Goal: Task Accomplishment & Management: Use online tool/utility

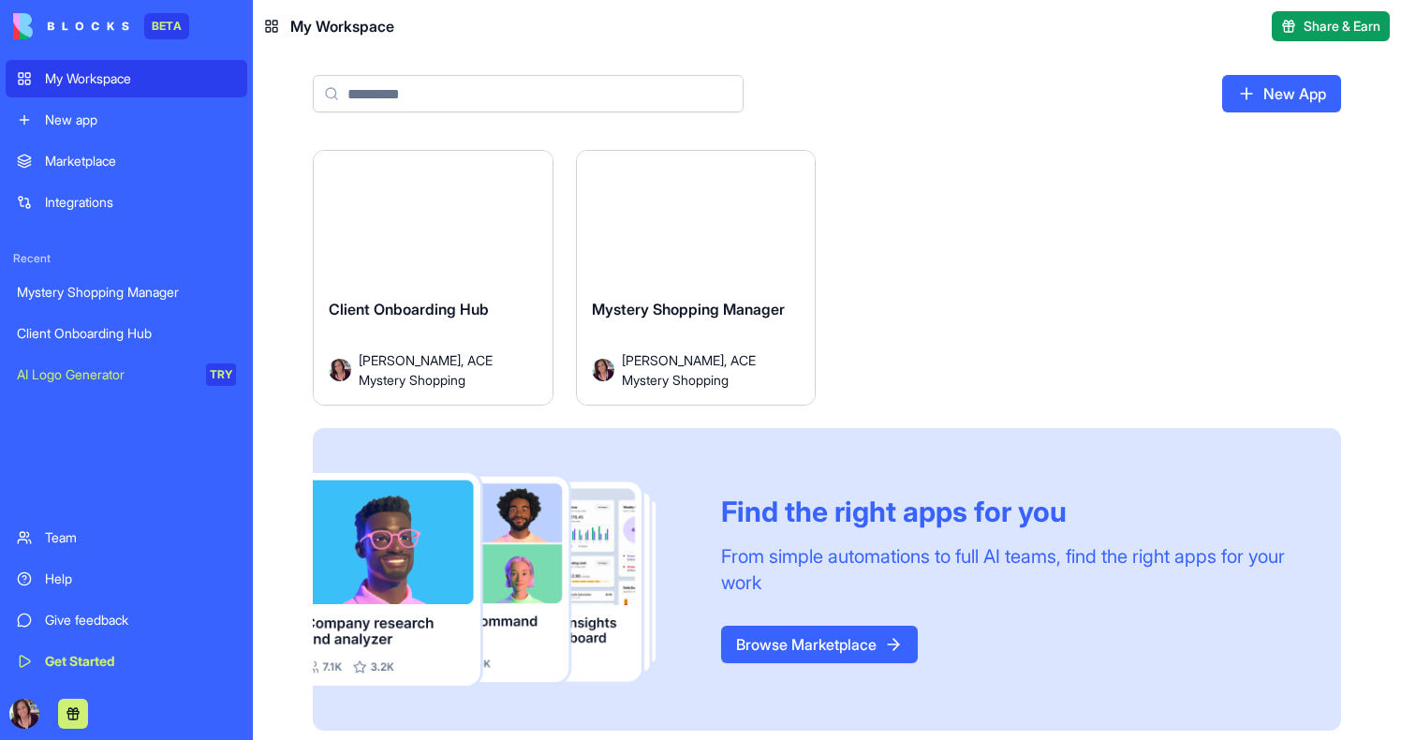
click at [715, 244] on div "Launch" at bounding box center [696, 225] width 239 height 149
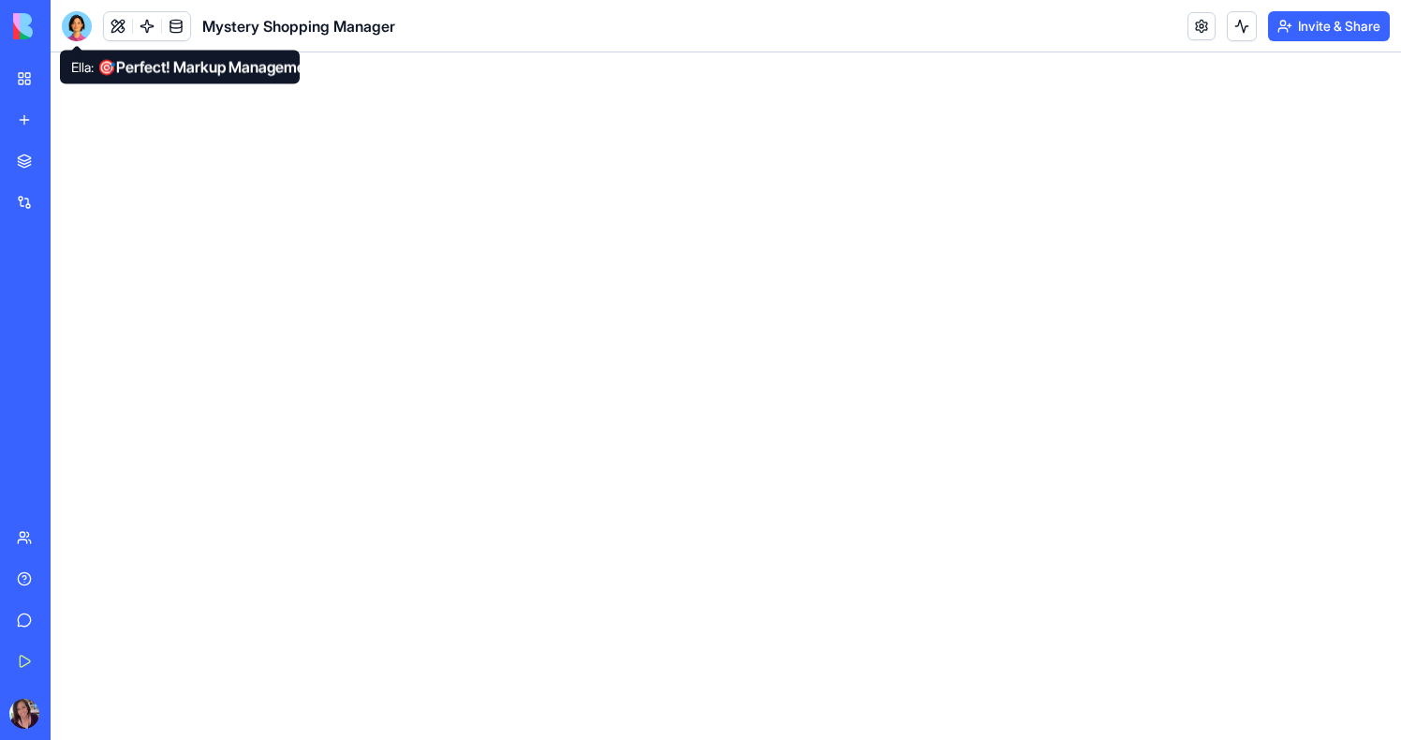
click at [72, 28] on div at bounding box center [77, 26] width 30 height 30
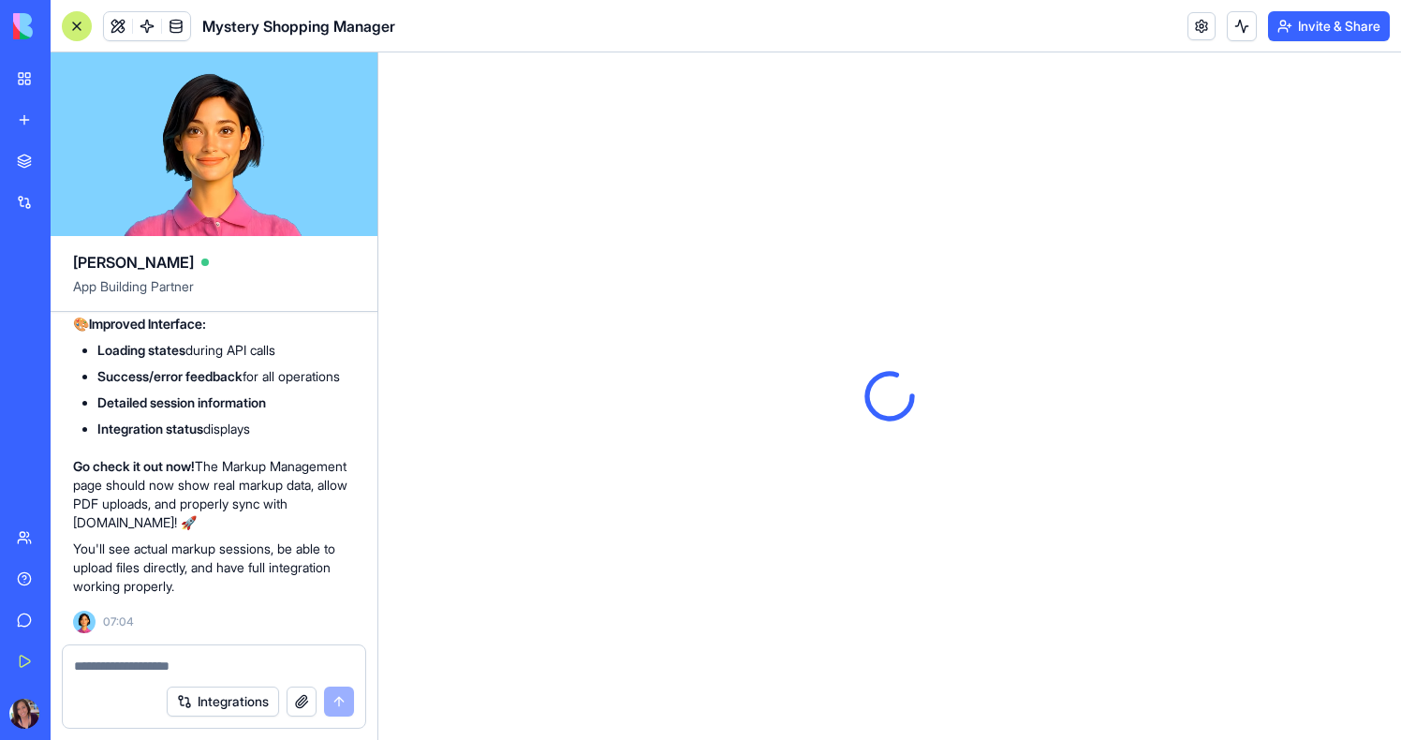
scroll to position [47386, 0]
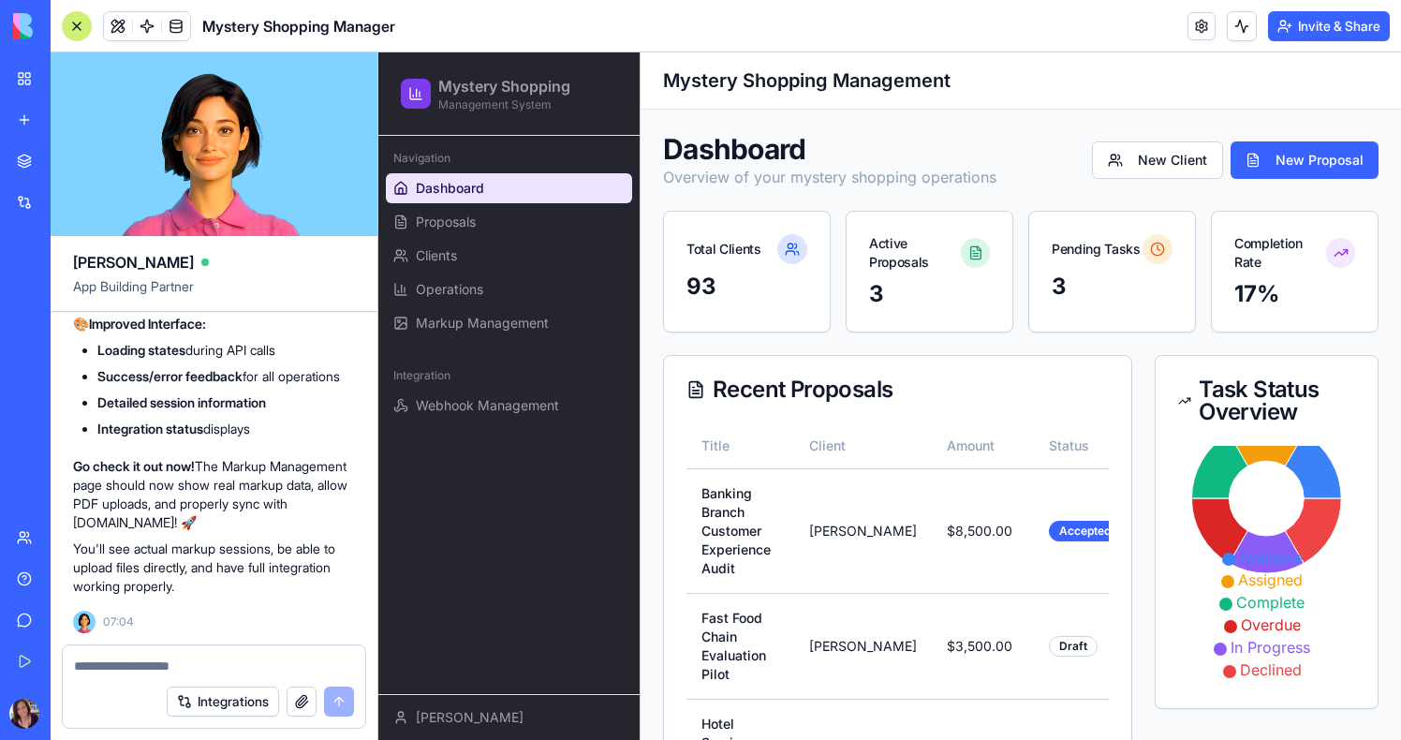
click at [447, 307] on ul "Dashboard Proposals Clients Operations Markup Management" at bounding box center [509, 255] width 246 height 165
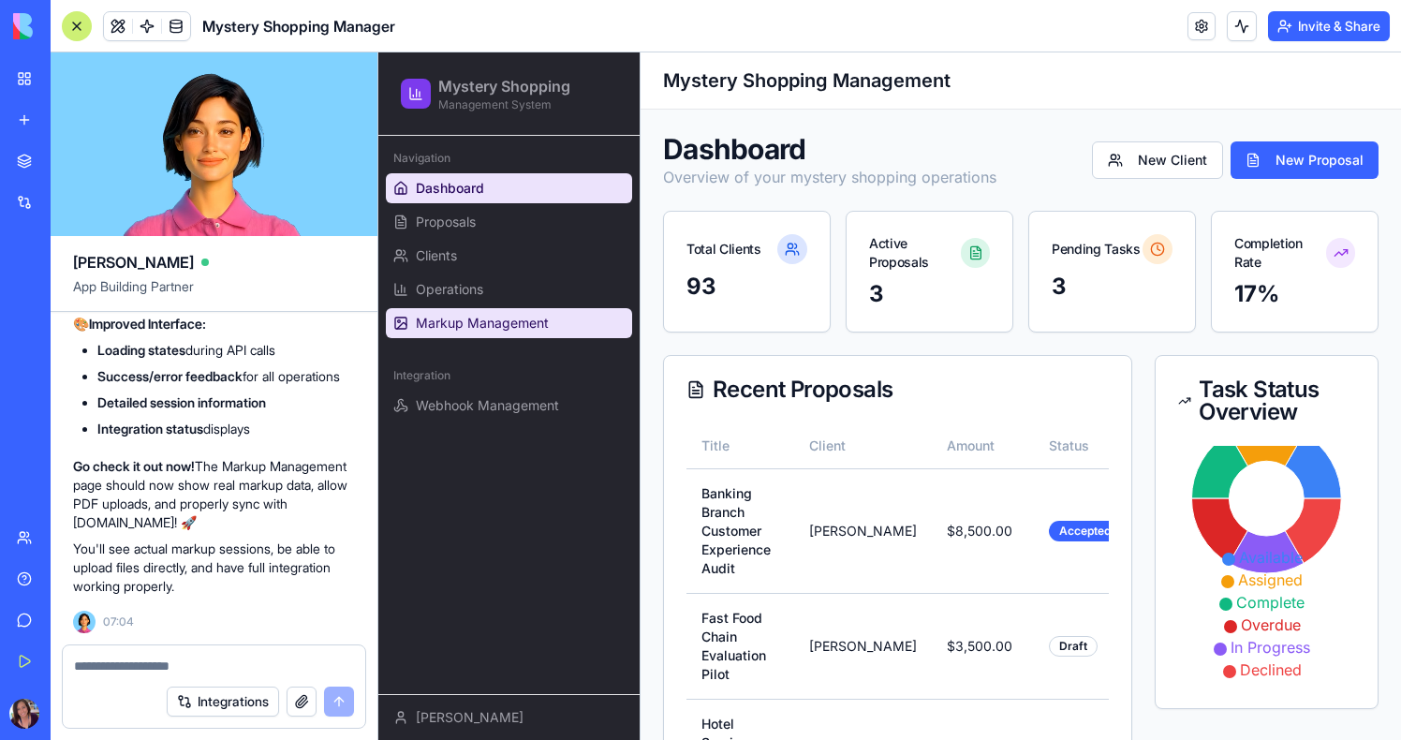
click at [448, 325] on span "Markup Management" at bounding box center [482, 323] width 133 height 19
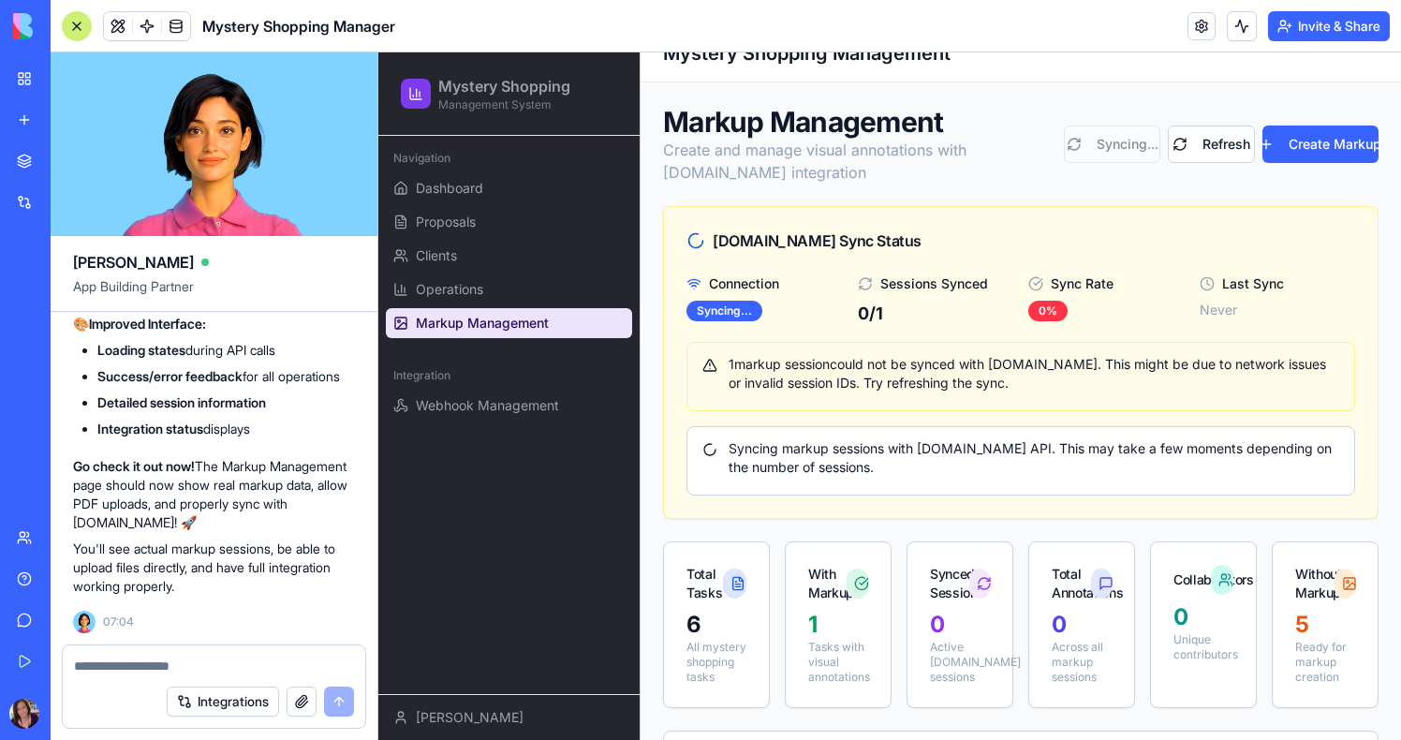
scroll to position [33, 0]
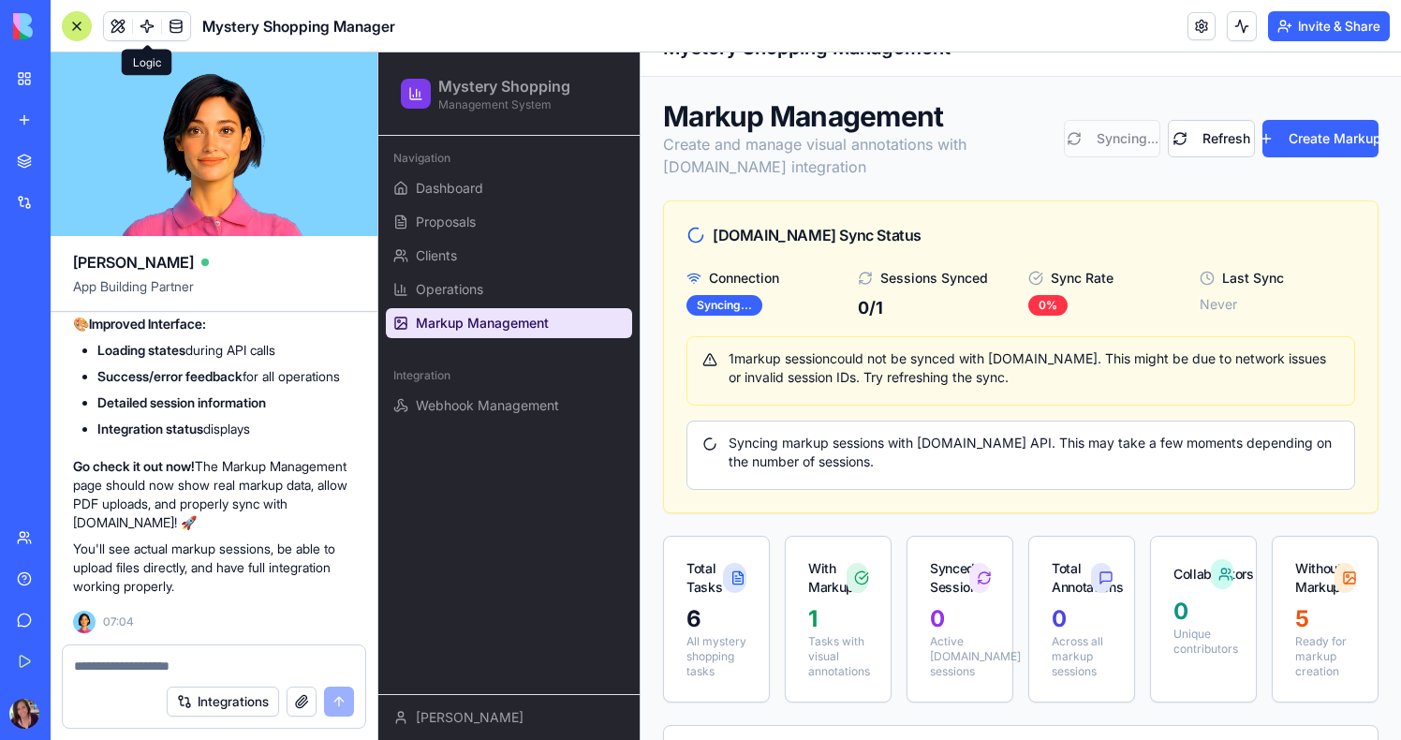
click at [151, 24] on link at bounding box center [147, 26] width 28 height 28
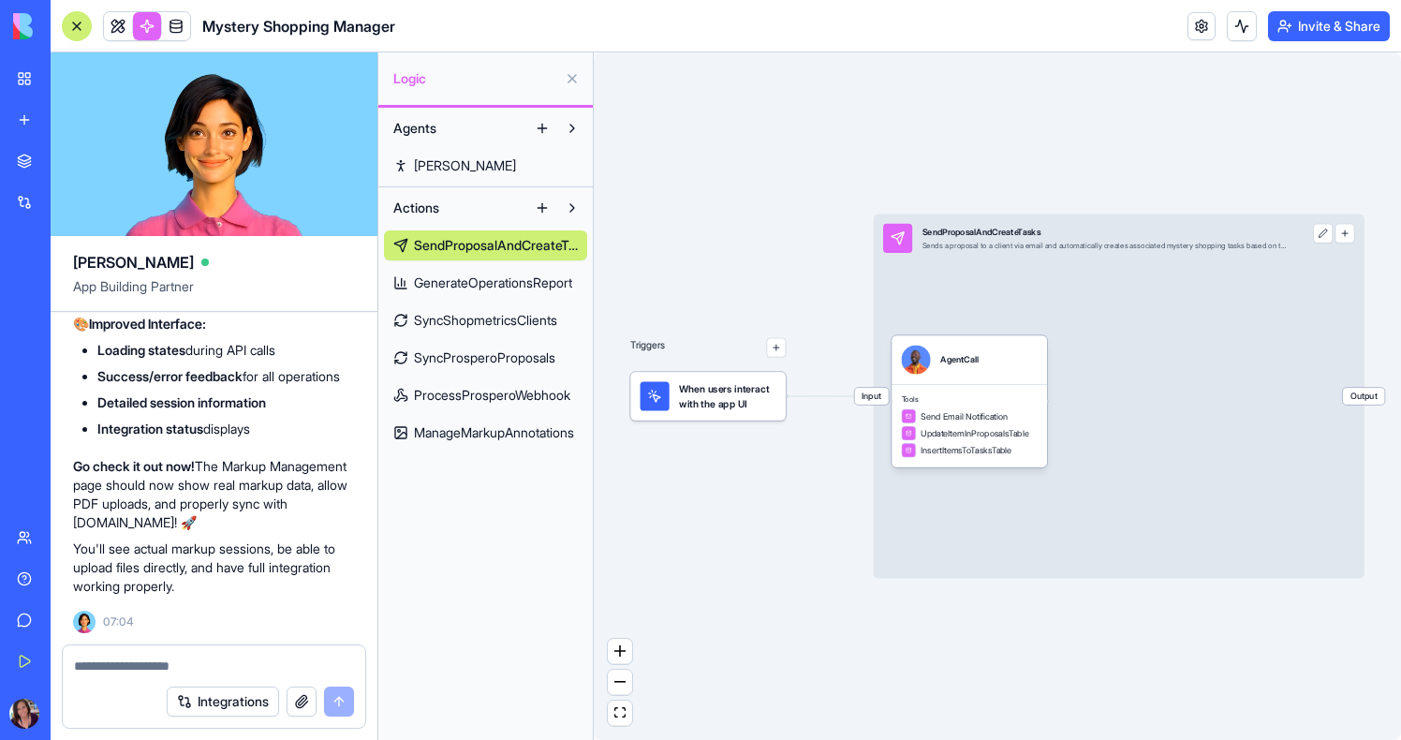
click at [545, 432] on span "ManageMarkupAnnotations" at bounding box center [494, 432] width 160 height 19
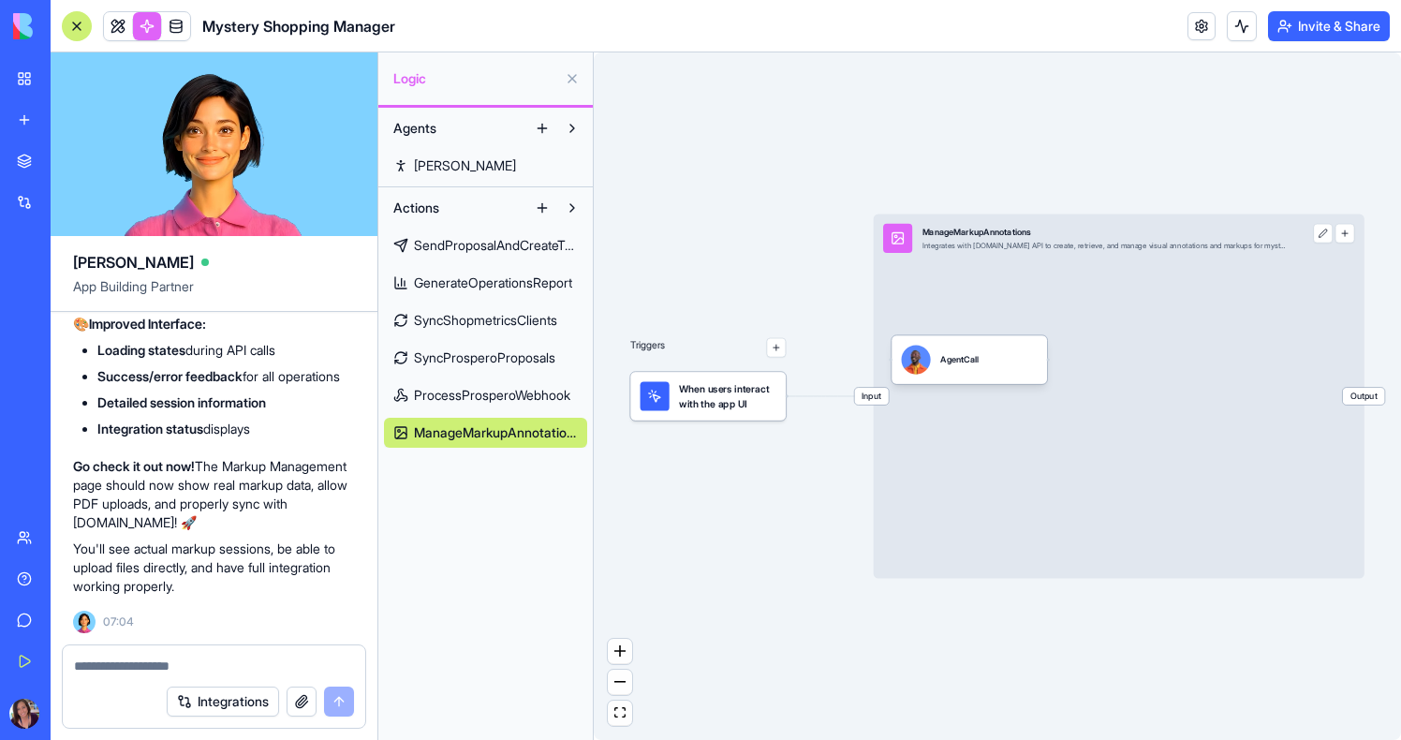
click at [81, 281] on link "Mystery Shopping Manager" at bounding box center [43, 292] width 75 height 37
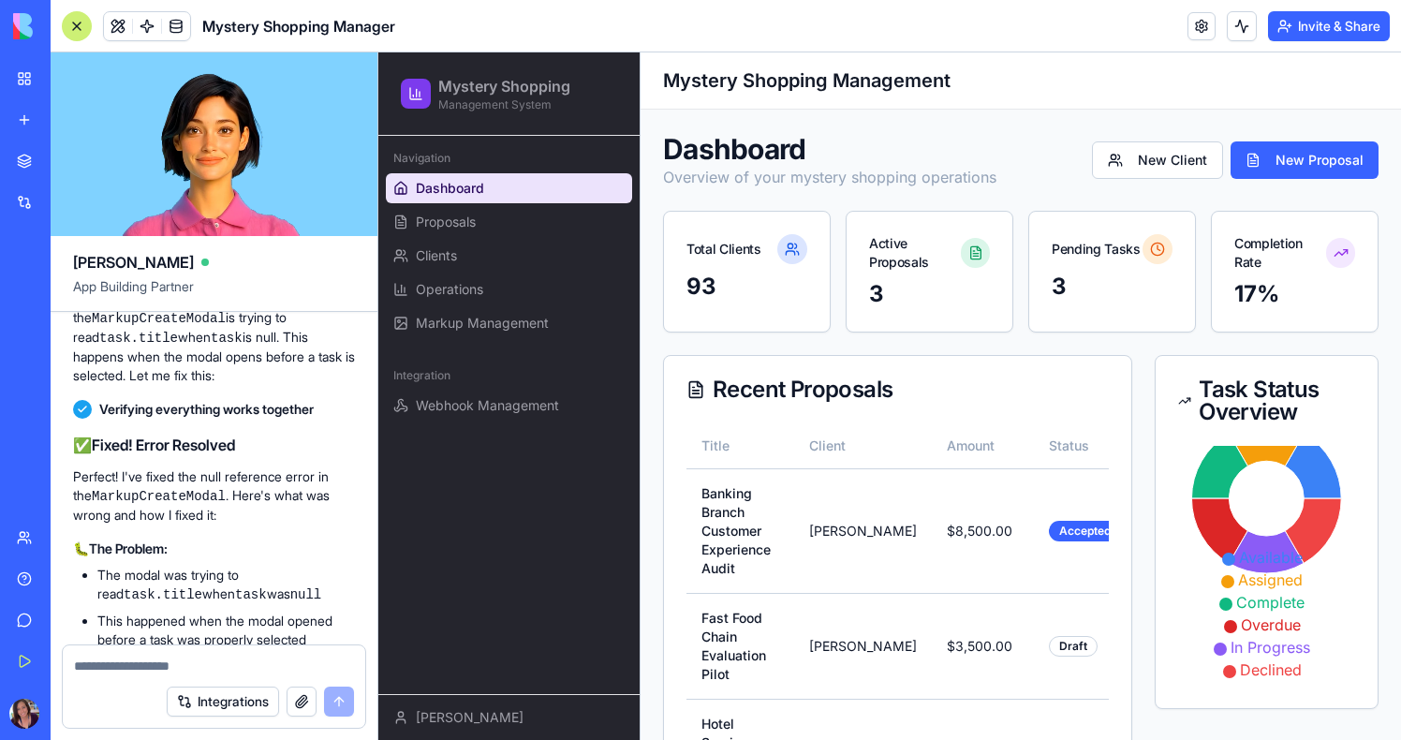
scroll to position [45150, 0]
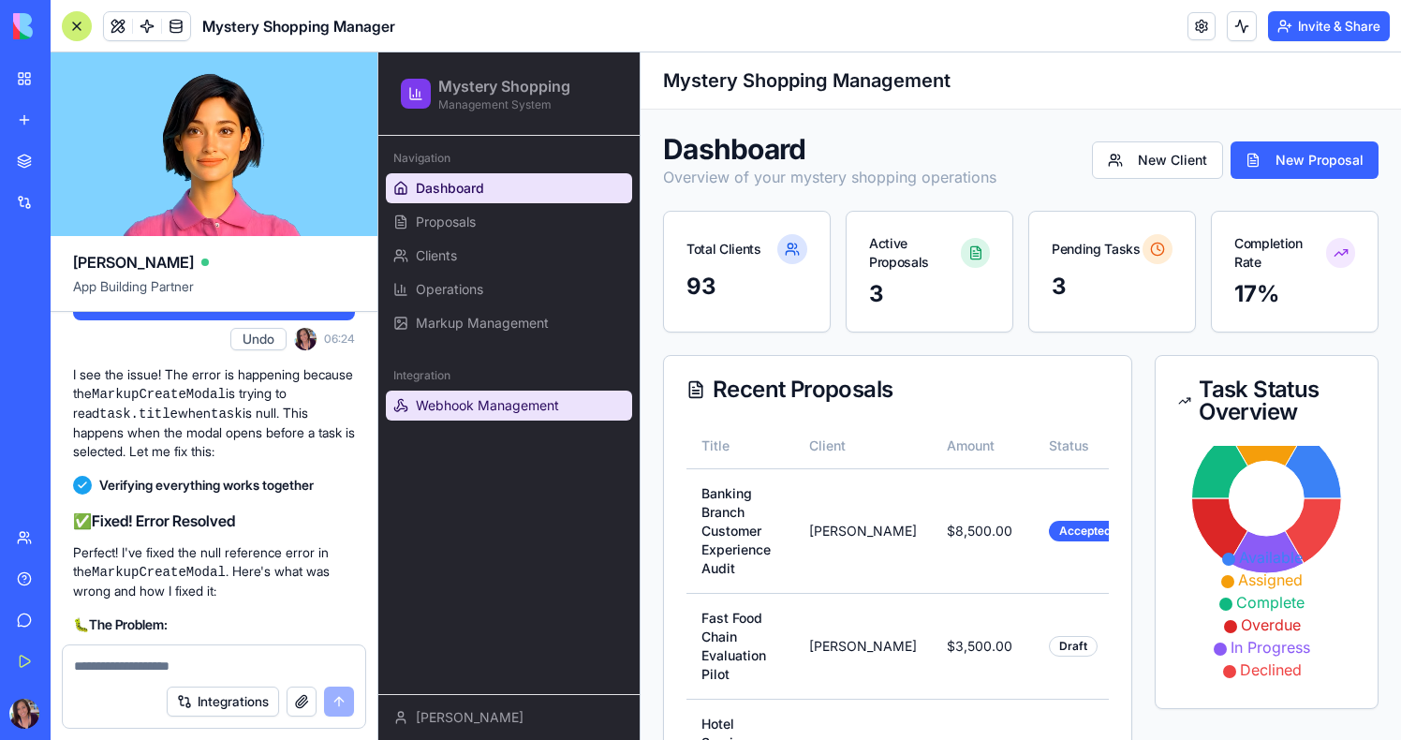
click at [462, 397] on span "Webhook Management" at bounding box center [487, 405] width 143 height 19
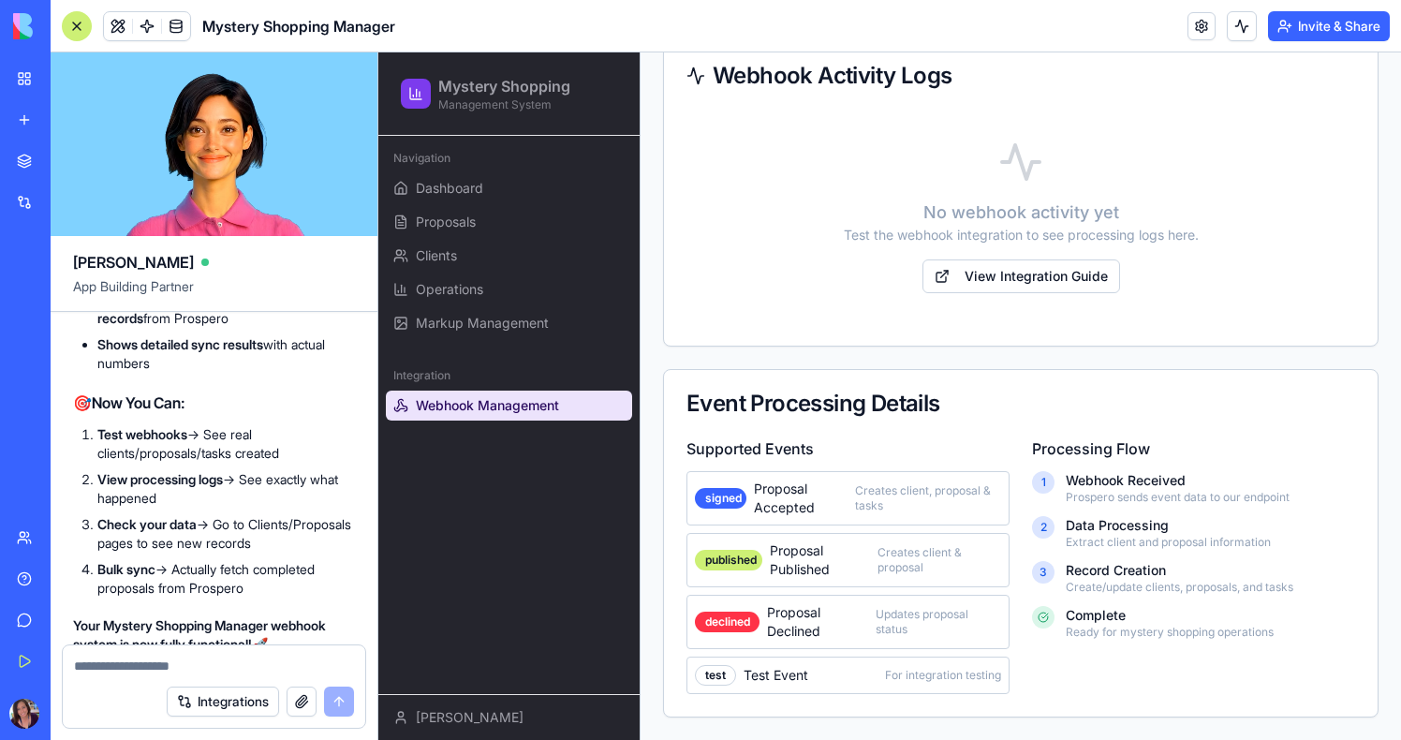
scroll to position [37057, 0]
click at [38, 83] on link "My Workspace" at bounding box center [43, 78] width 75 height 37
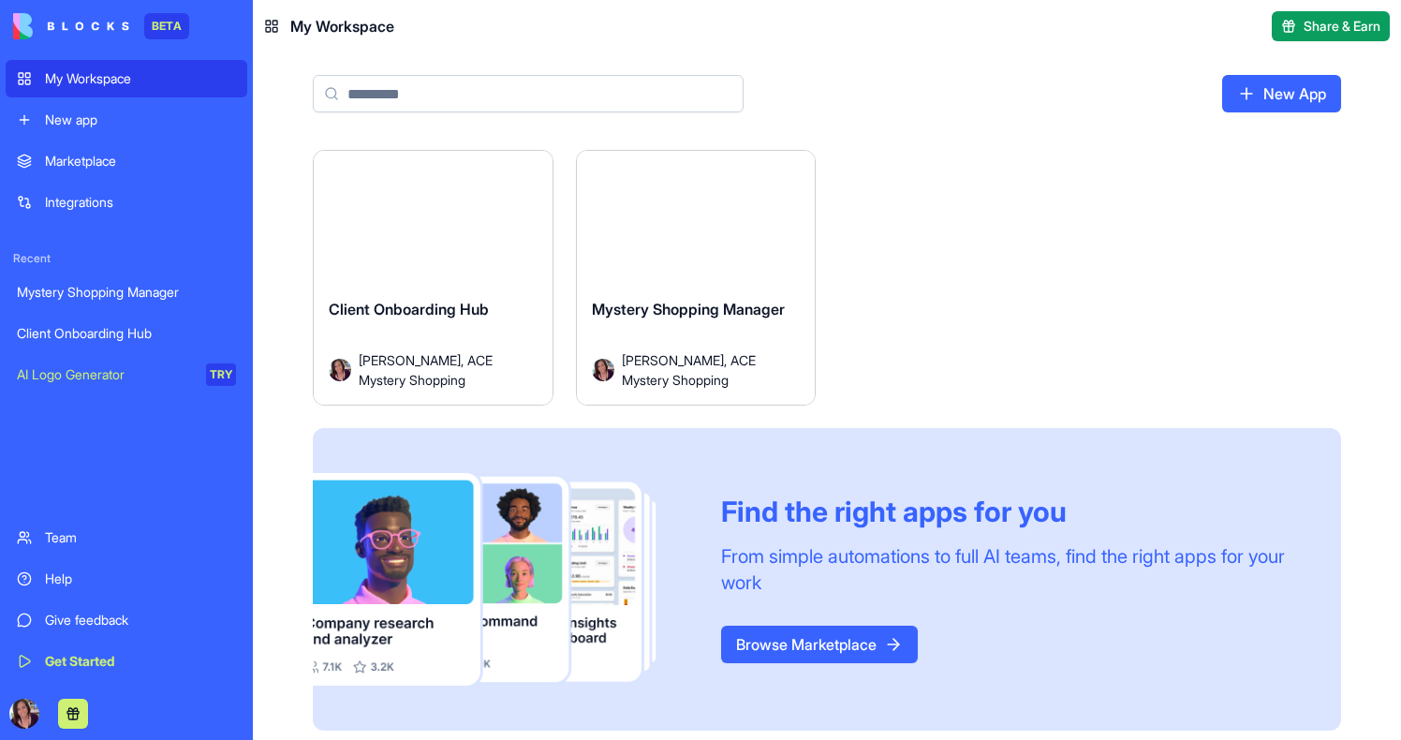
click at [413, 274] on div "Launch" at bounding box center [433, 225] width 239 height 149
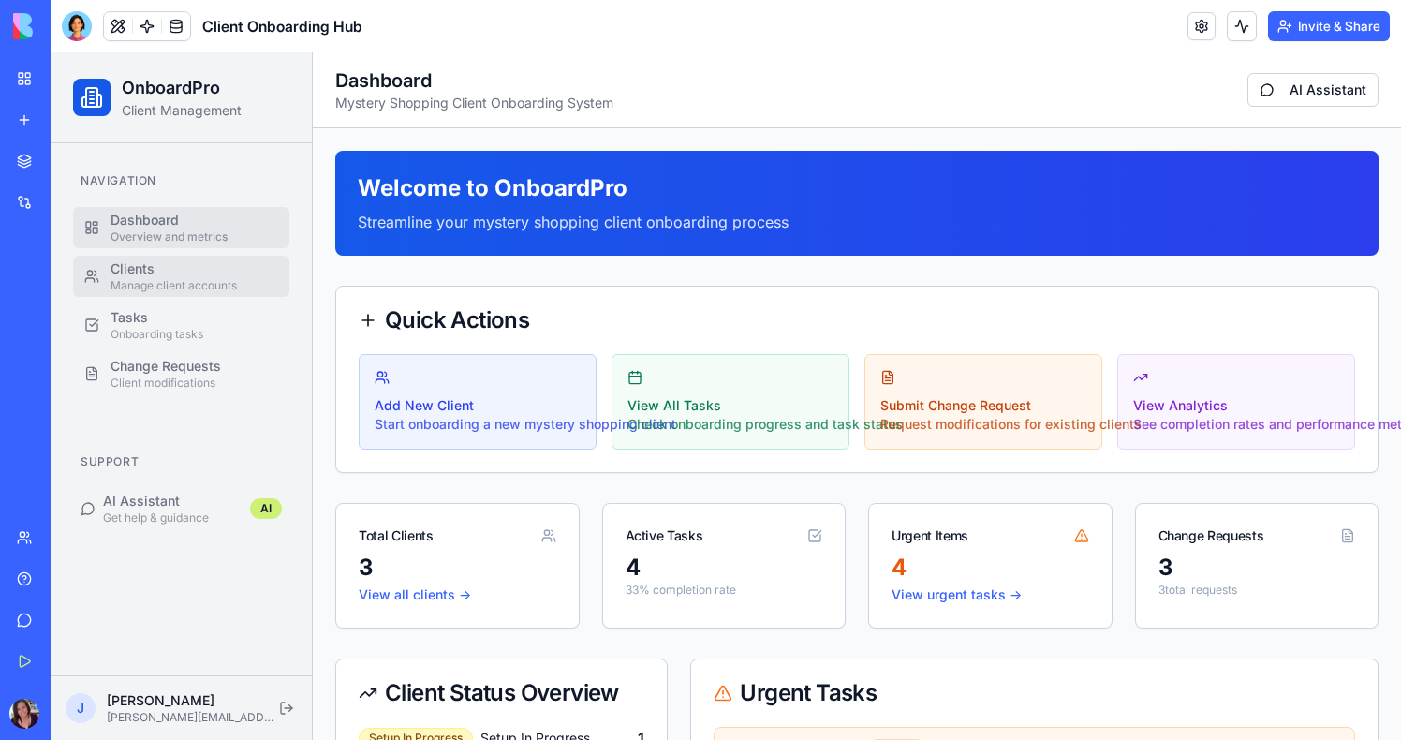
click at [238, 275] on div "Clients" at bounding box center [195, 268] width 168 height 19
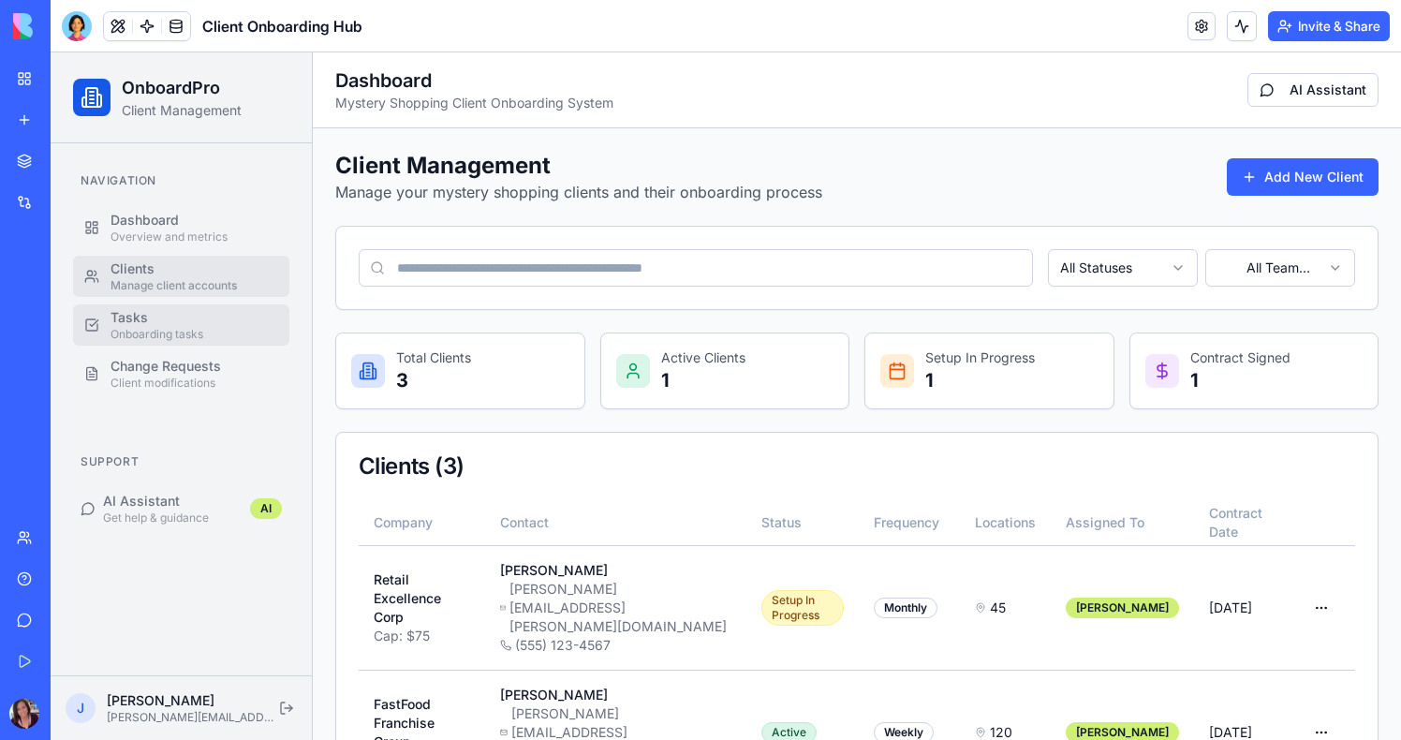
click at [177, 321] on div "Tasks" at bounding box center [195, 317] width 168 height 19
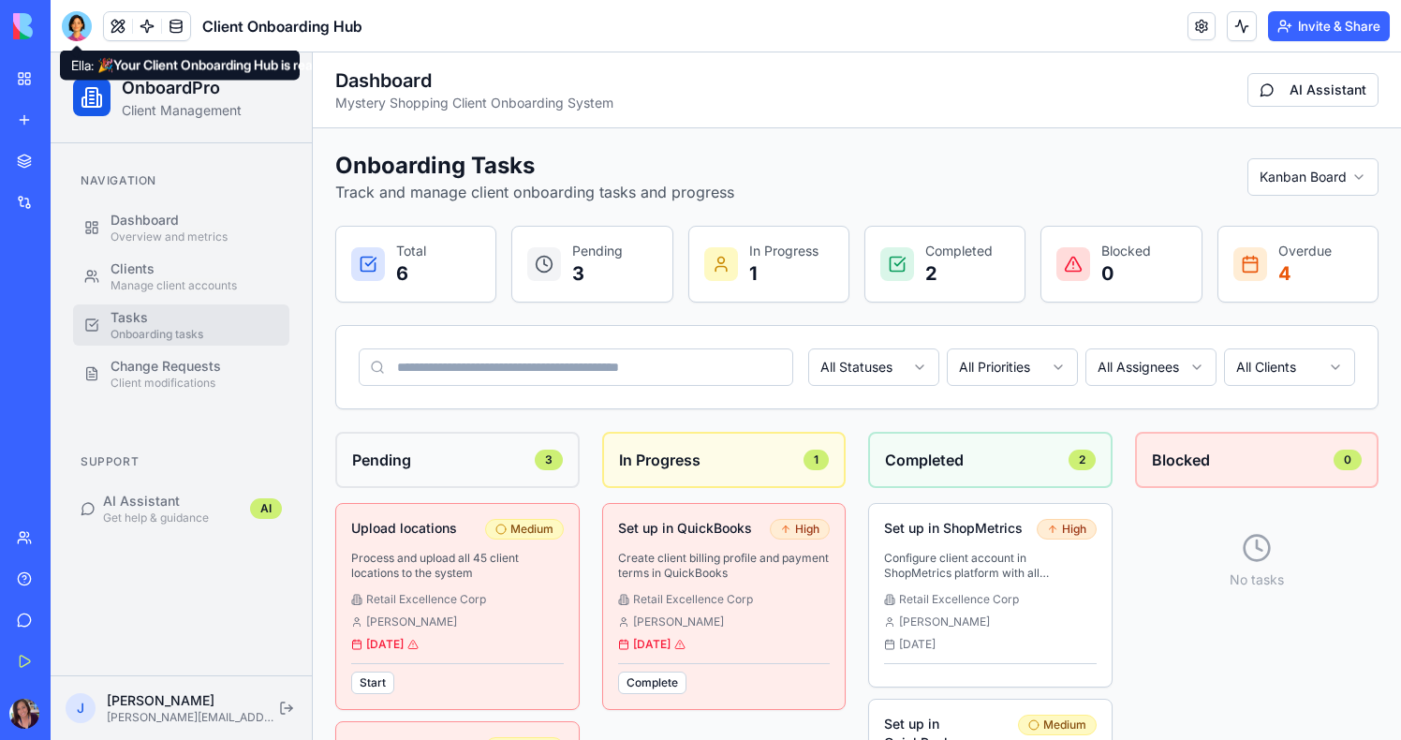
click at [73, 30] on div at bounding box center [77, 26] width 30 height 30
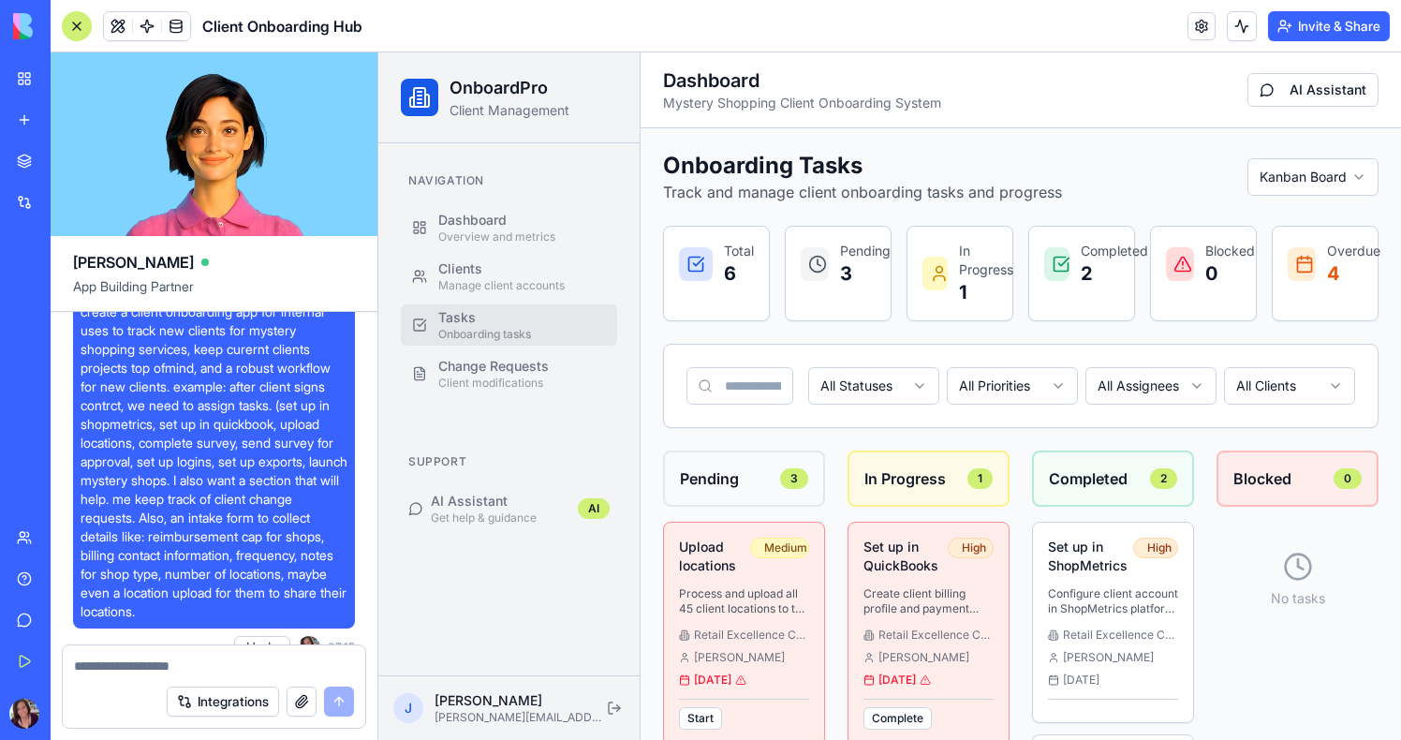
scroll to position [30, 0]
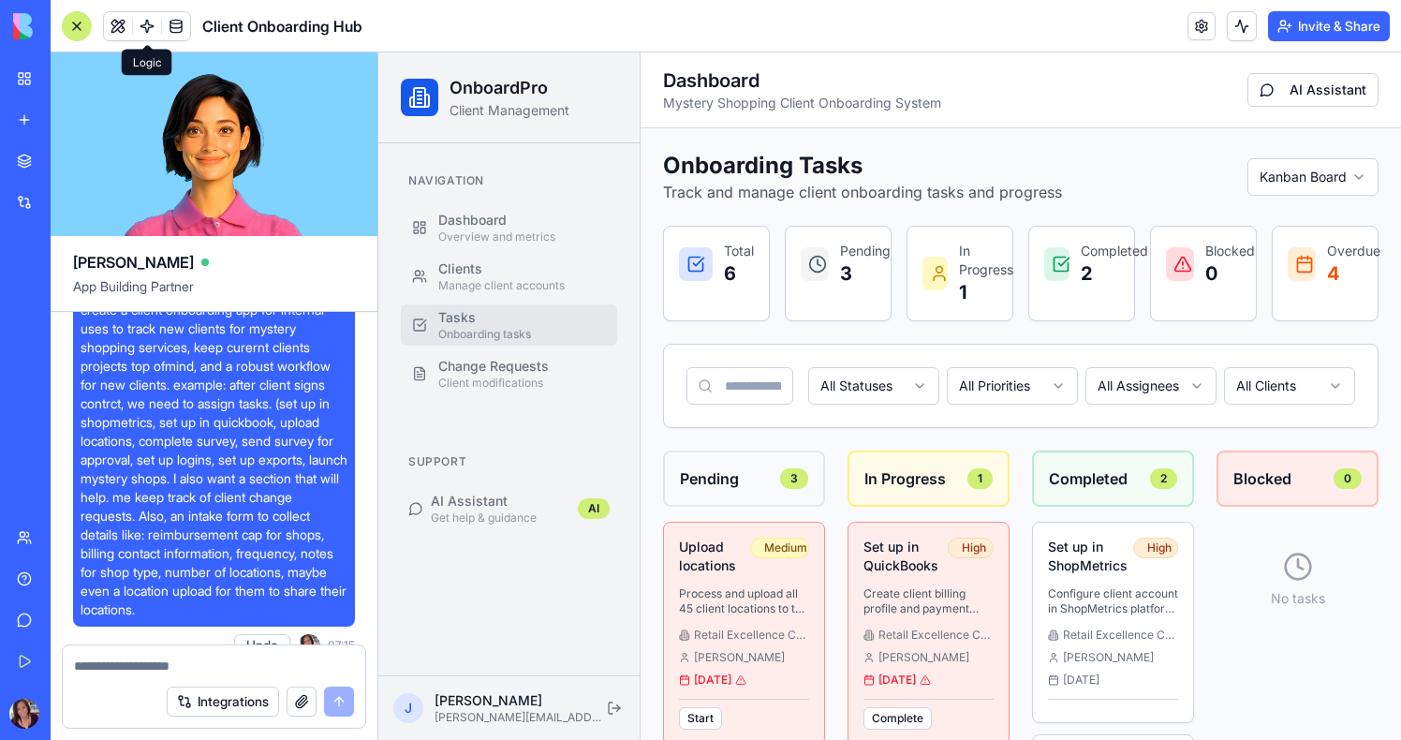
click at [143, 31] on link at bounding box center [147, 26] width 28 height 28
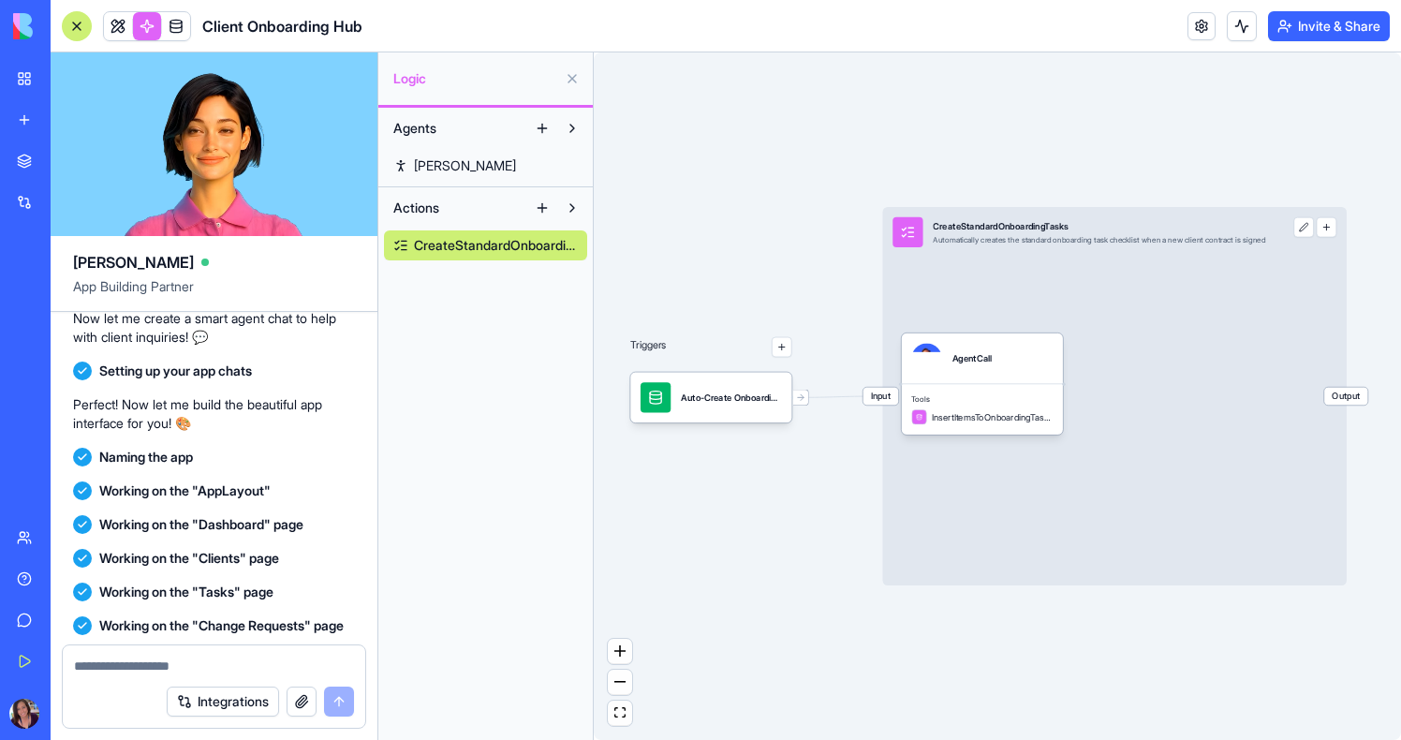
scroll to position [1192, 0]
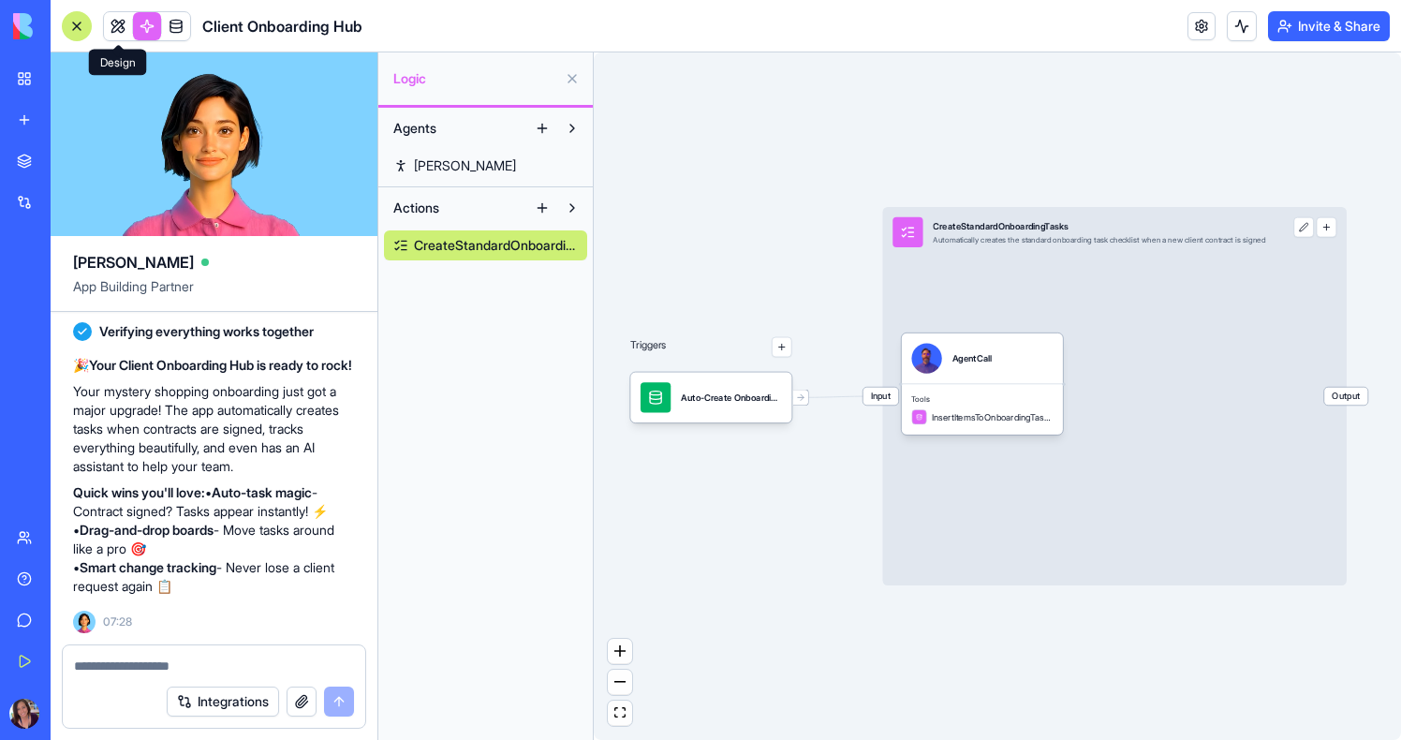
click at [114, 31] on link at bounding box center [118, 26] width 28 height 28
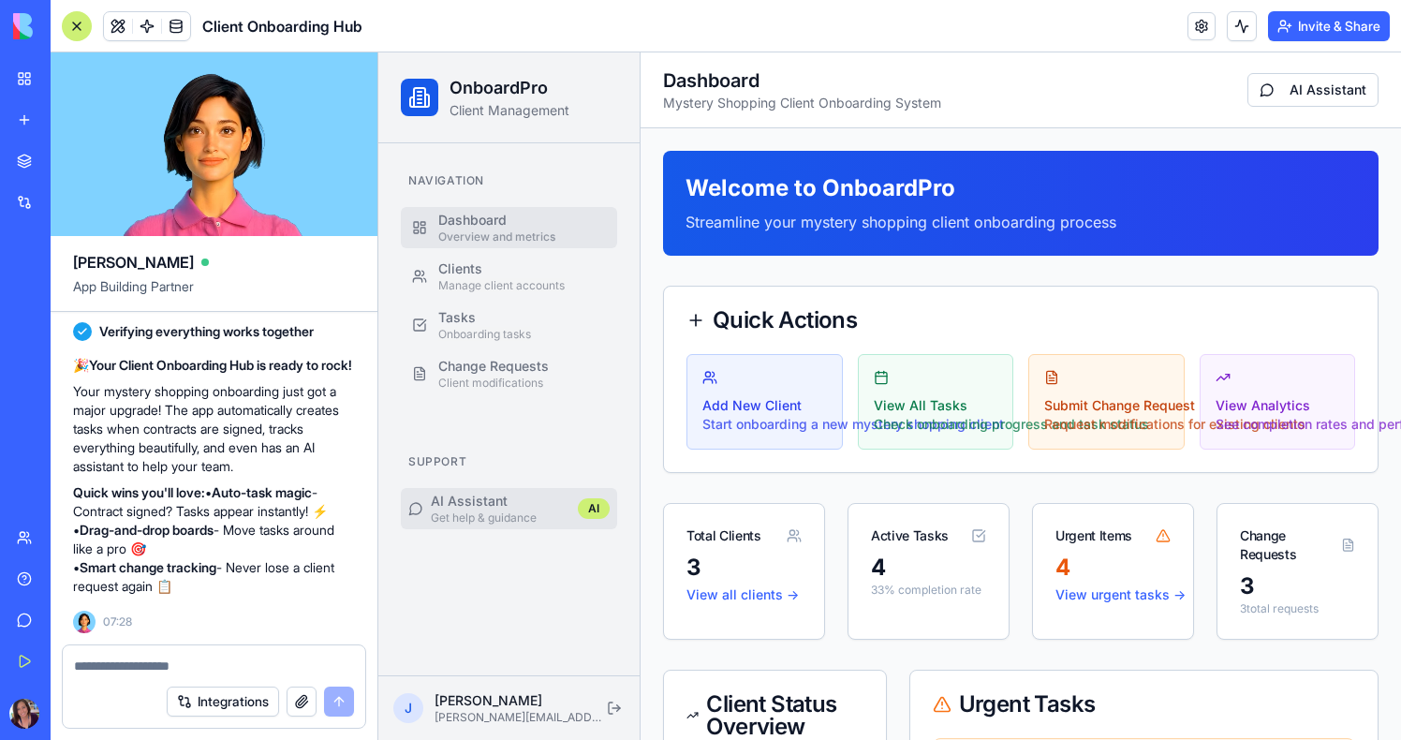
click at [458, 511] on div "Get help & guidance" at bounding box center [497, 518] width 132 height 15
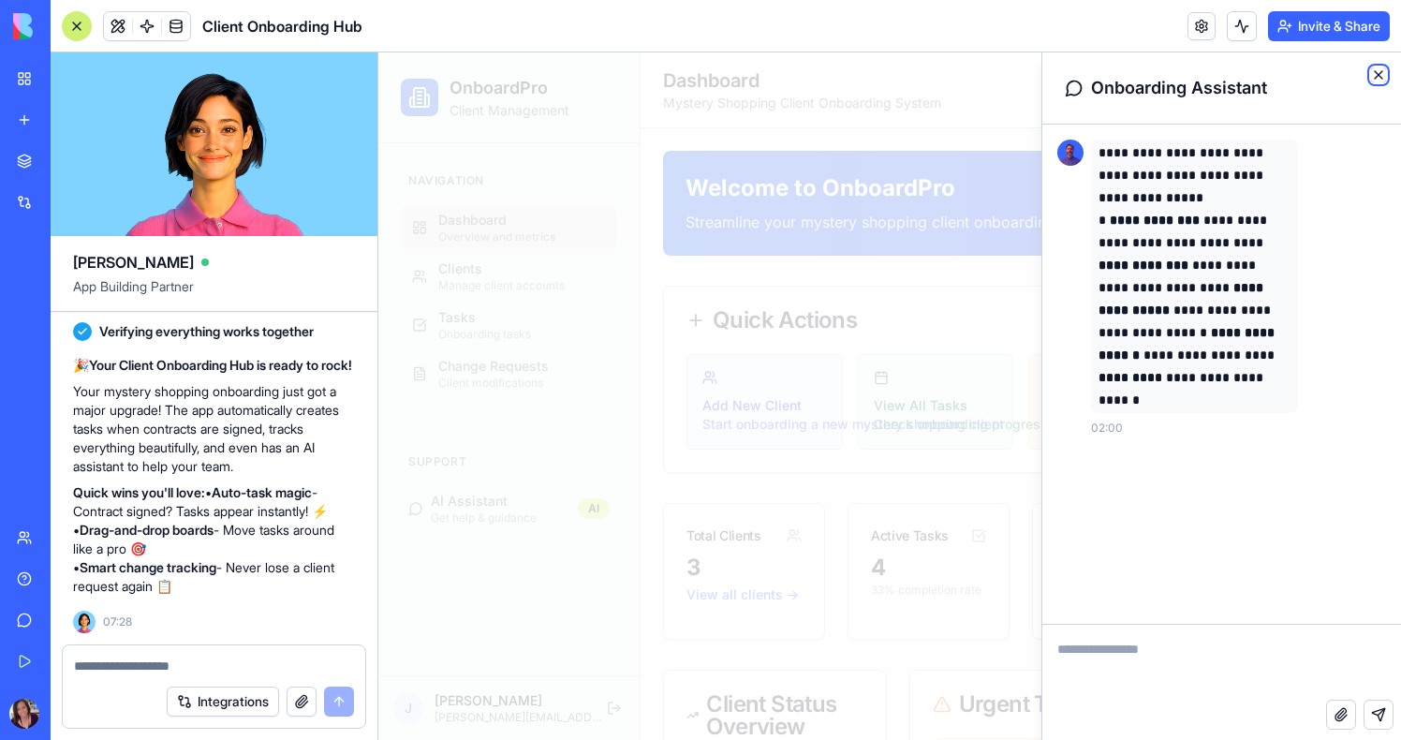
click at [1382, 77] on icon "button" at bounding box center [1378, 74] width 15 height 15
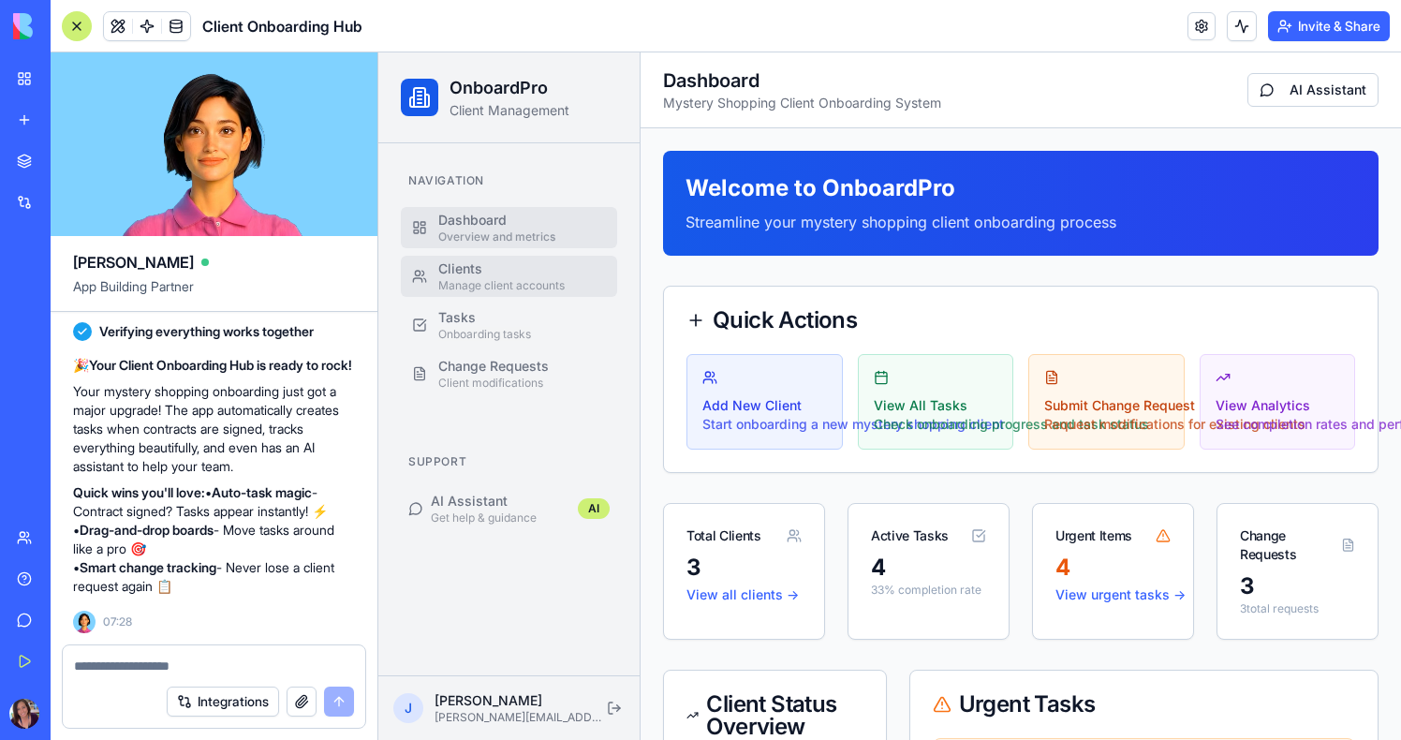
click at [467, 276] on div "Clients" at bounding box center [522, 268] width 168 height 19
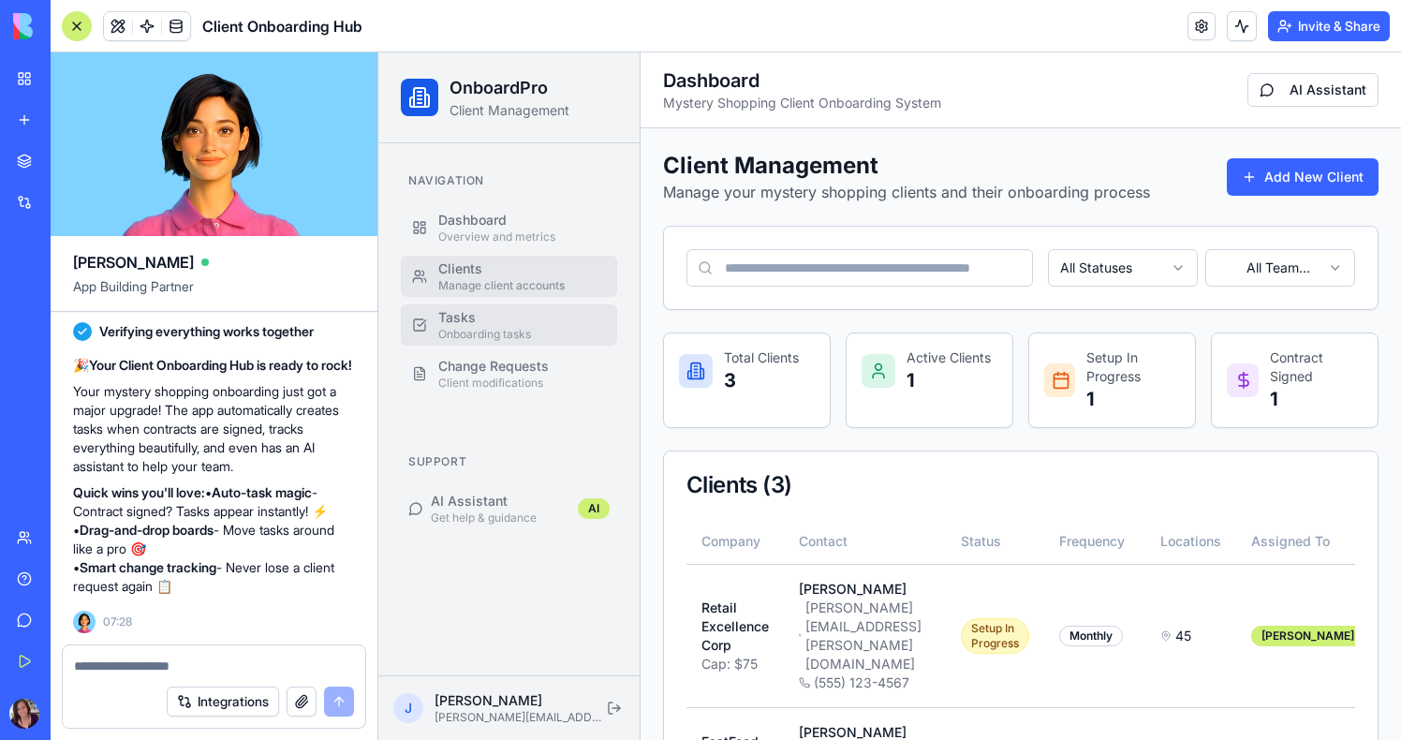
click at [488, 342] on link "Tasks Onboarding tasks" at bounding box center [509, 324] width 216 height 41
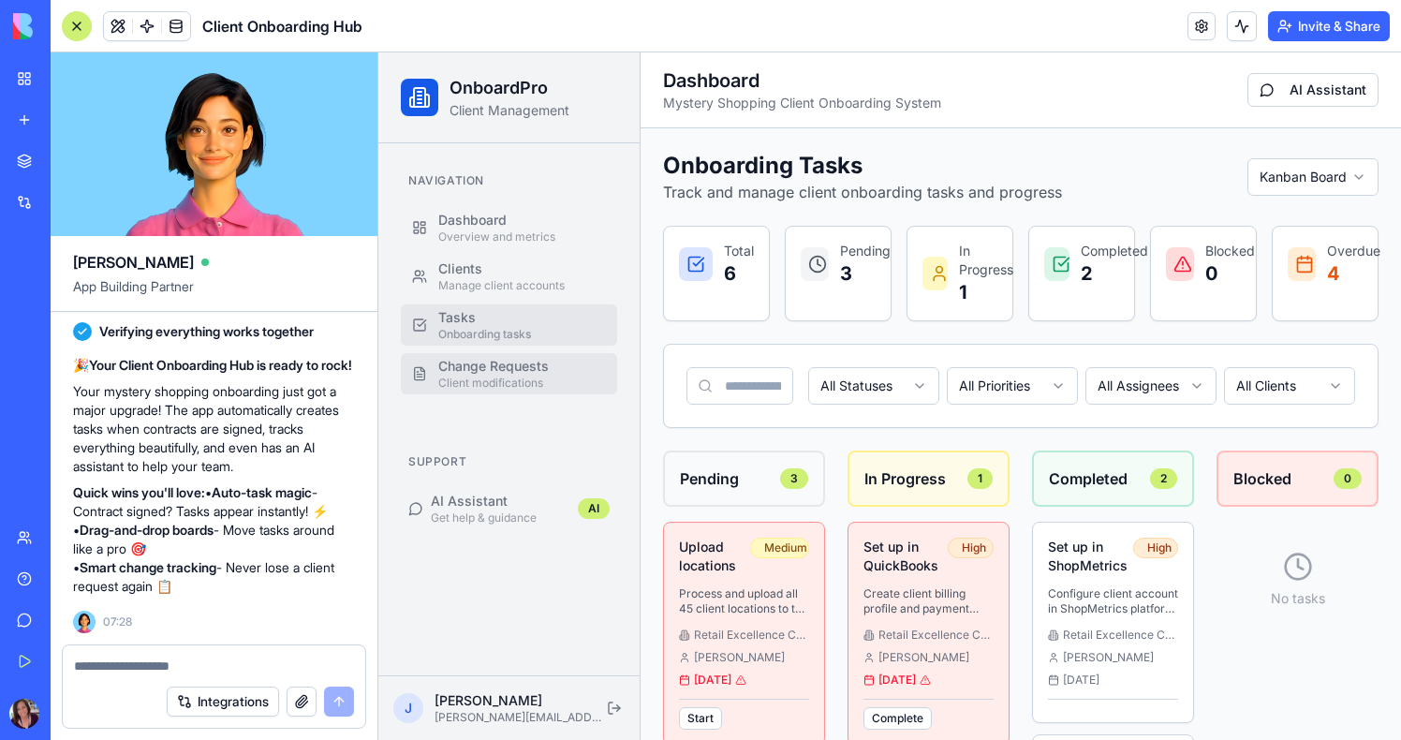
click at [496, 379] on div "Client modifications" at bounding box center [522, 383] width 168 height 15
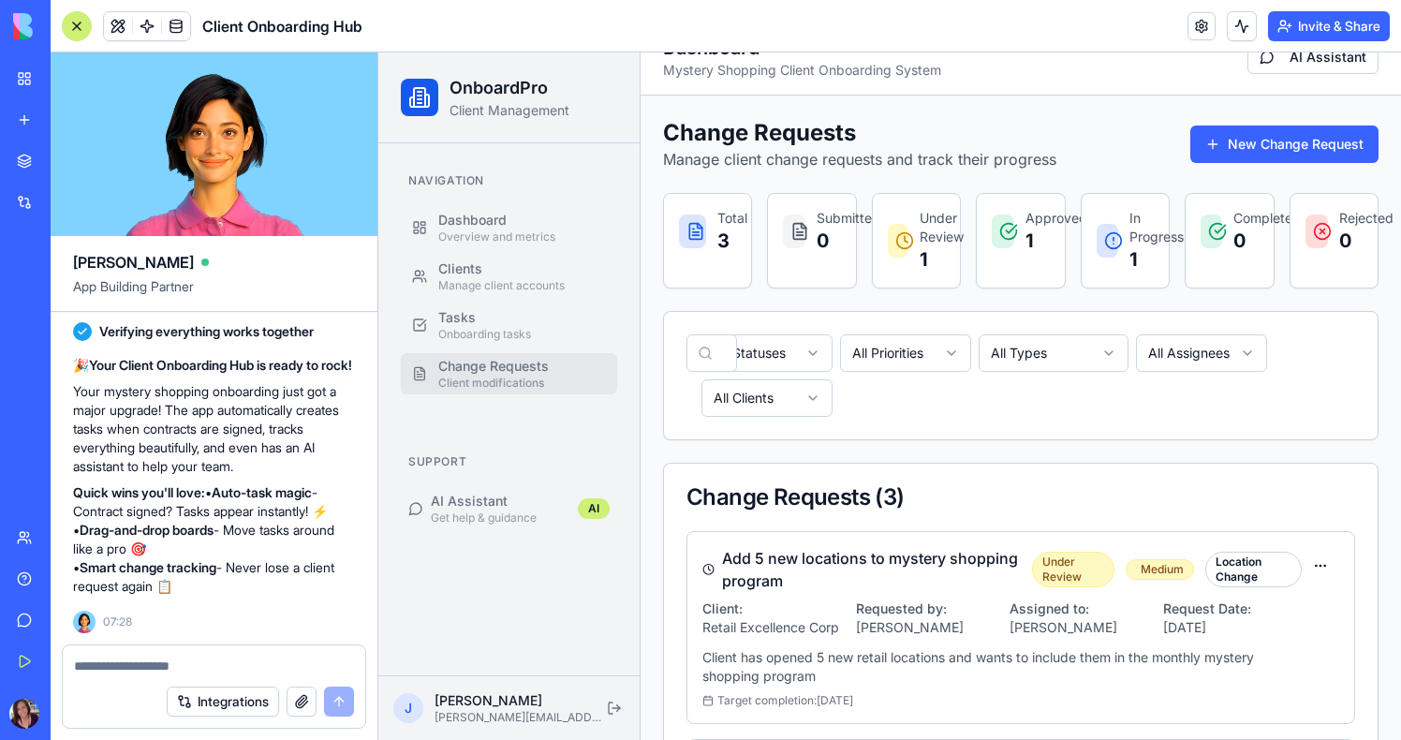
scroll to position [35, 0]
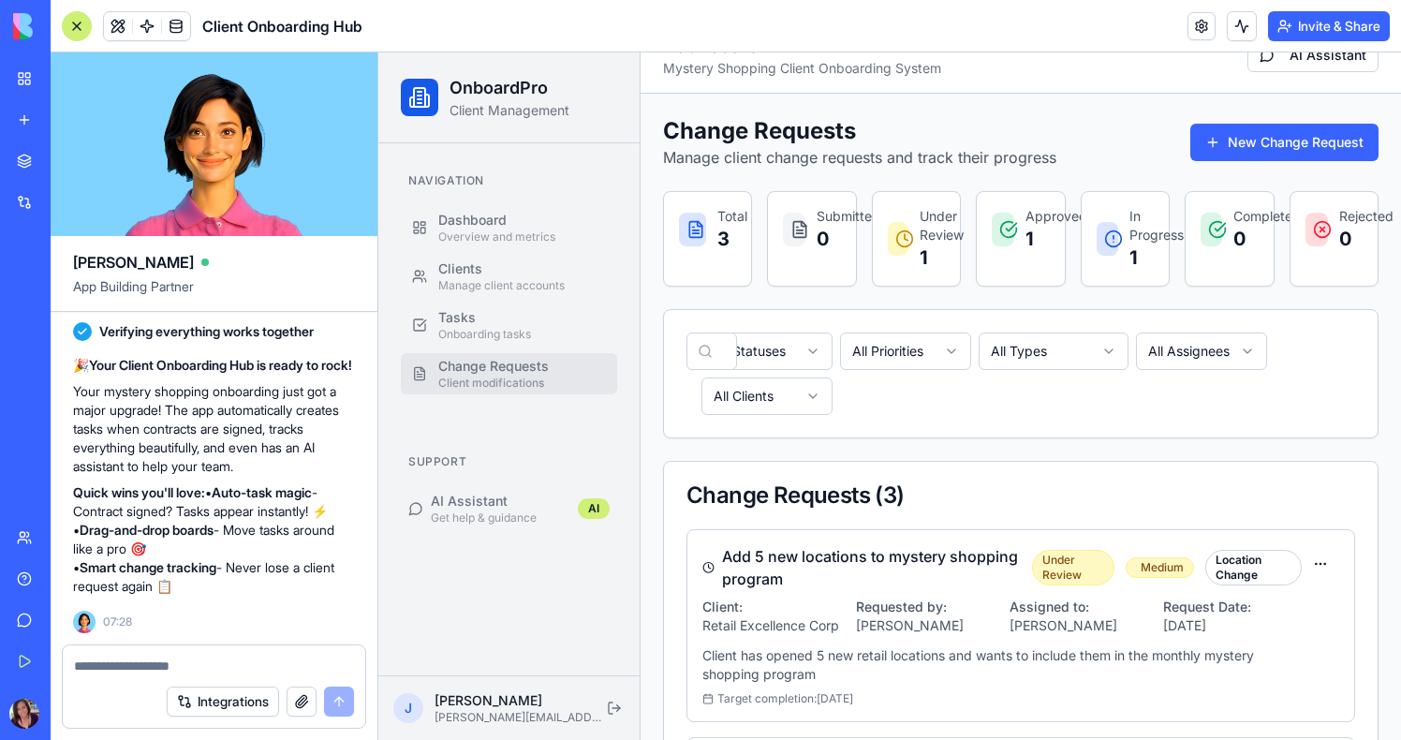
click at [801, 351] on html "OnboardPro Client Management Navigation Dashboard Overview and metrics Clients …" at bounding box center [889, 601] width 1023 height 1166
click at [80, 24] on div at bounding box center [77, 26] width 30 height 30
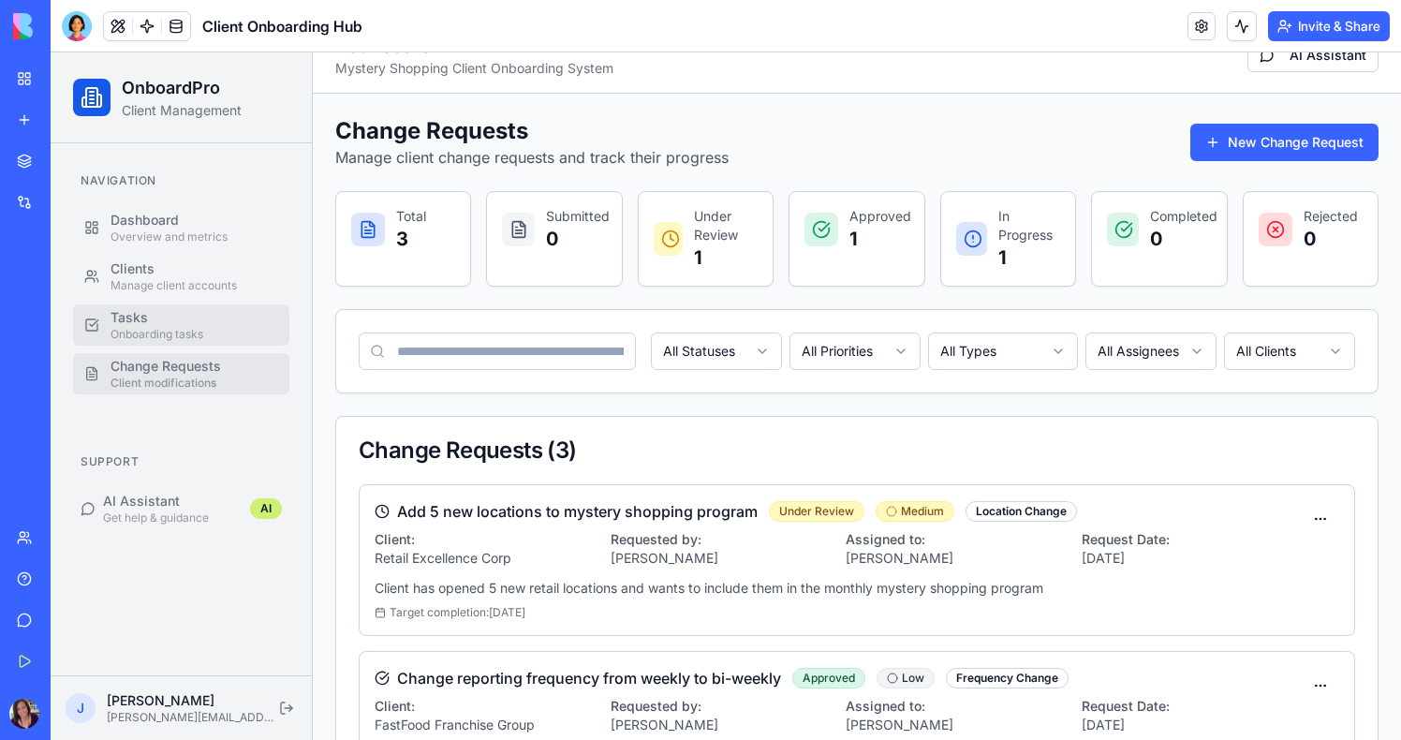
click at [188, 316] on div "Tasks" at bounding box center [195, 317] width 168 height 19
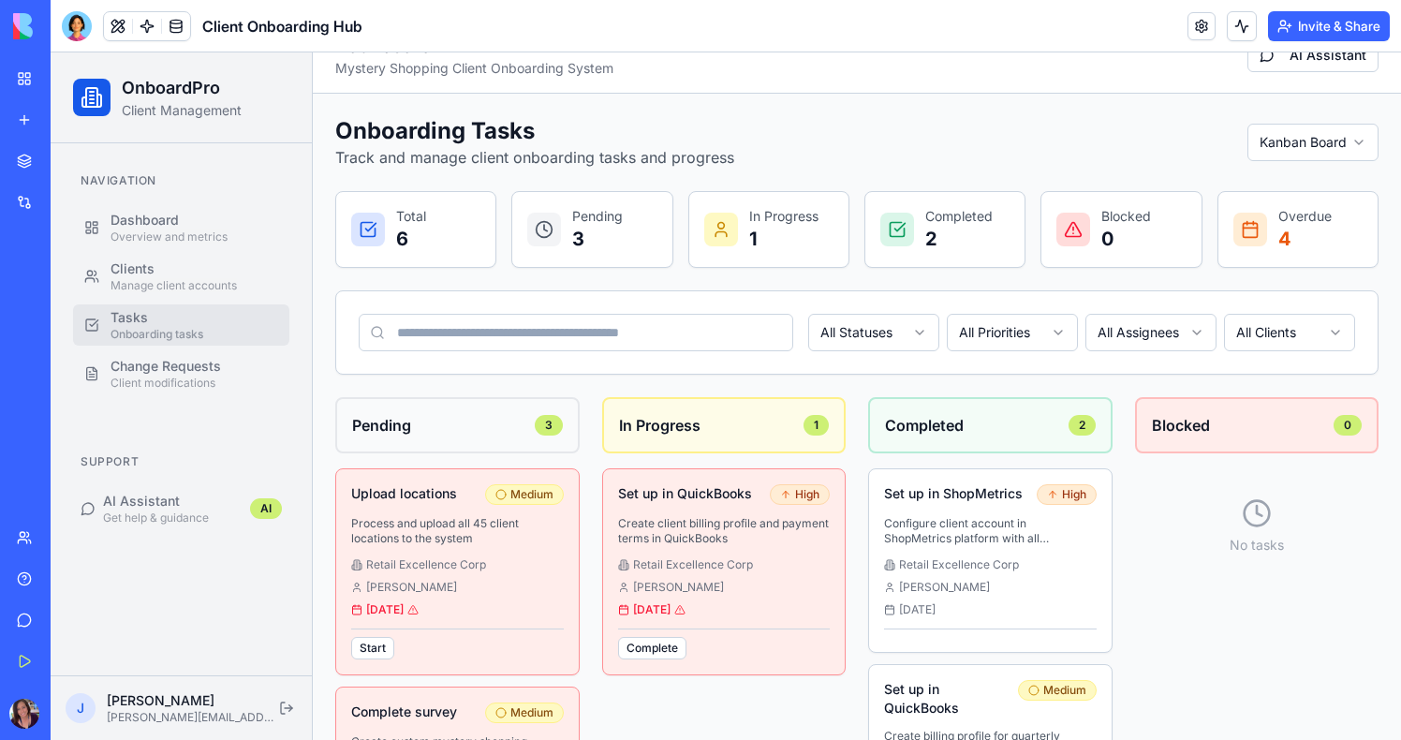
click at [190, 251] on ul "Dashboard Overview and metrics Clients Manage client accounts Tasks Onboarding …" at bounding box center [181, 300] width 216 height 187
click at [186, 257] on link "Clients Manage client accounts" at bounding box center [181, 276] width 216 height 41
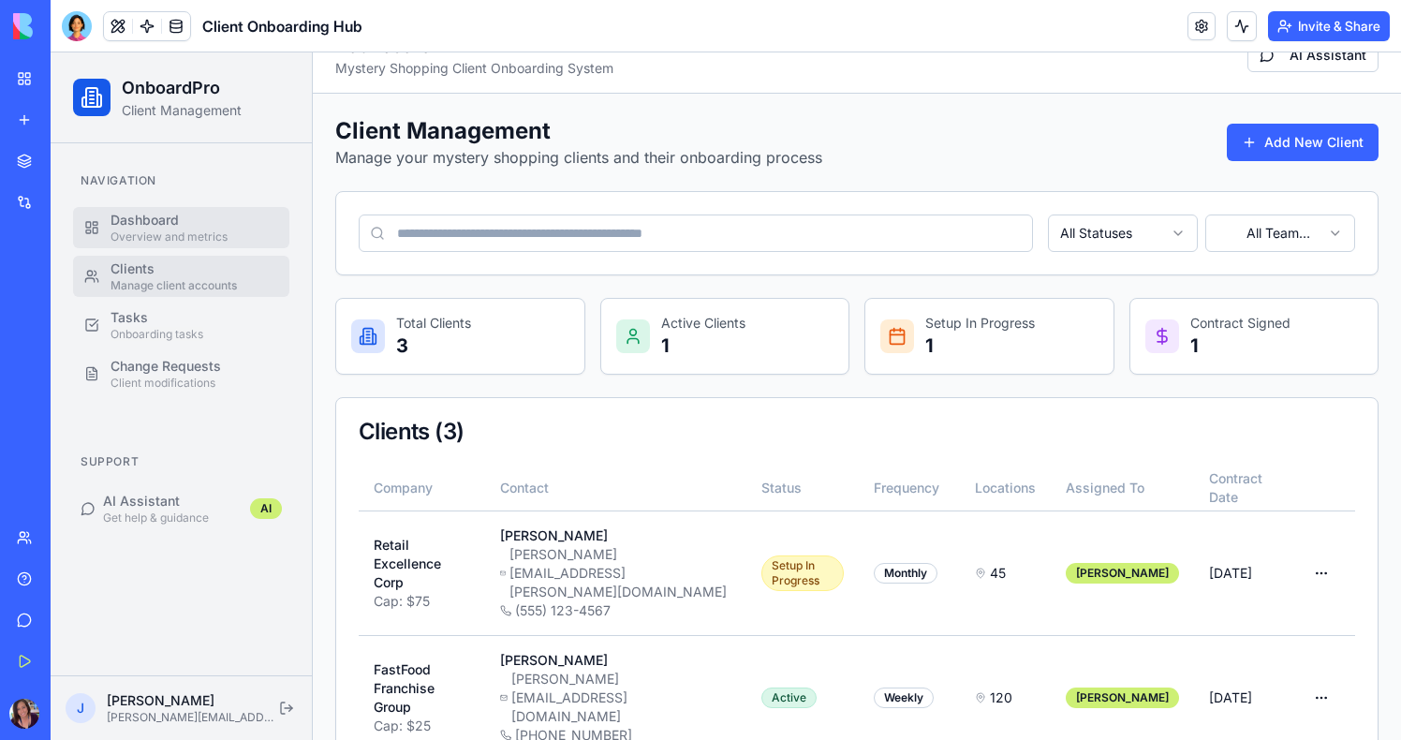
click at [180, 228] on div "Dashboard" at bounding box center [195, 220] width 168 height 19
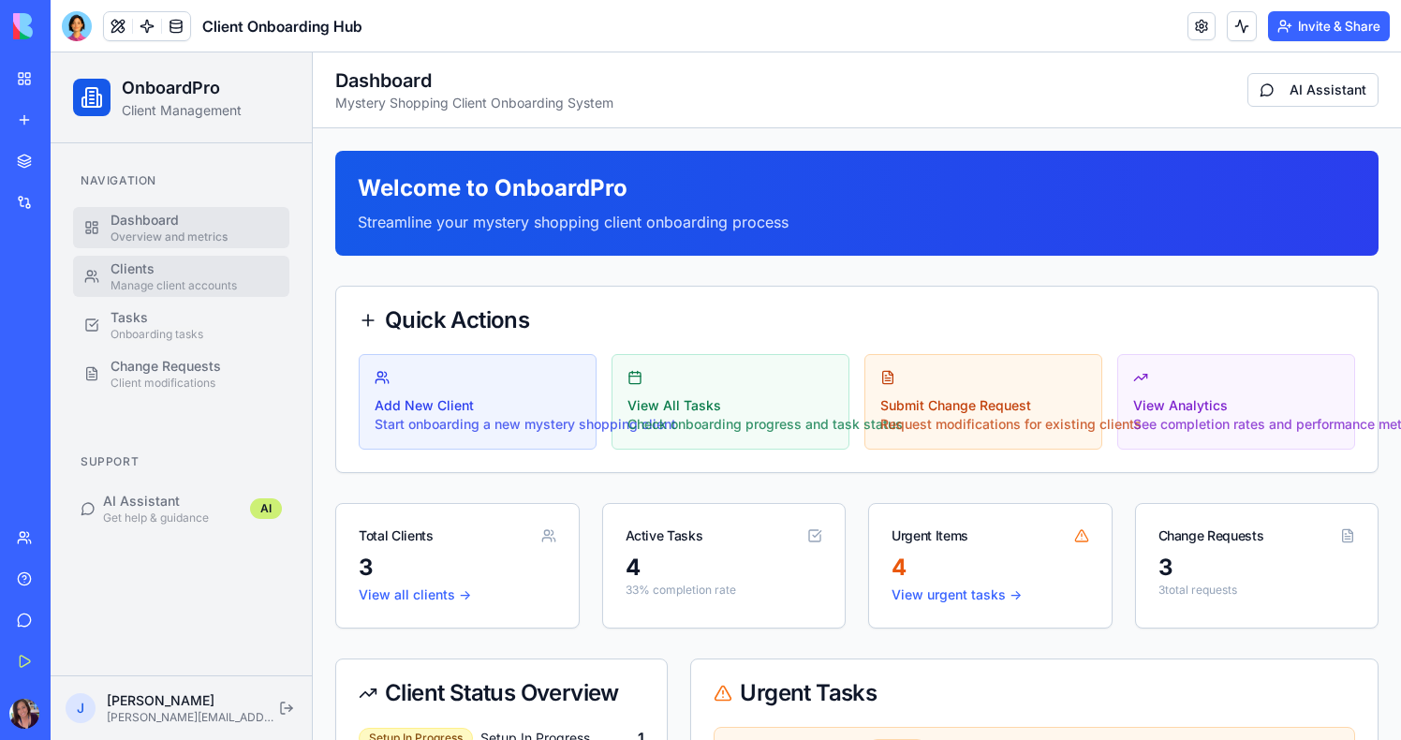
click at [144, 279] on div "Manage client accounts" at bounding box center [195, 285] width 168 height 15
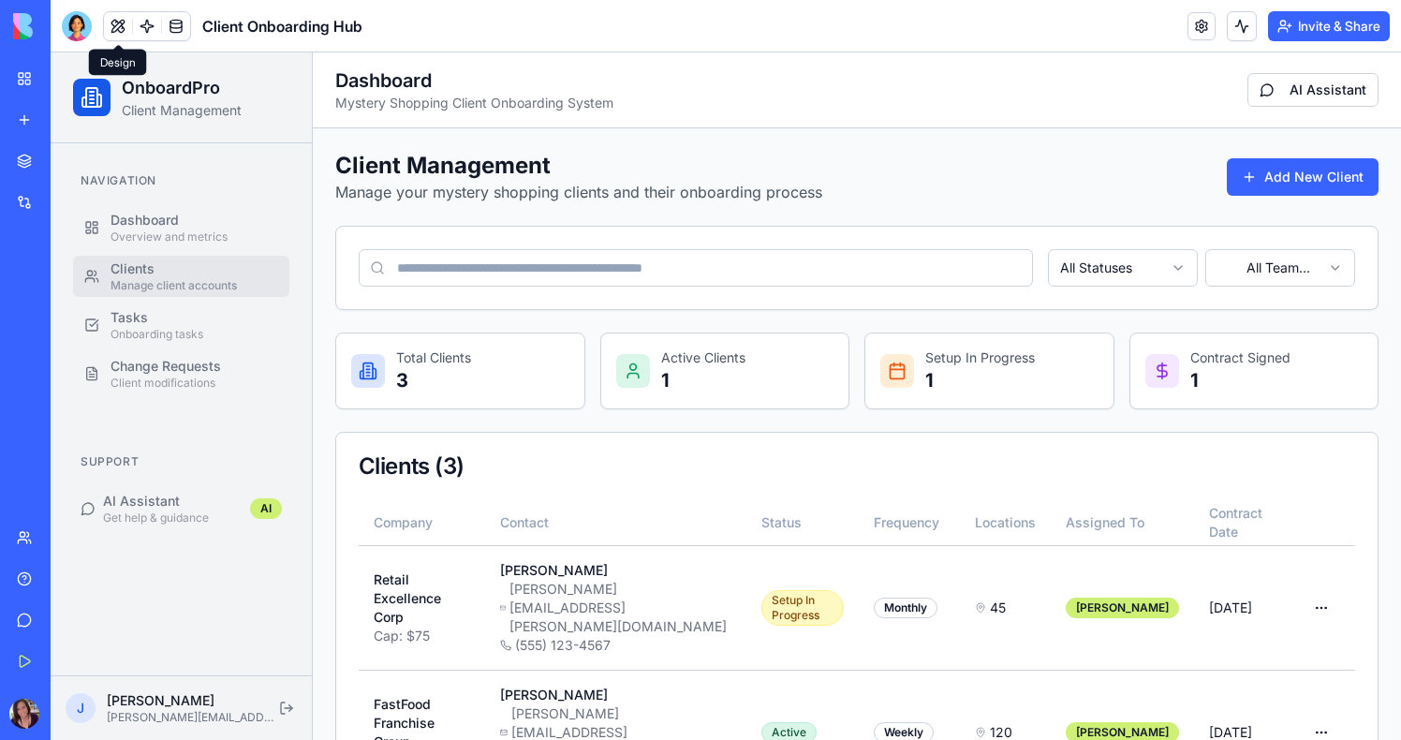
click at [113, 21] on button at bounding box center [118, 26] width 28 height 28
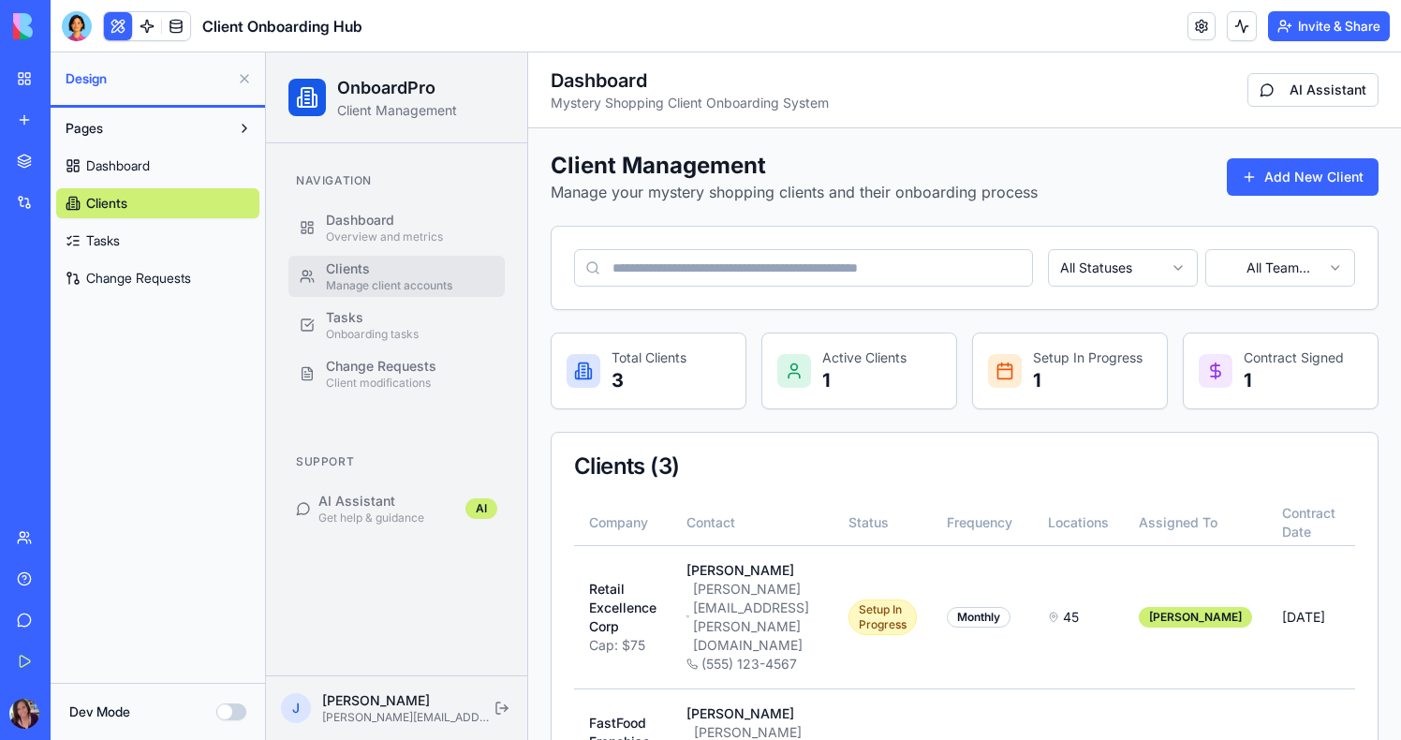
click at [113, 21] on button at bounding box center [118, 26] width 28 height 28
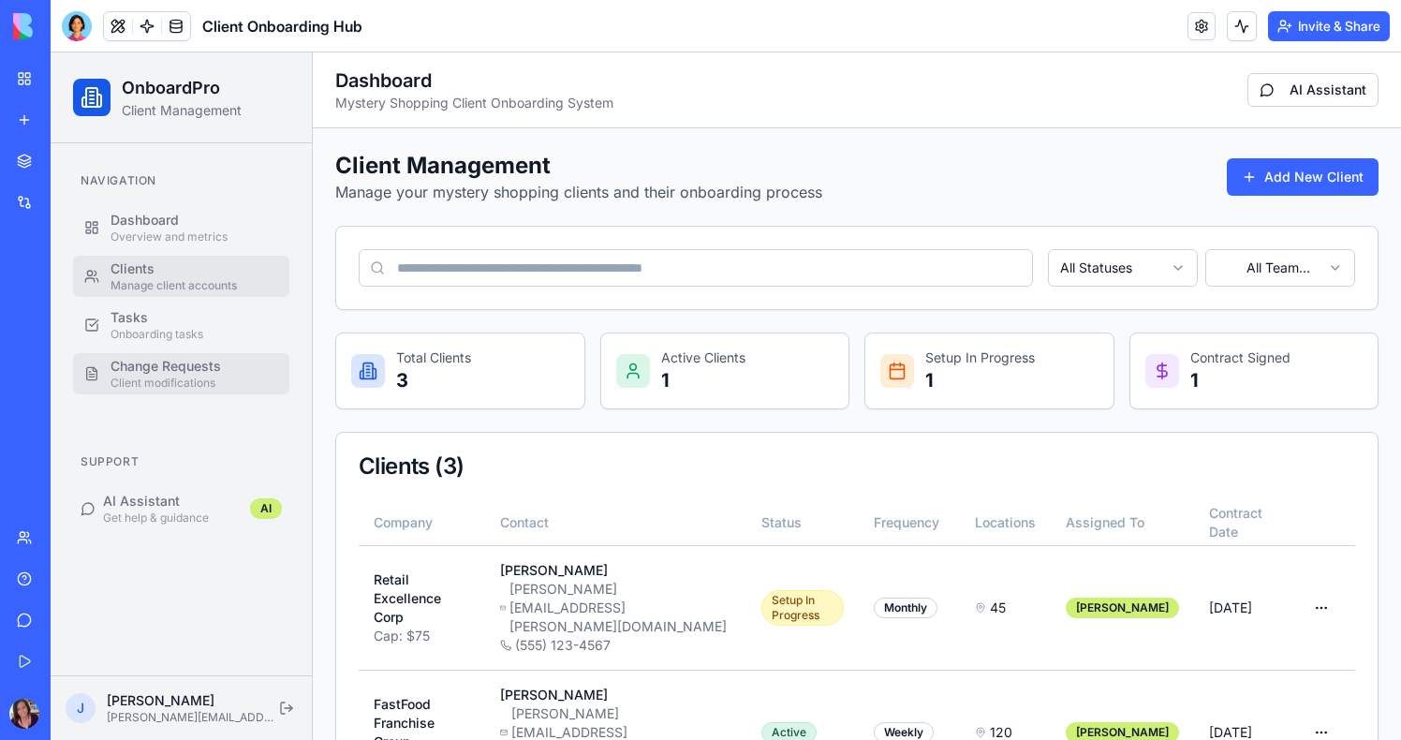
click at [155, 358] on div "Change Requests" at bounding box center [195, 366] width 168 height 19
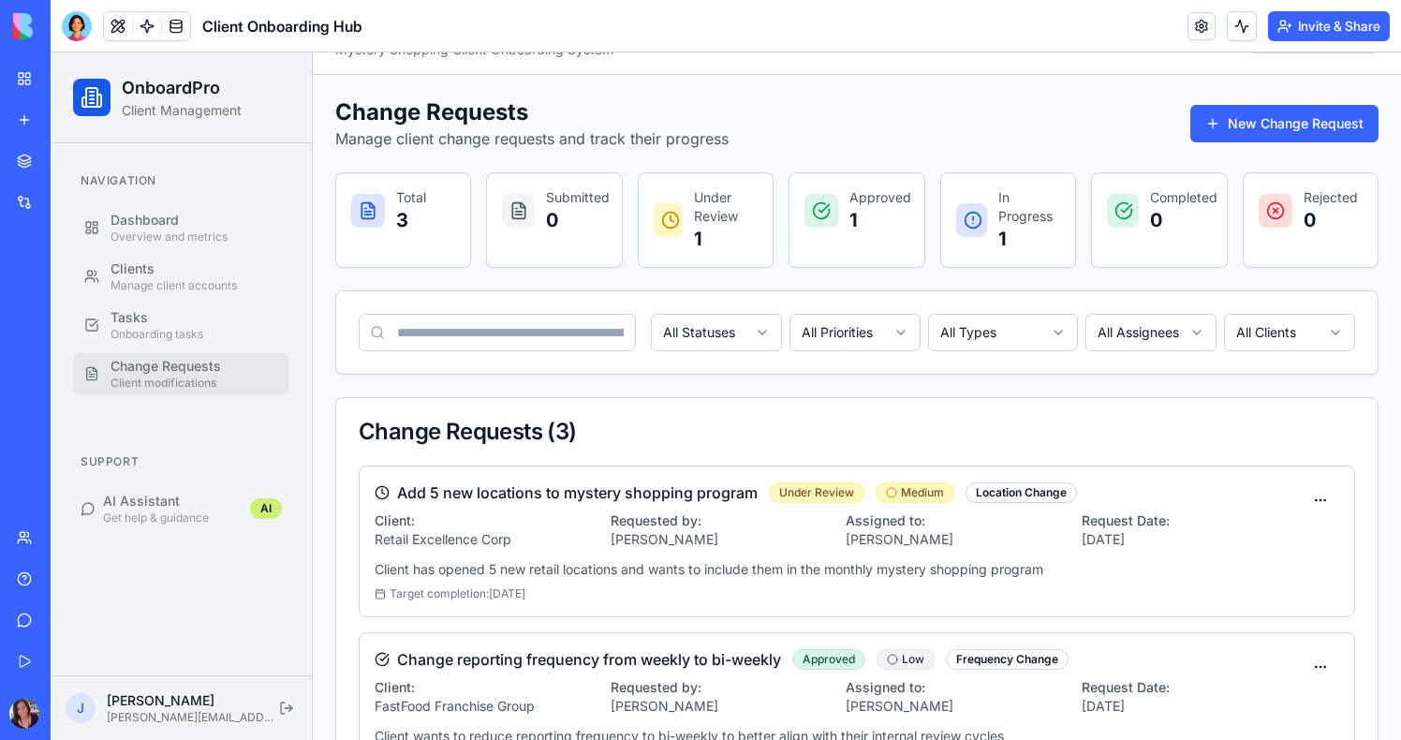
scroll to position [310, 0]
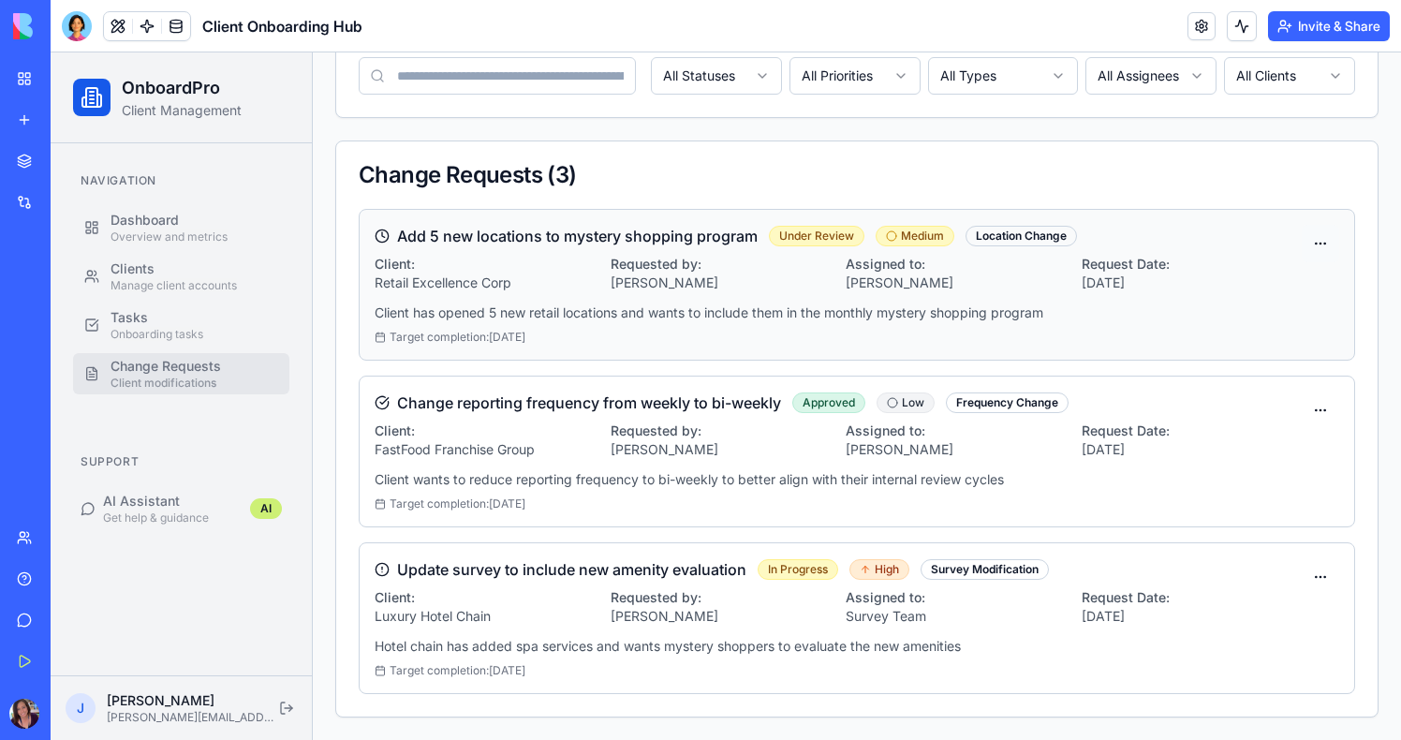
click at [1322, 251] on html "OnboardPro Client Management Navigation Dashboard Overview and metrics Clients …" at bounding box center [726, 241] width 1351 height 998
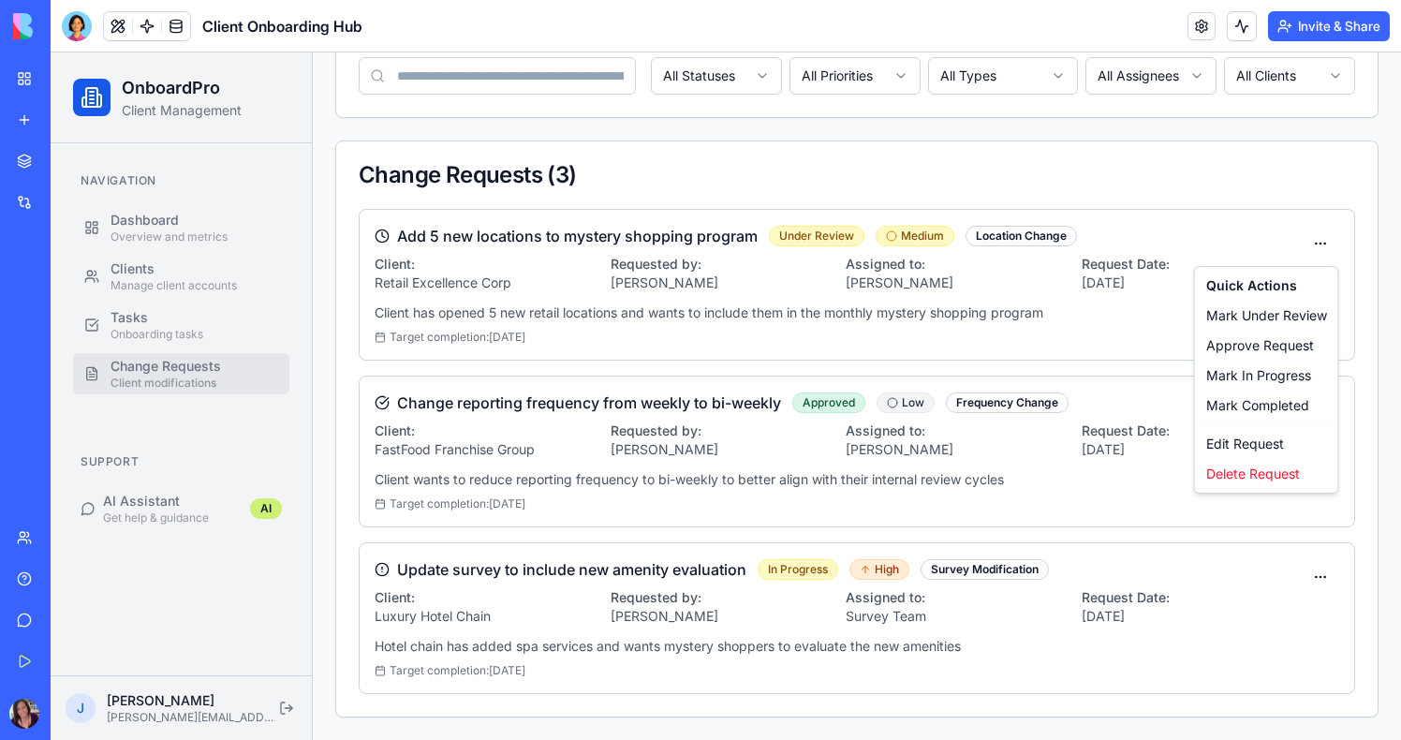
click at [1244, 215] on html "OnboardPro Client Management Navigation Dashboard Overview and metrics Clients …" at bounding box center [726, 241] width 1351 height 998
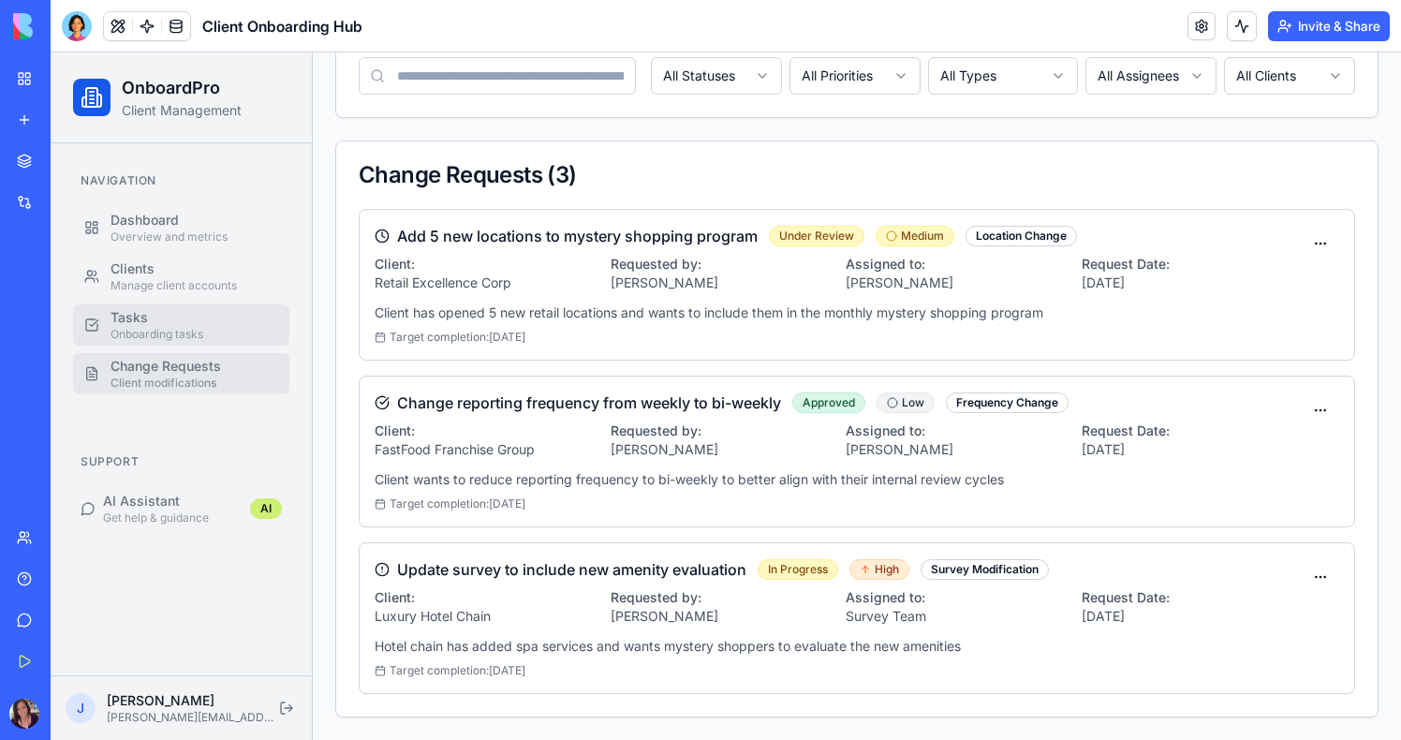
click at [192, 313] on div "Tasks" at bounding box center [195, 317] width 168 height 19
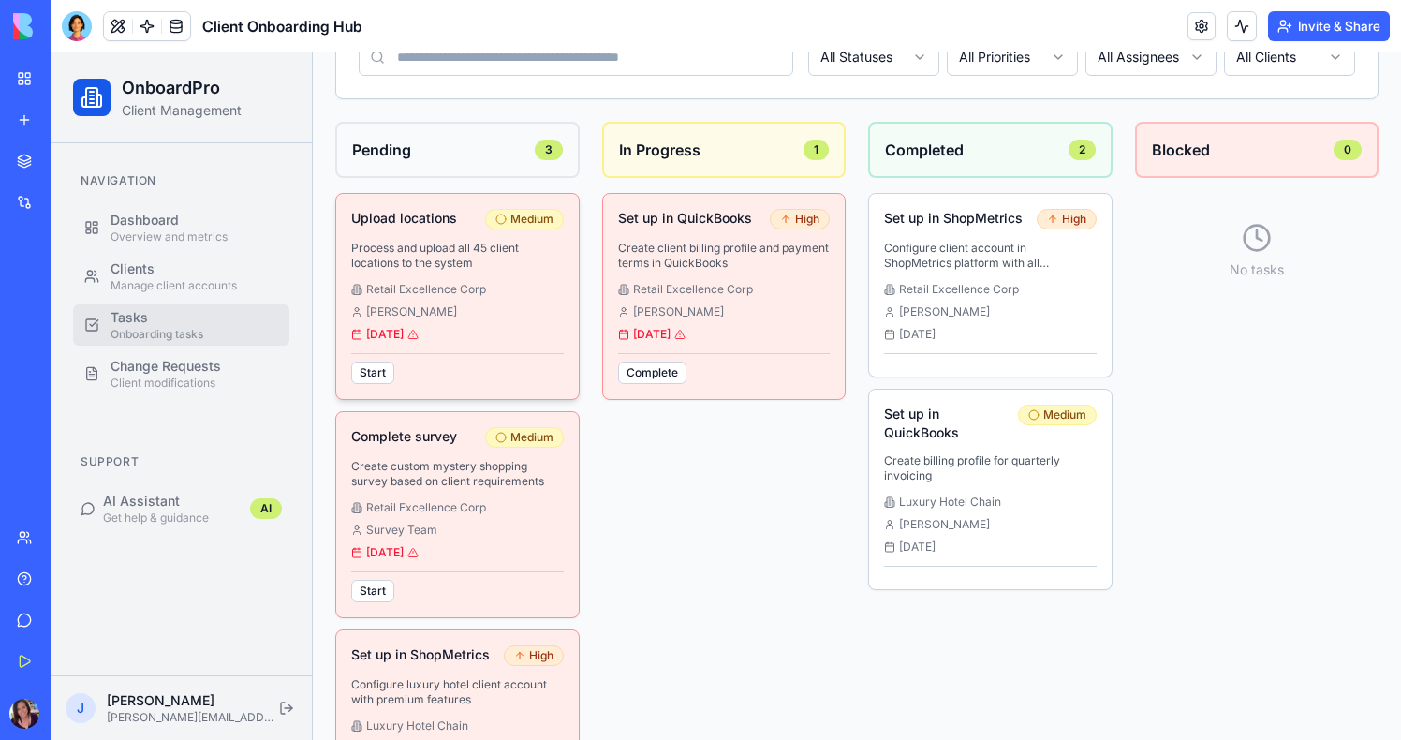
click at [483, 296] on span "Retail Excellence Corp" at bounding box center [426, 289] width 120 height 15
click at [170, 230] on div "Overview and metrics" at bounding box center [195, 237] width 168 height 15
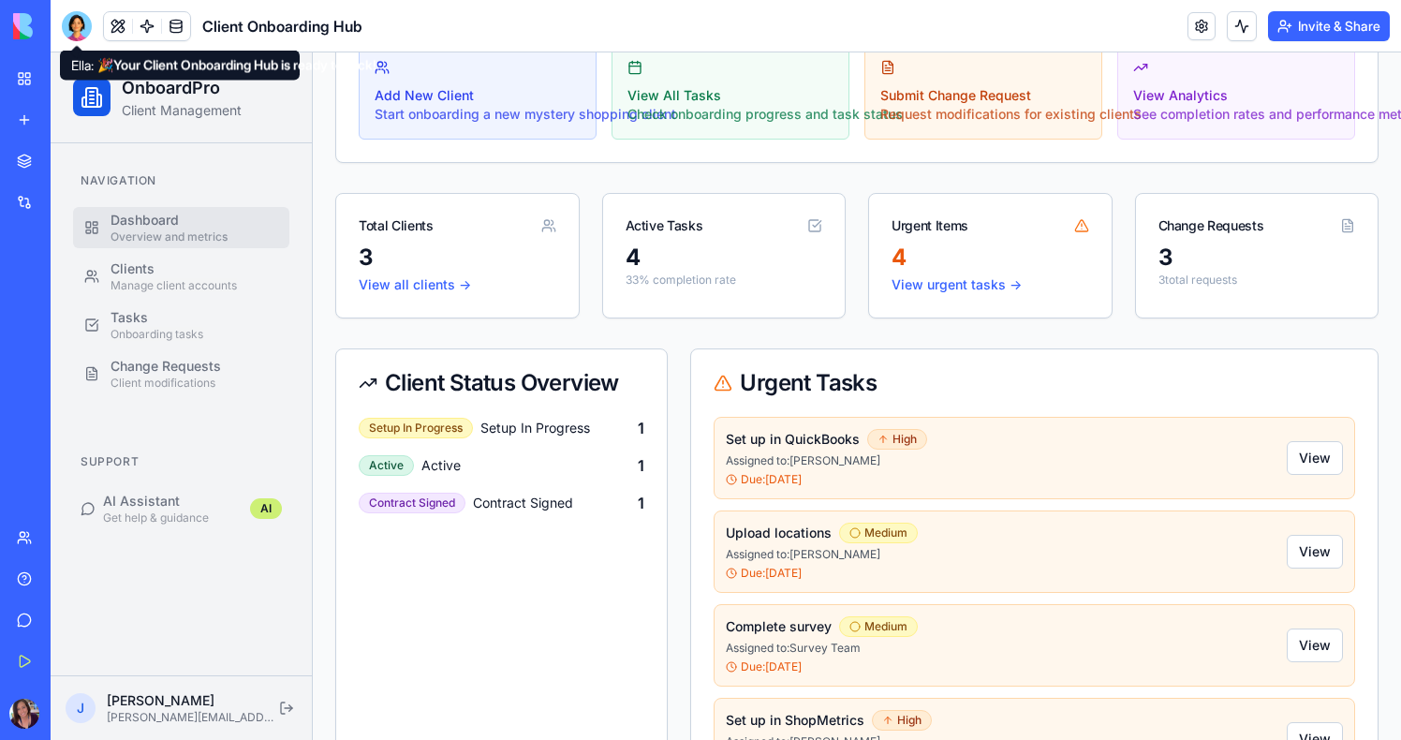
click at [72, 26] on div at bounding box center [77, 26] width 30 height 30
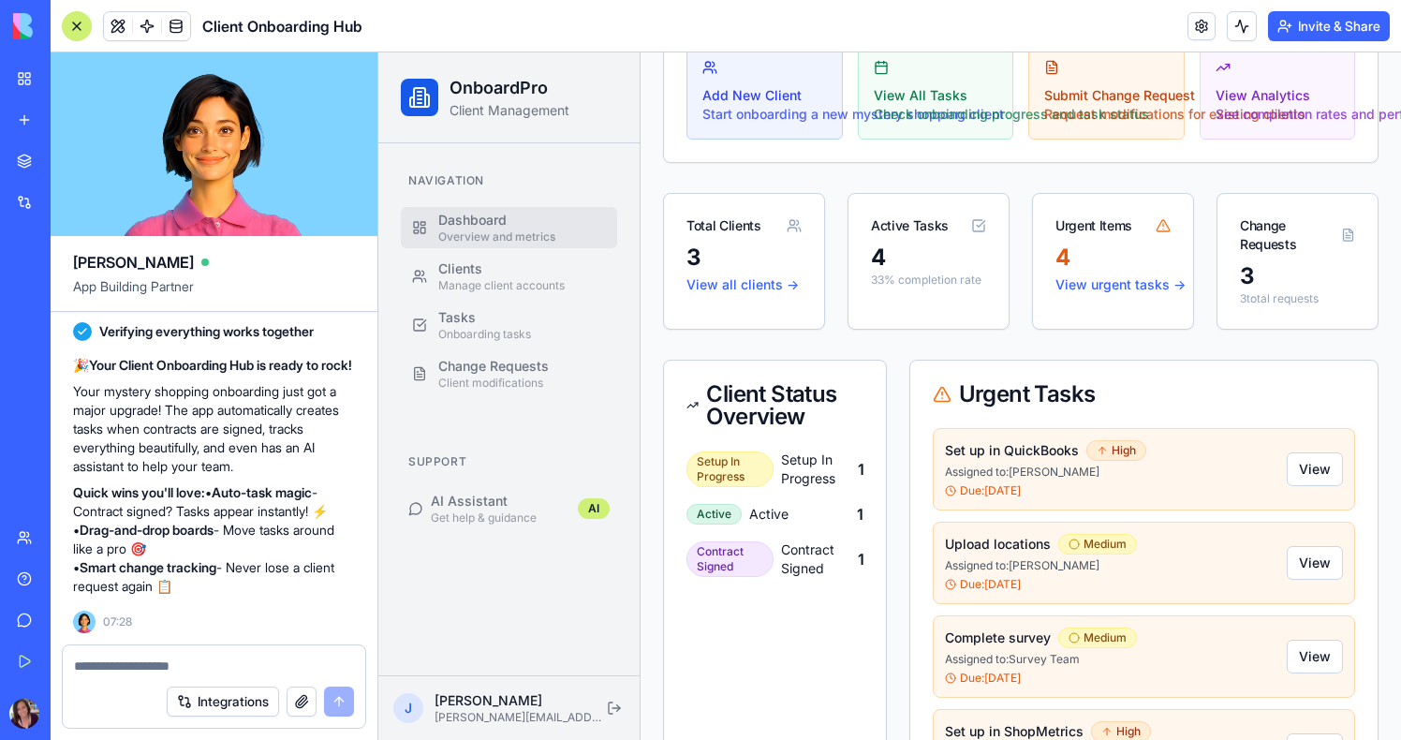
click at [27, 85] on link "My Workspace" at bounding box center [43, 78] width 75 height 37
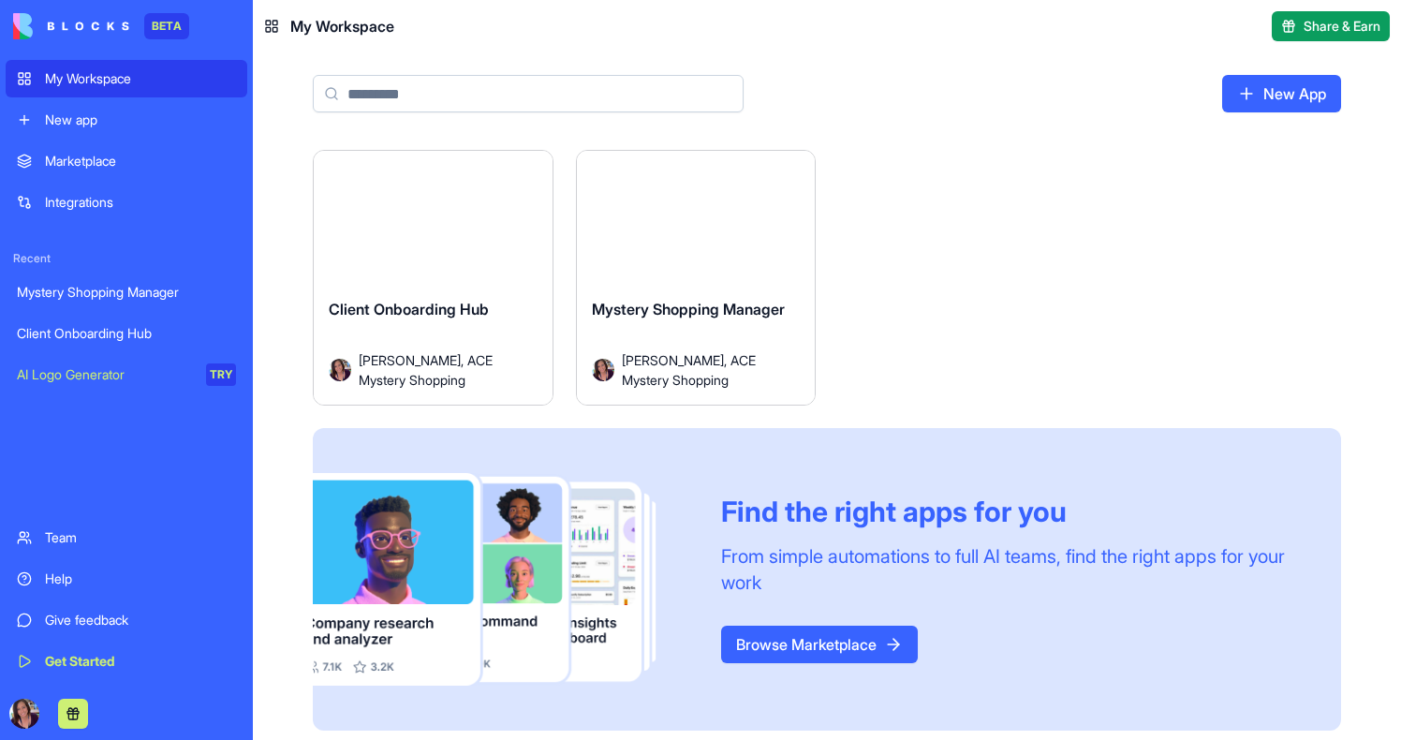
click at [689, 249] on div "Launch" at bounding box center [696, 225] width 239 height 149
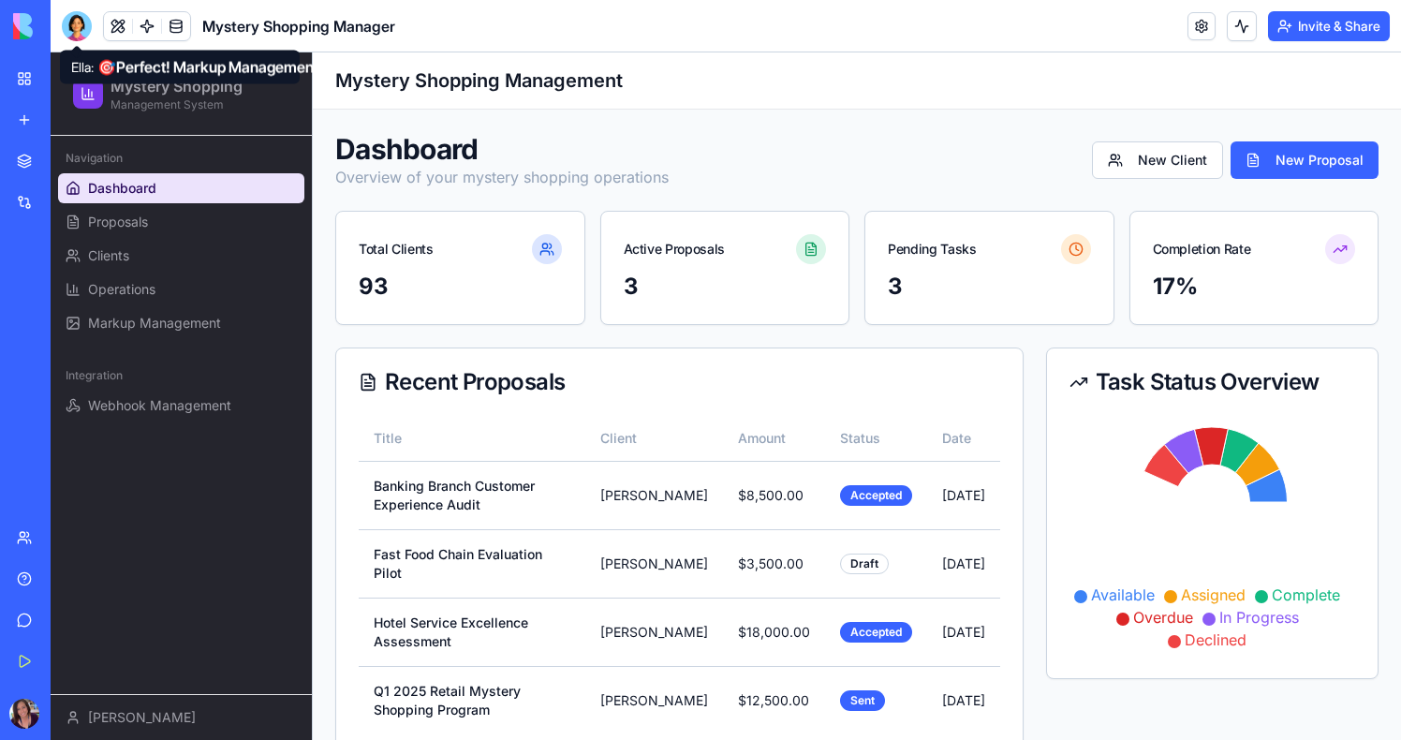
click at [70, 25] on div at bounding box center [77, 26] width 30 height 30
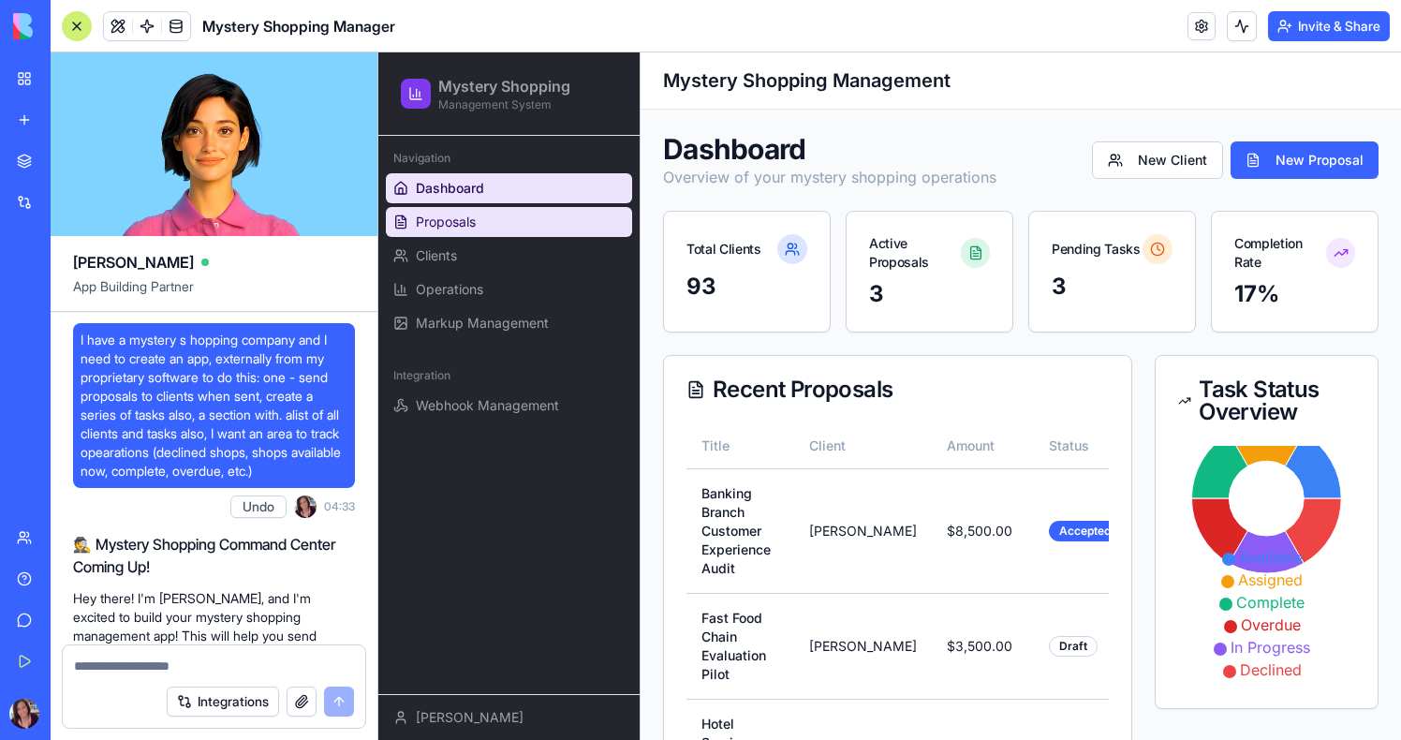
click at [477, 228] on link "Proposals" at bounding box center [509, 222] width 246 height 30
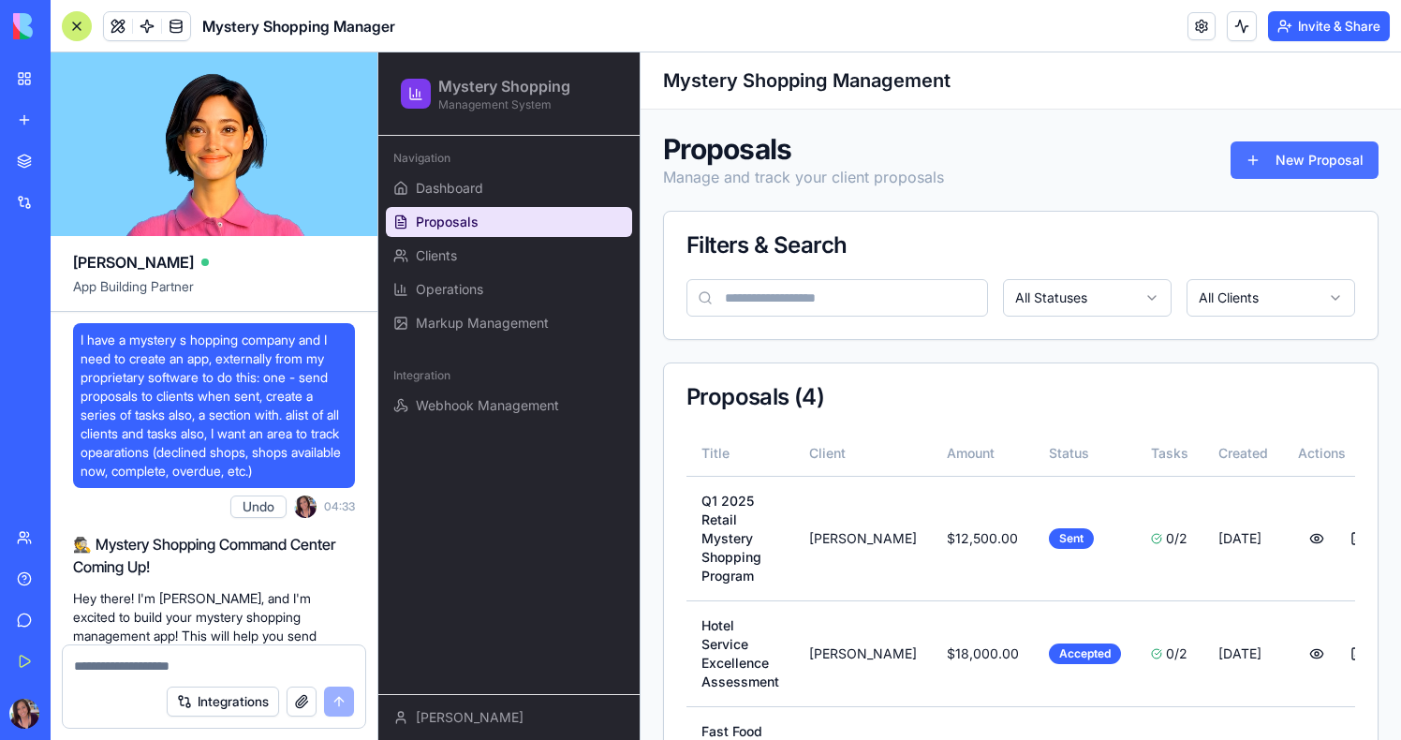
click at [1298, 153] on button "New Proposal" at bounding box center [1305, 159] width 148 height 37
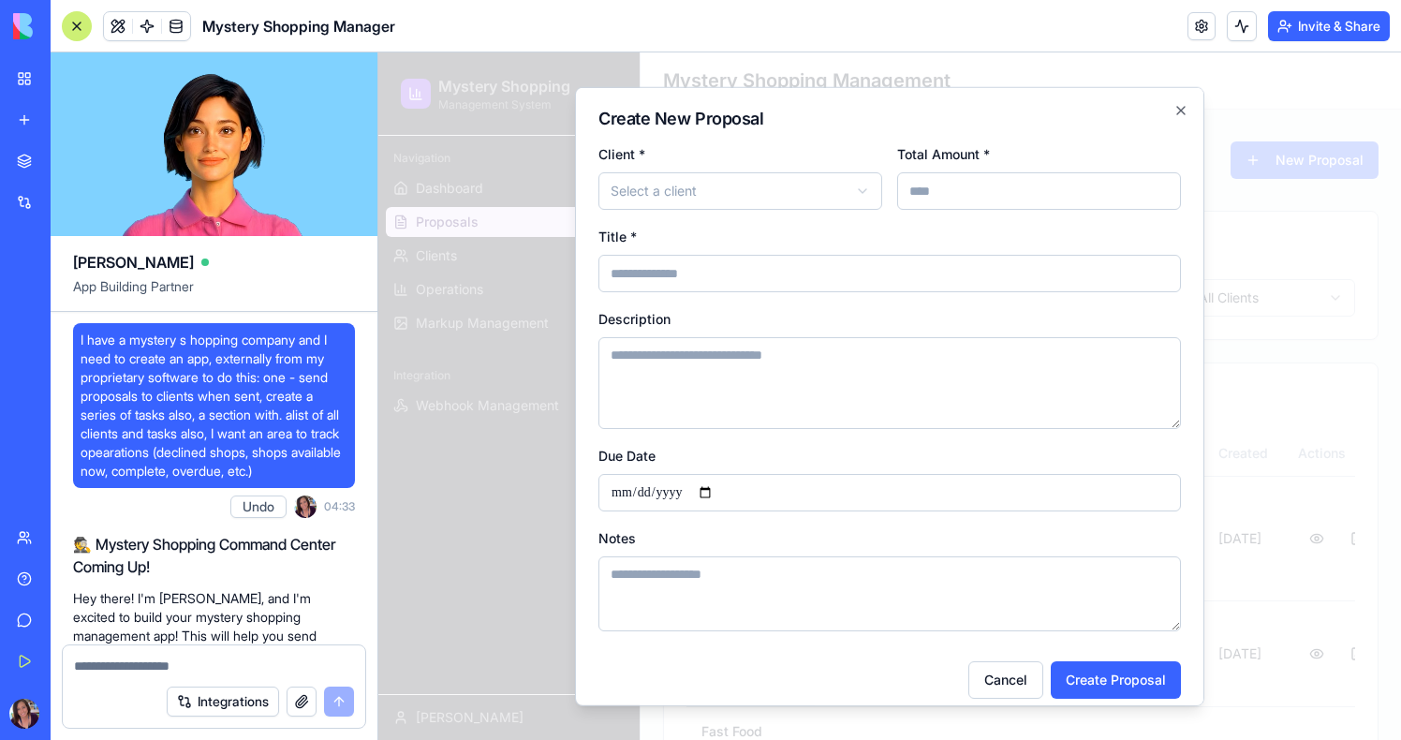
click at [1254, 458] on div at bounding box center [889, 396] width 1023 height 688
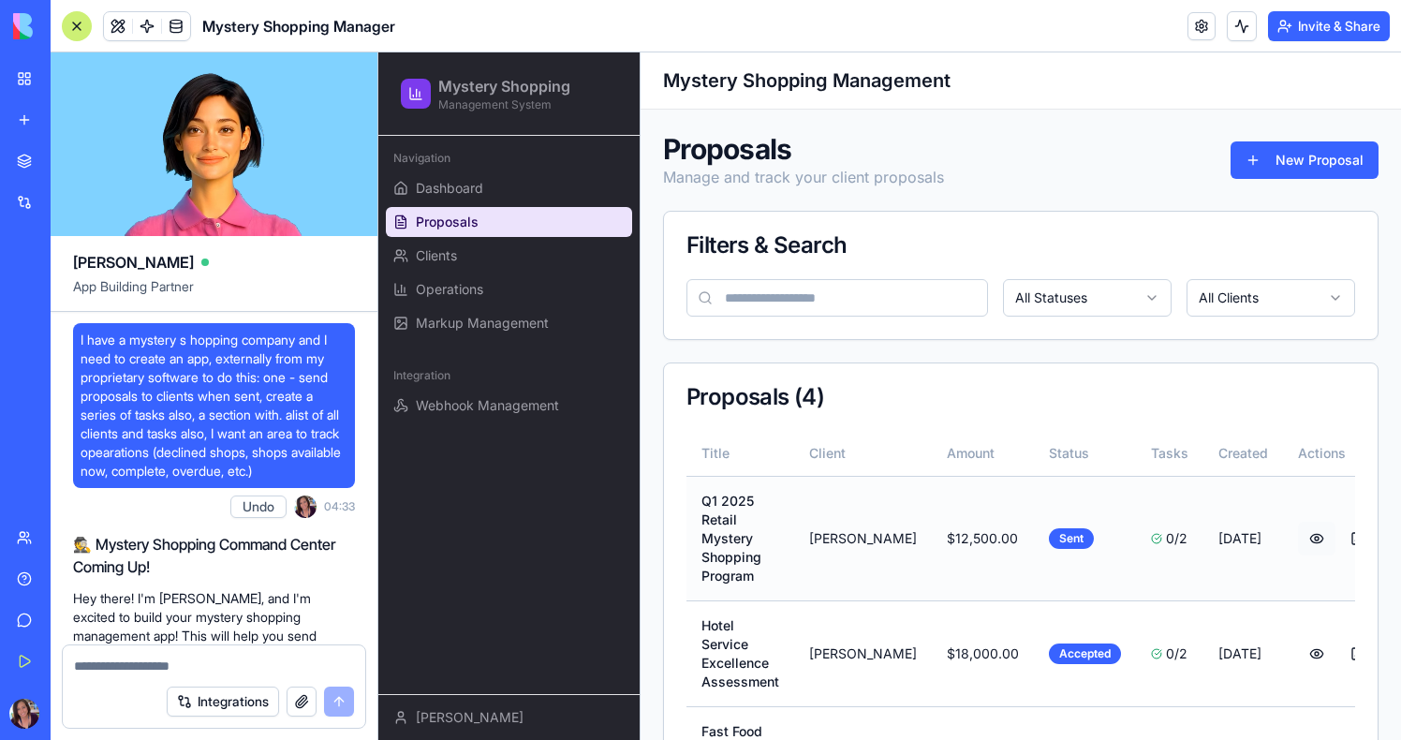
click at [1298, 531] on button at bounding box center [1316, 539] width 37 height 34
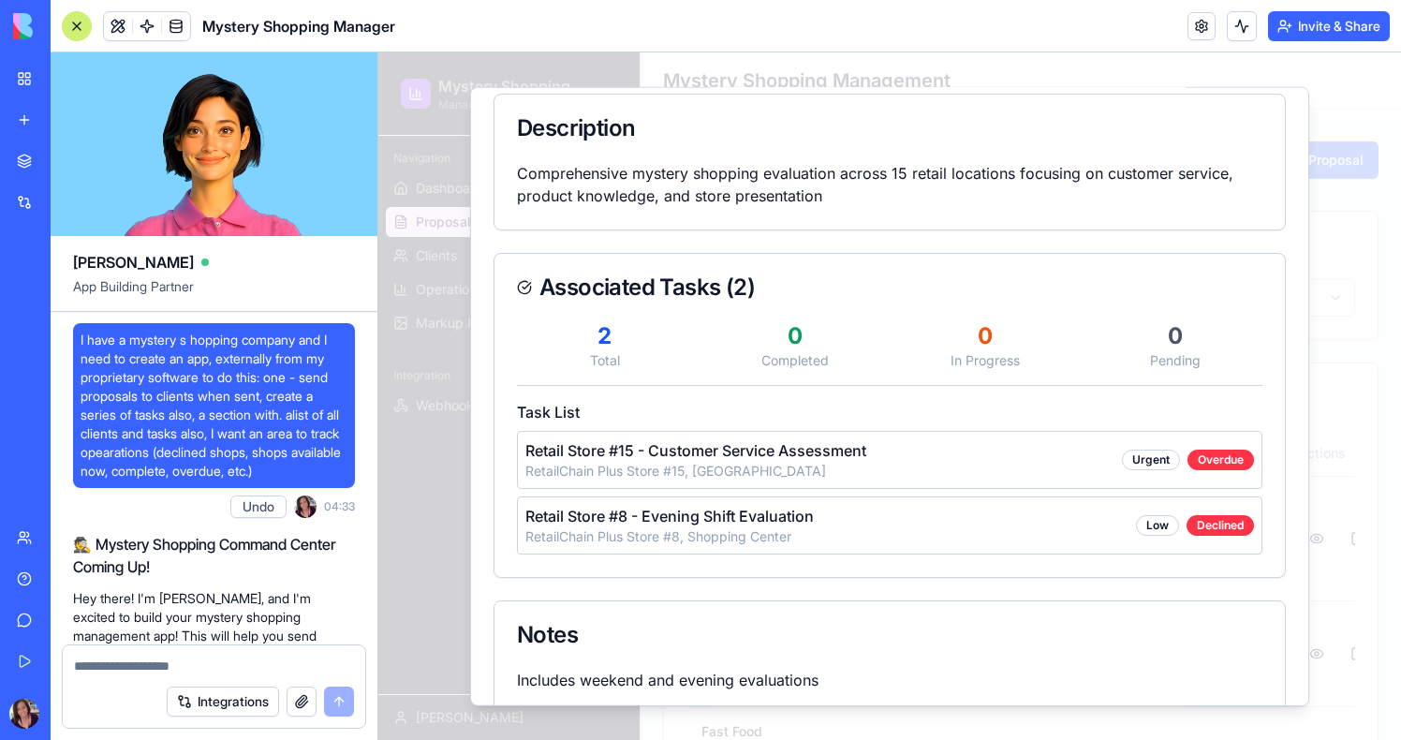
scroll to position [546, 0]
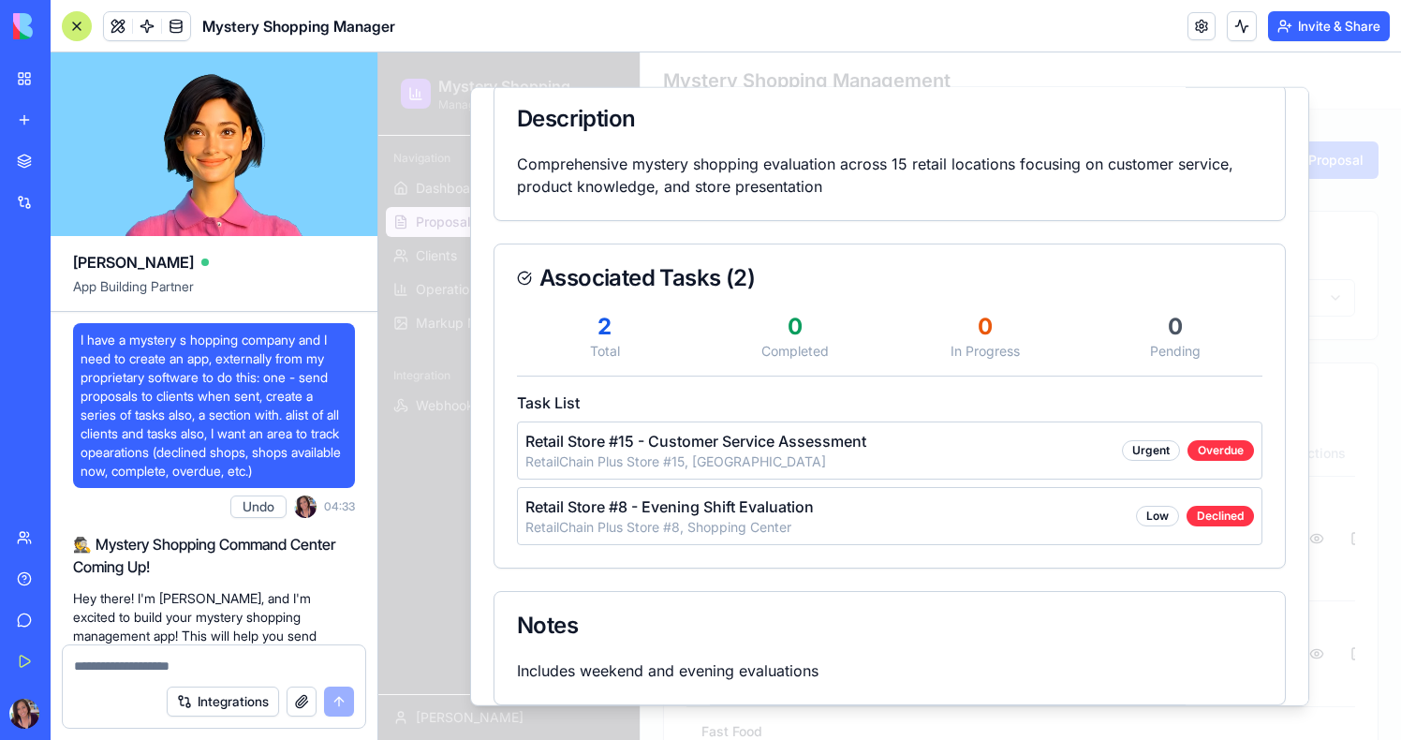
click at [424, 340] on div at bounding box center [889, 396] width 1023 height 688
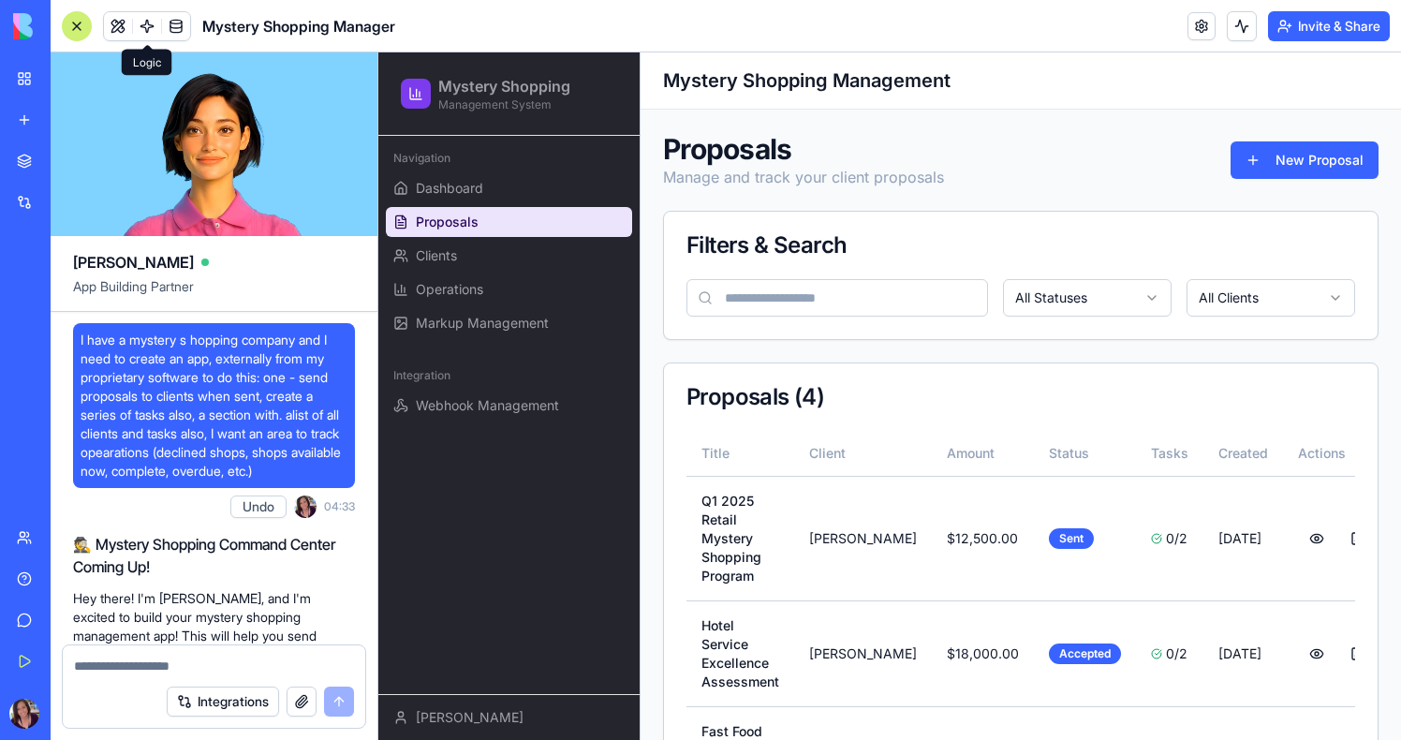
click at [145, 22] on link at bounding box center [147, 26] width 28 height 28
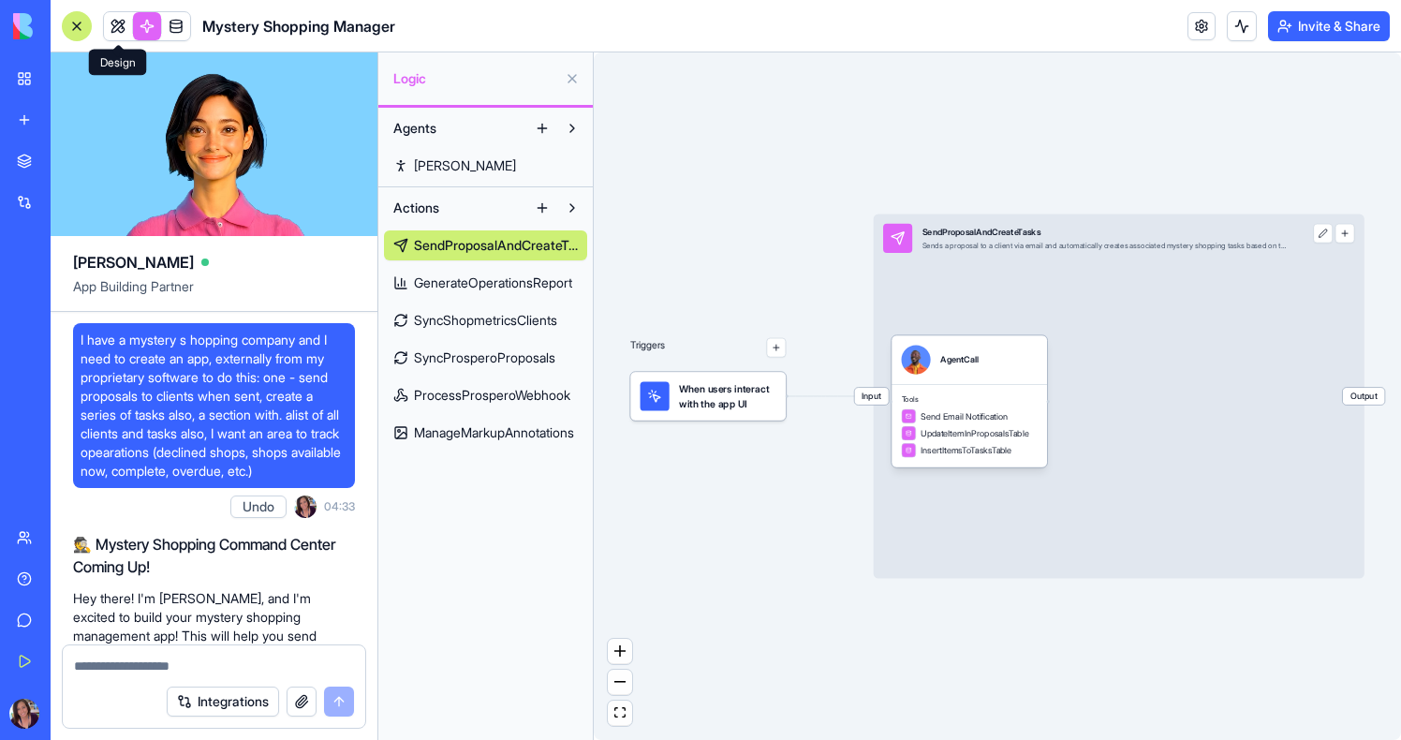
click at [115, 34] on link at bounding box center [118, 26] width 28 height 28
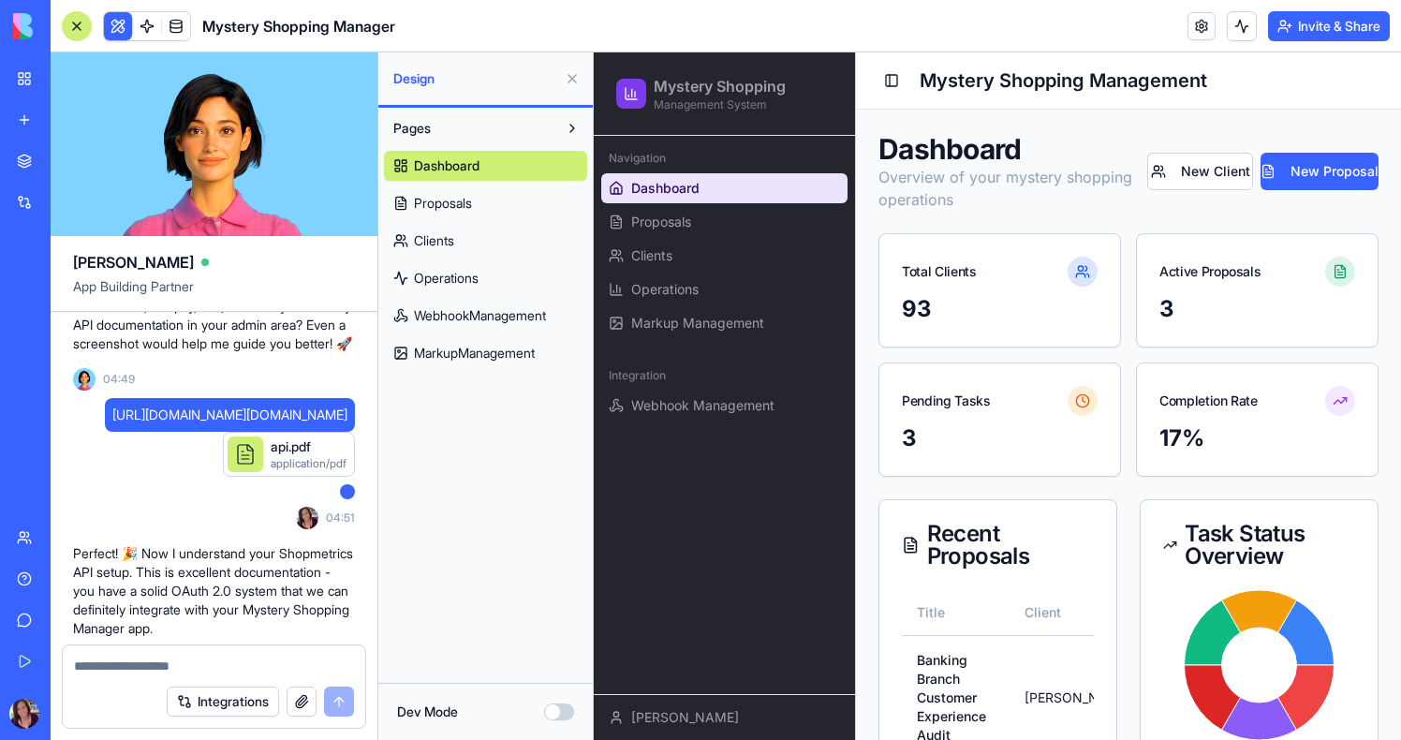
scroll to position [3596, 0]
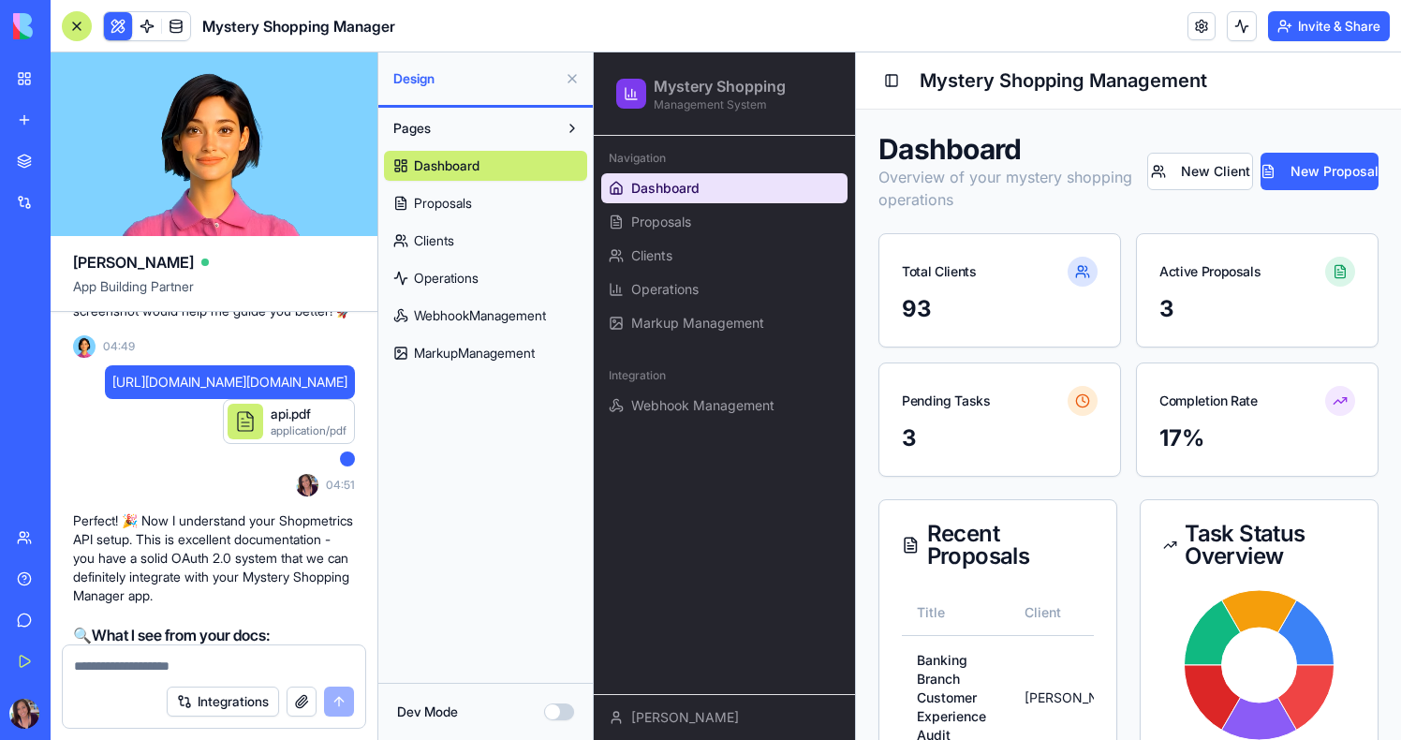
click at [289, 438] on div "application/pdf" at bounding box center [309, 430] width 76 height 15
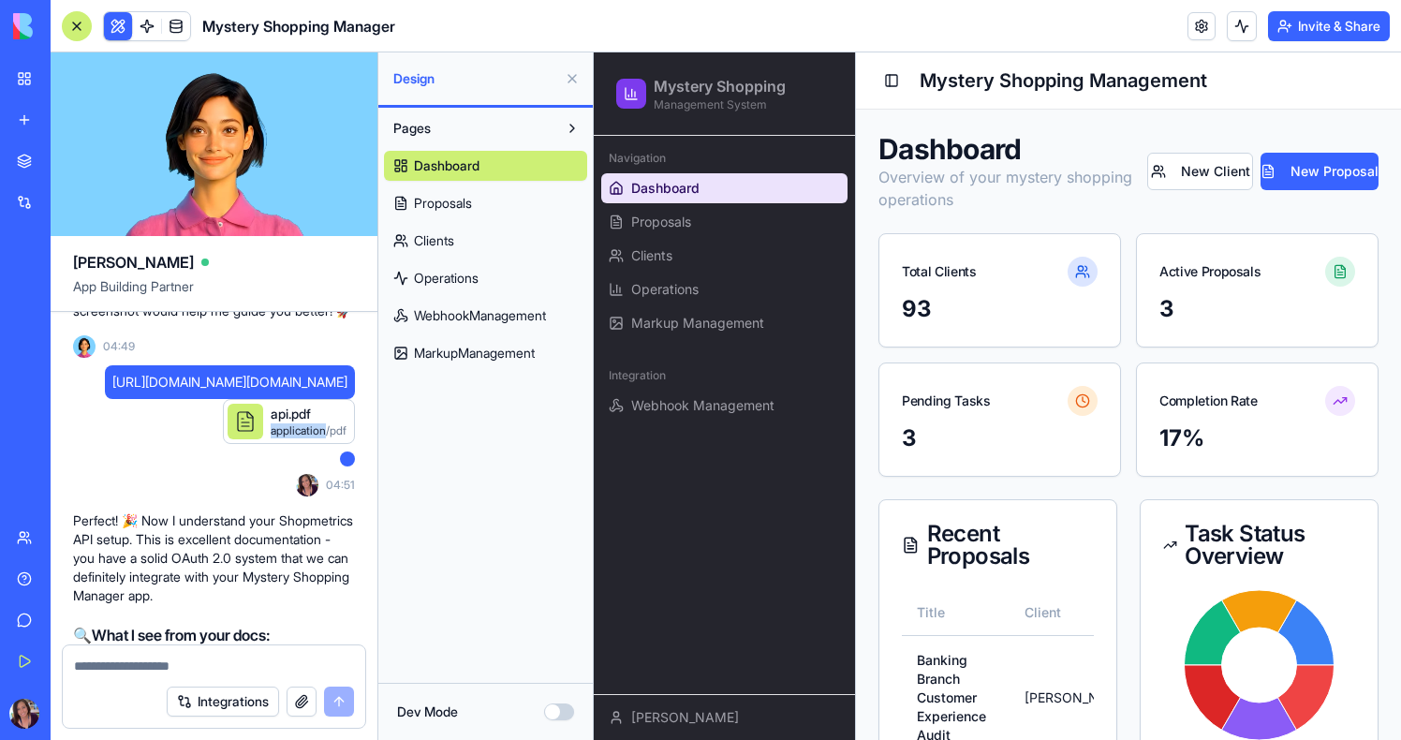
click at [289, 438] on div "application/pdf" at bounding box center [309, 430] width 76 height 15
click at [289, 423] on div "api.pdf" at bounding box center [309, 414] width 76 height 19
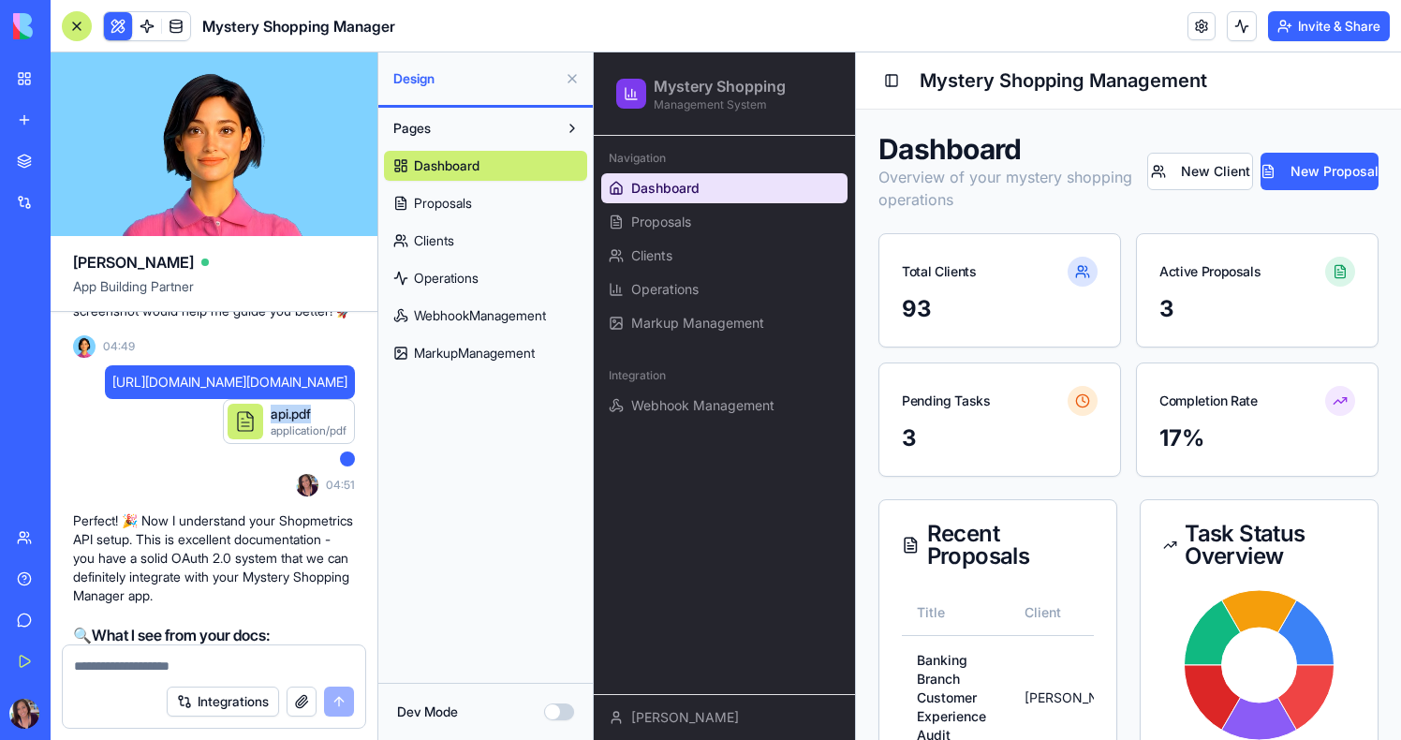
click at [289, 423] on div "api.pdf" at bounding box center [309, 414] width 76 height 19
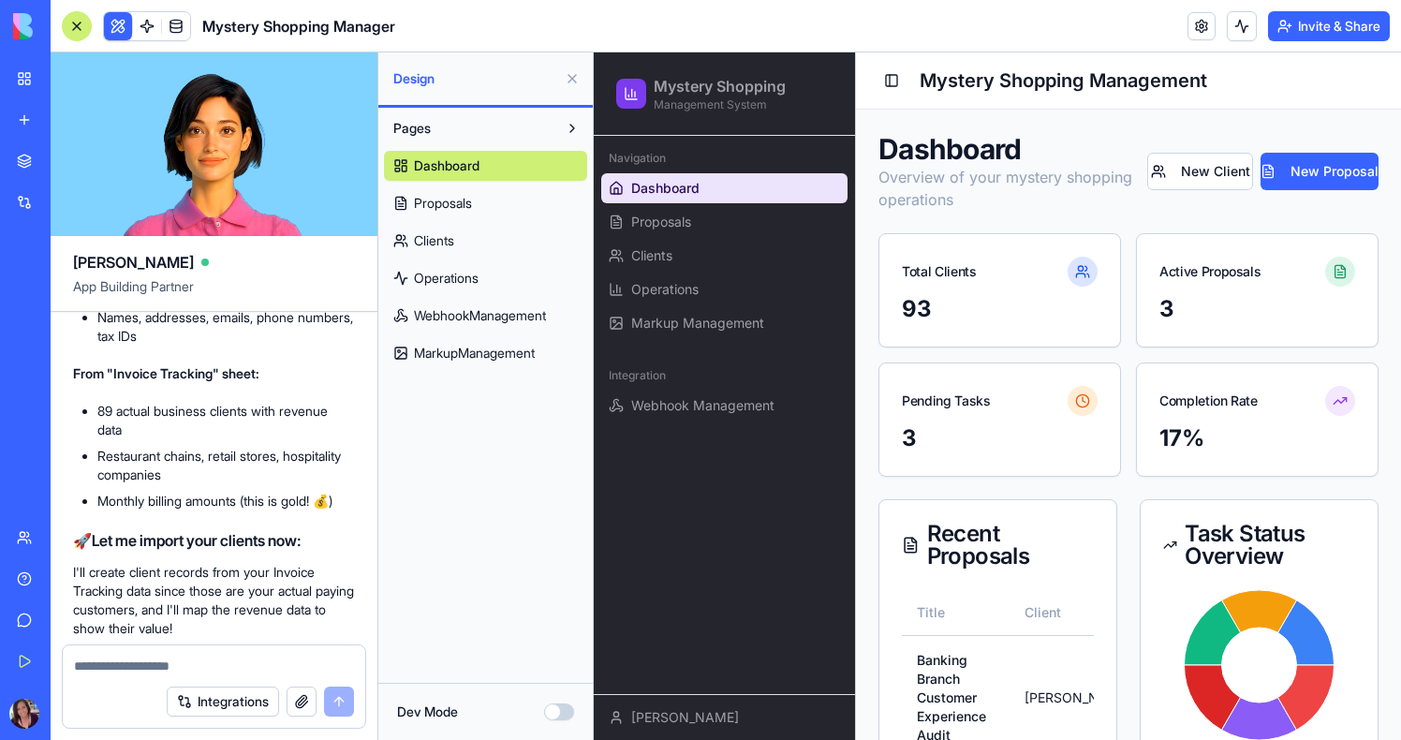
scroll to position [6857, 0]
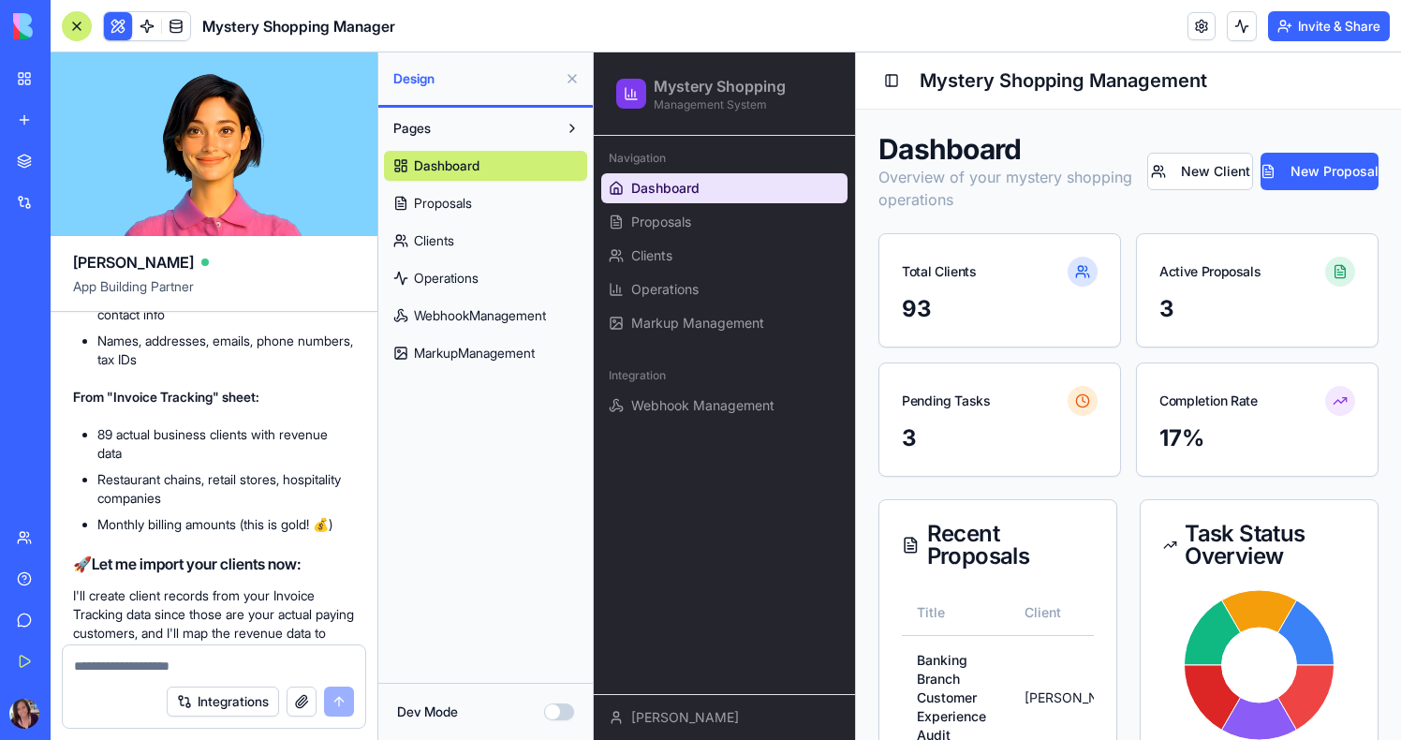
click at [437, 252] on link "Clients" at bounding box center [485, 241] width 203 height 30
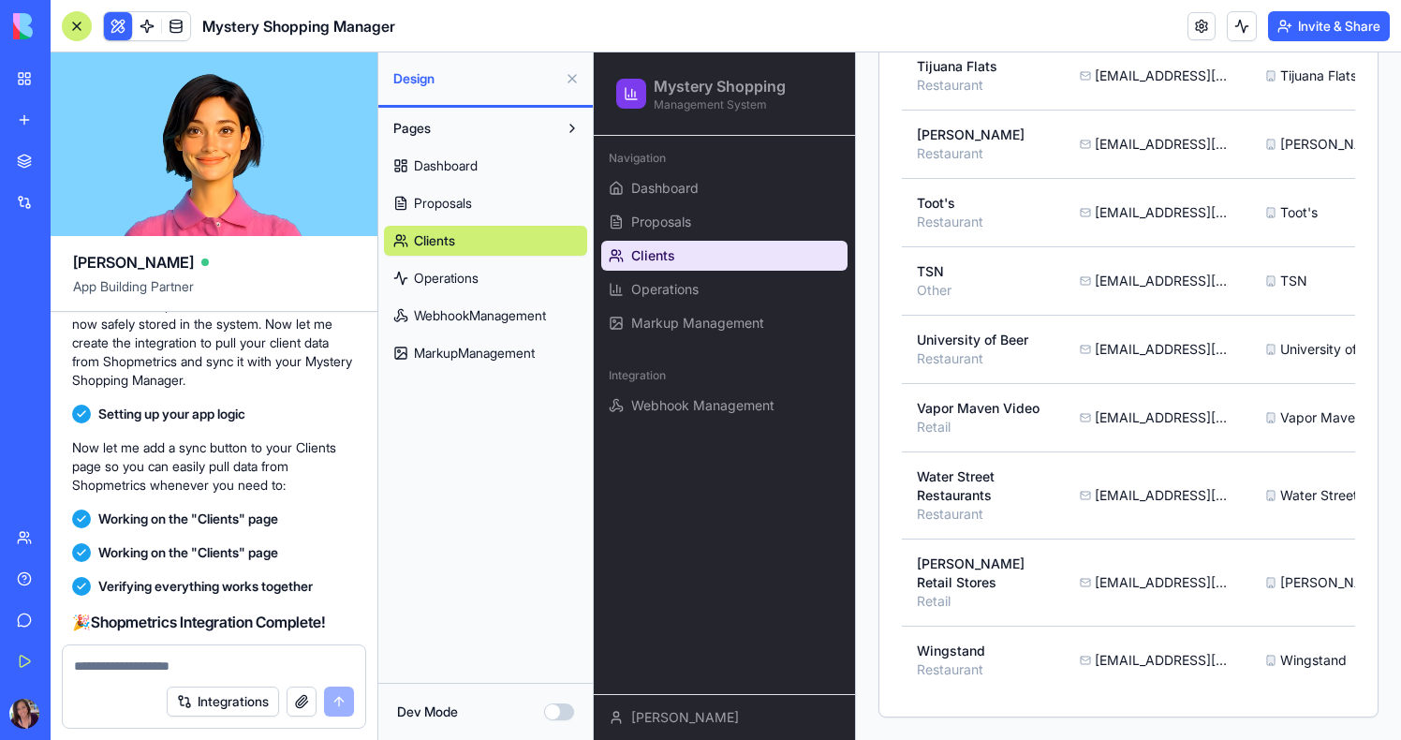
scroll to position [9610, 1]
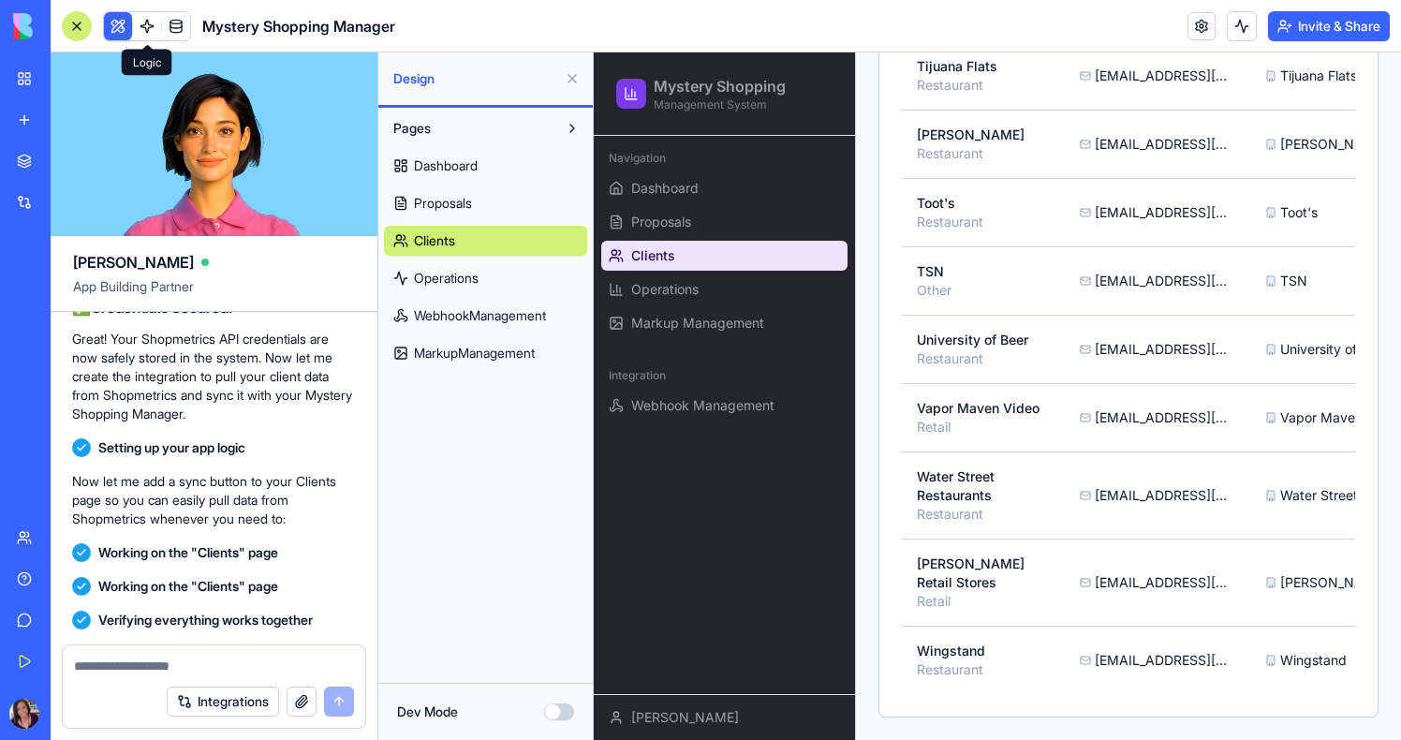
click at [151, 45] on span at bounding box center [146, 44] width 9 height 9
click at [151, 33] on link at bounding box center [147, 26] width 28 height 28
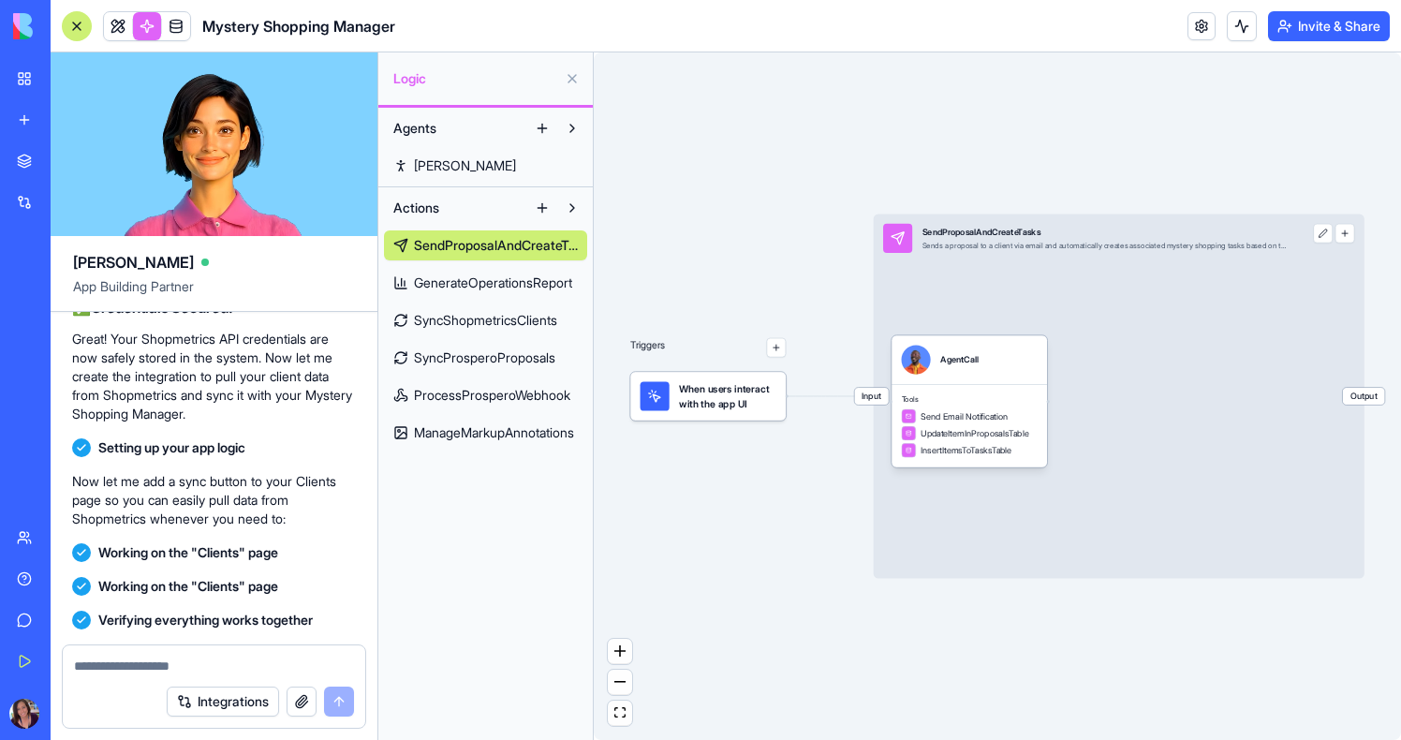
click at [511, 422] on link "ManageMarkupAnnotations" at bounding box center [485, 433] width 203 height 30
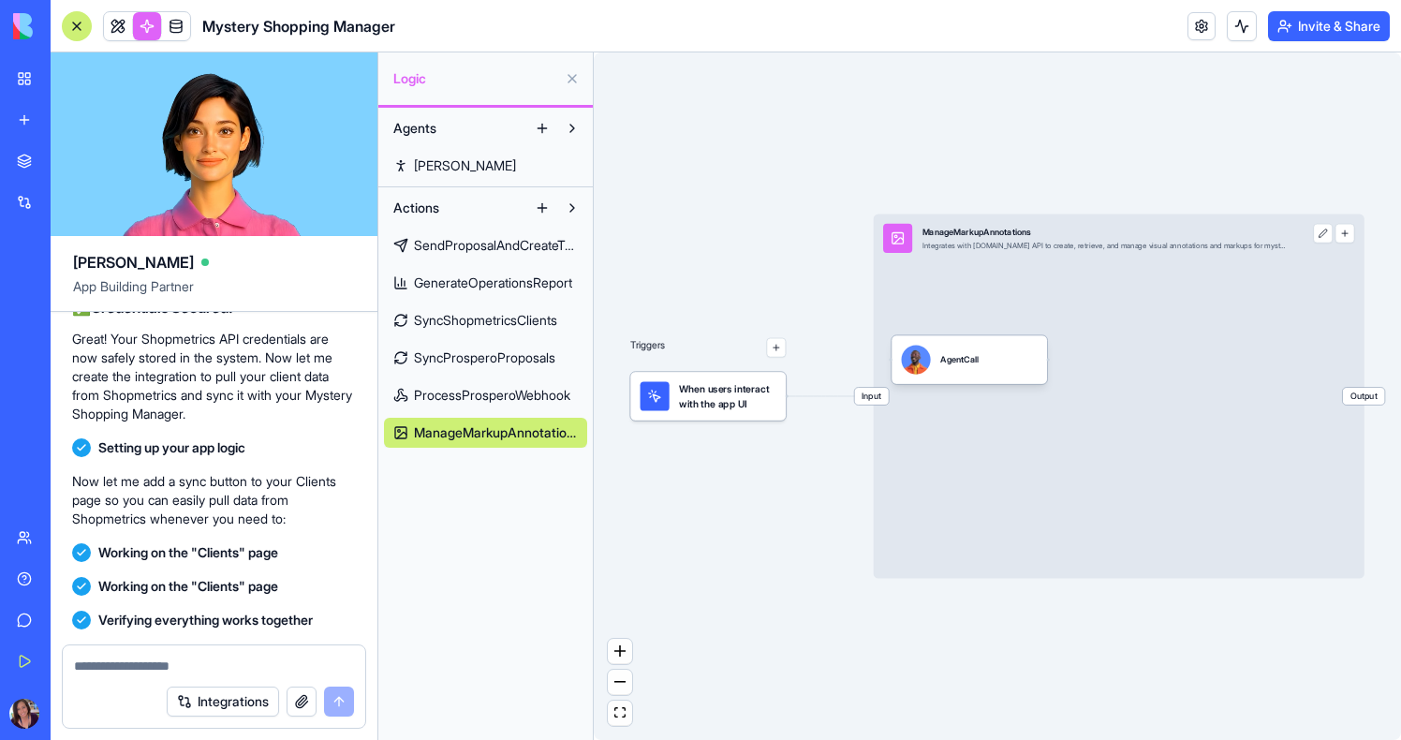
click at [503, 395] on span "ProcessProsperoWebhook" at bounding box center [492, 395] width 156 height 19
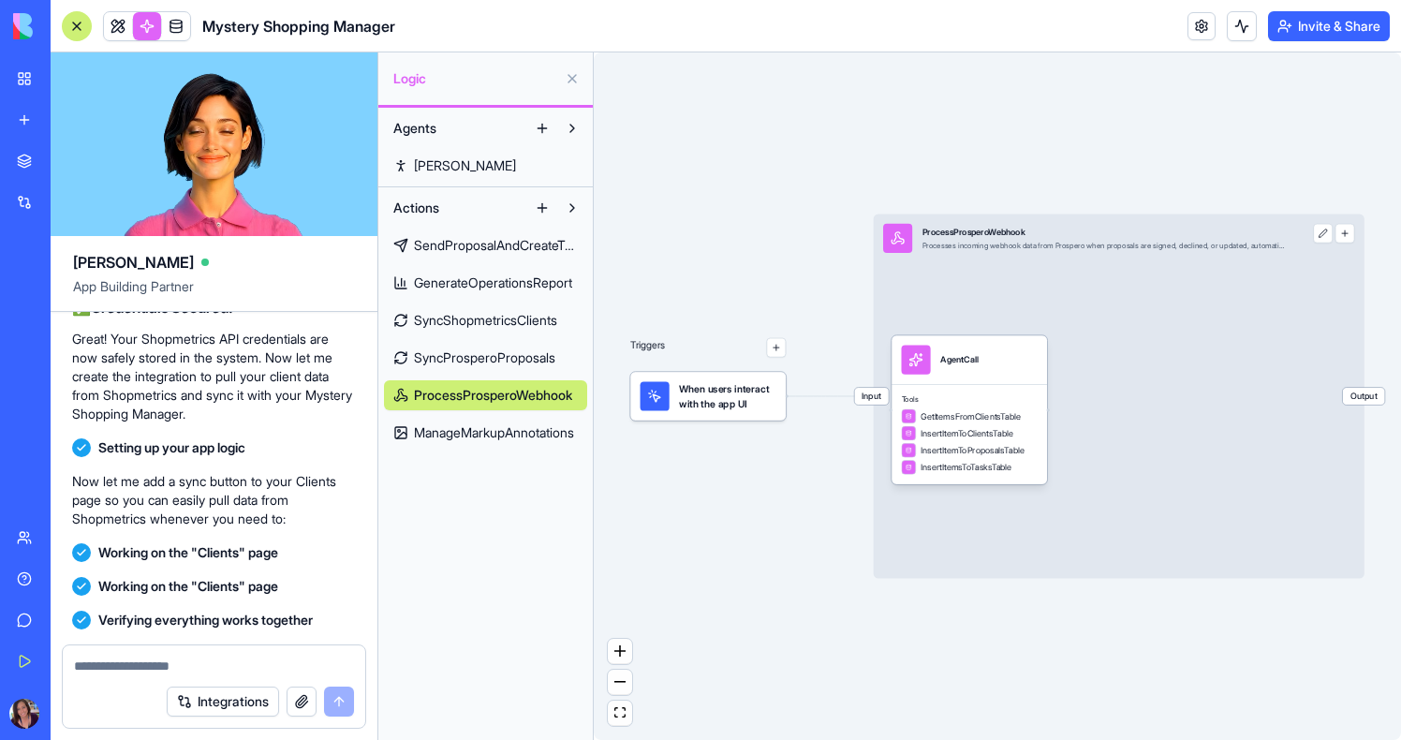
click at [493, 363] on span "SyncProsperoProposals" at bounding box center [484, 357] width 141 height 19
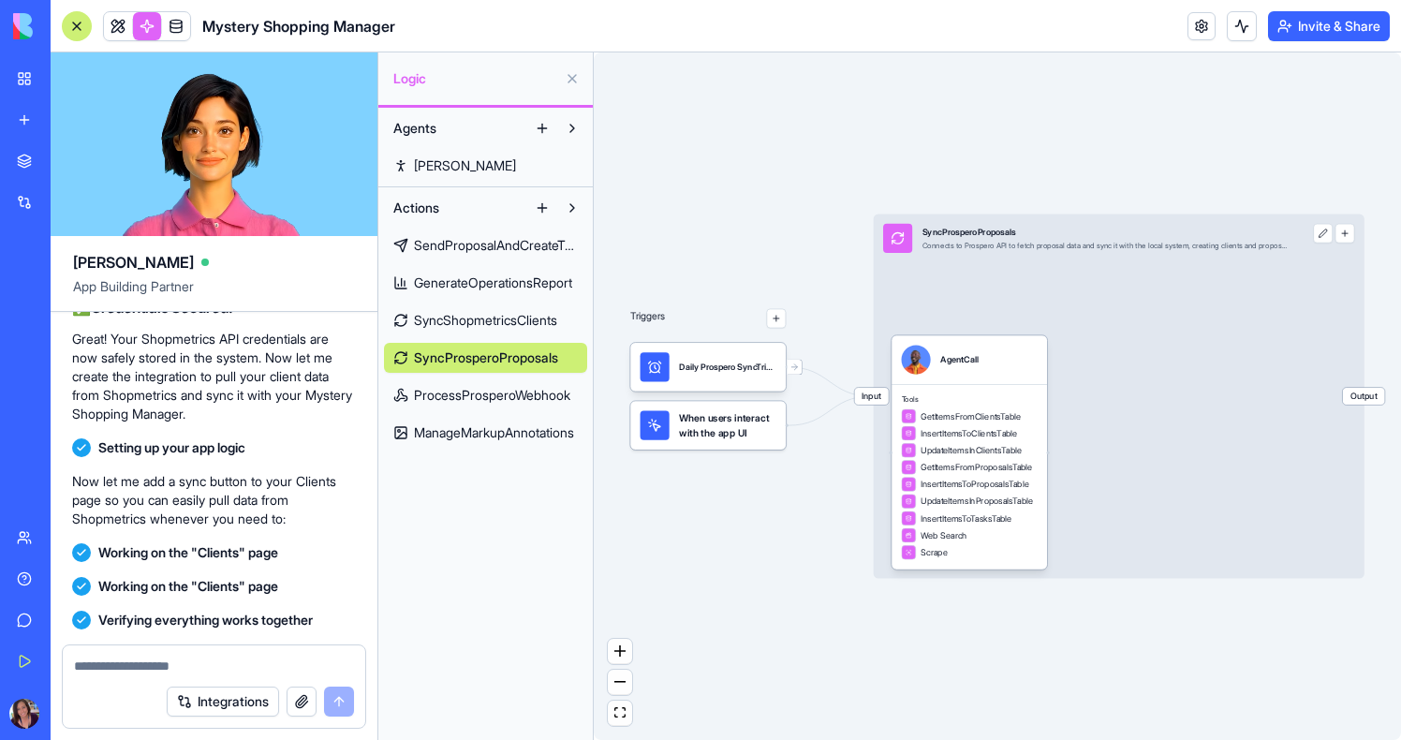
click at [491, 329] on span "SyncShopmetricsClients" at bounding box center [485, 320] width 143 height 19
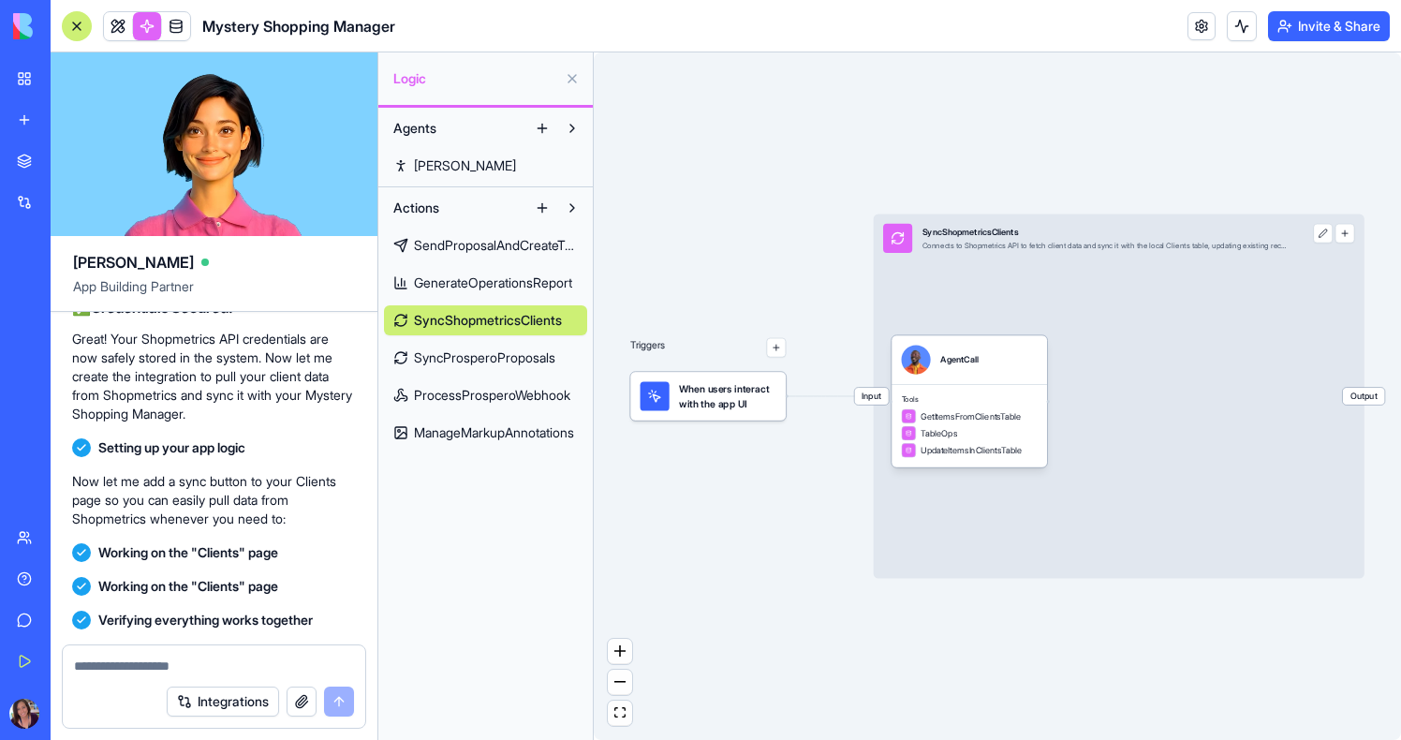
click at [491, 284] on span "GenerateOperationsReport" at bounding box center [493, 283] width 158 height 19
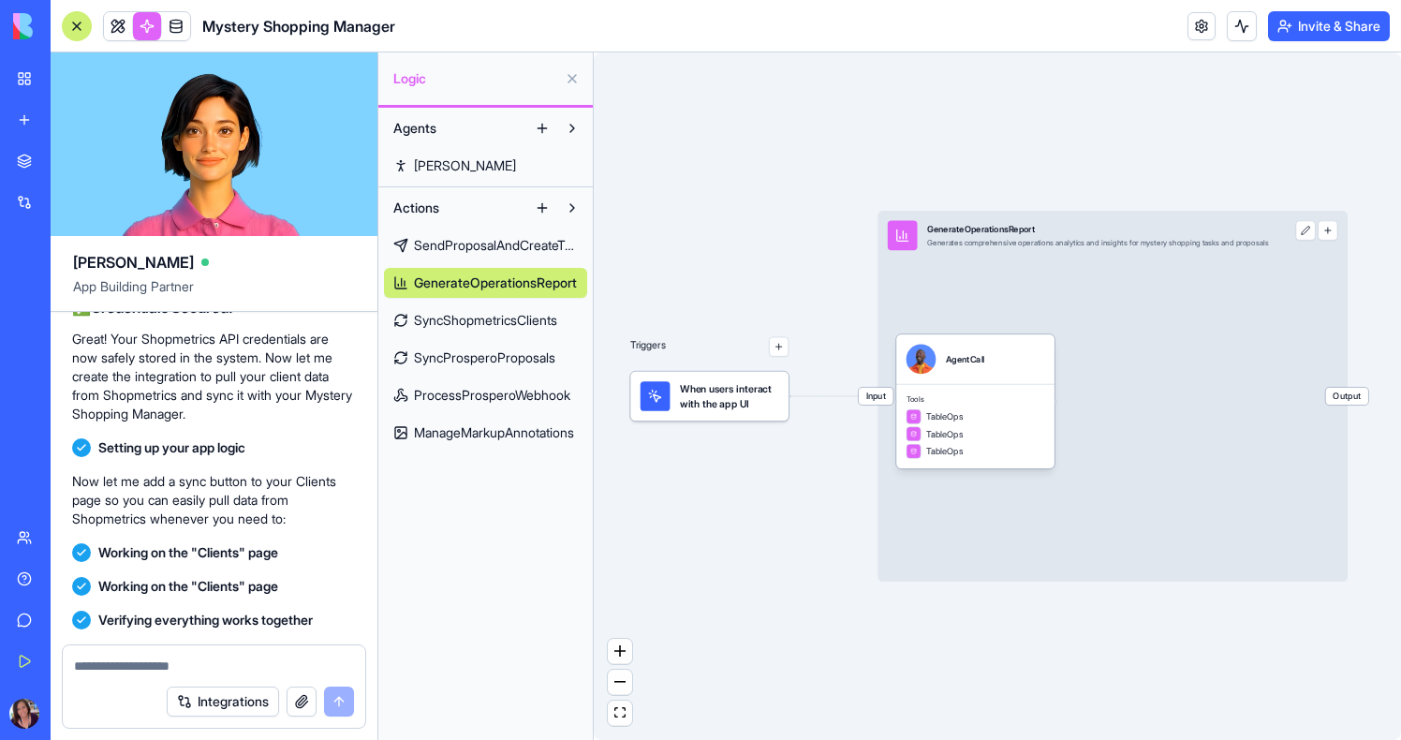
click at [489, 250] on span "SendProposalAndCreateTasks" at bounding box center [496, 245] width 164 height 19
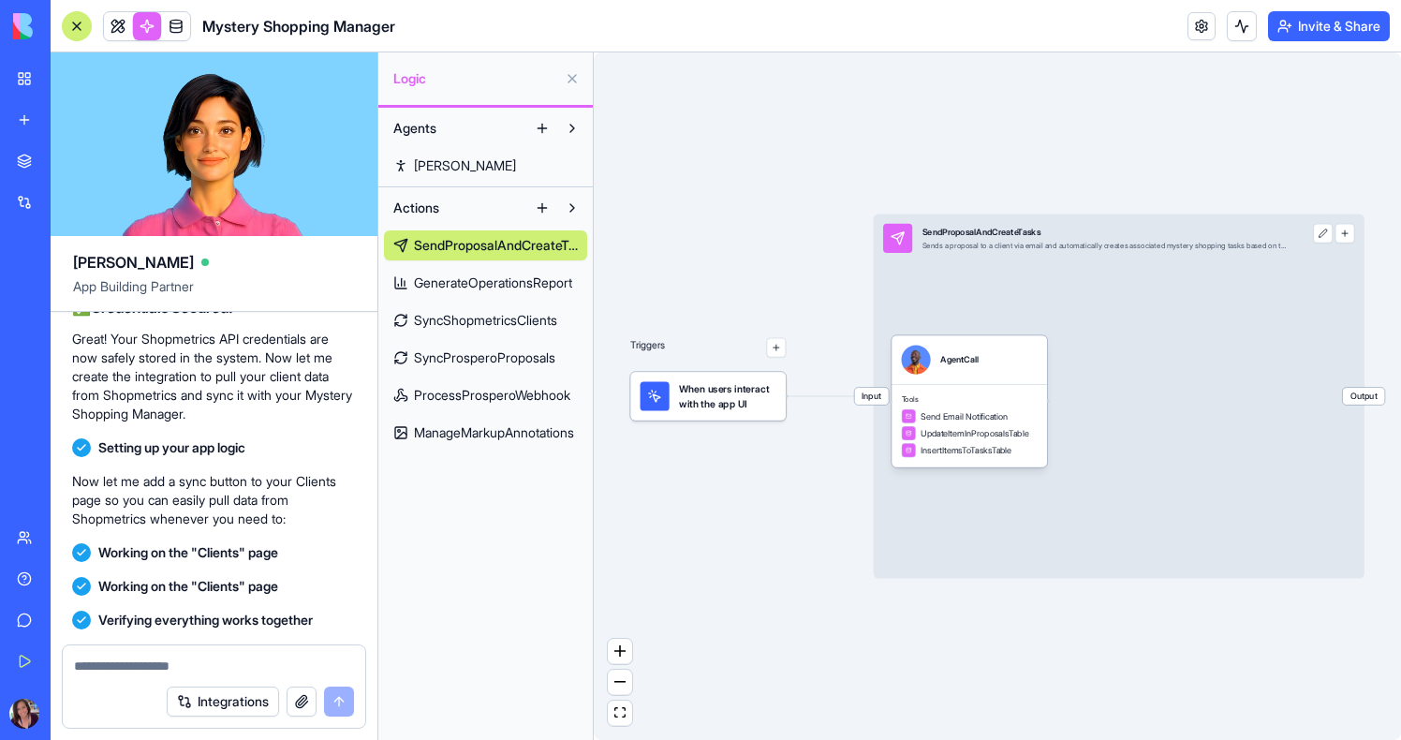
click at [104, 81] on span "Shopmetrics Client Id" at bounding box center [158, 71] width 127 height 19
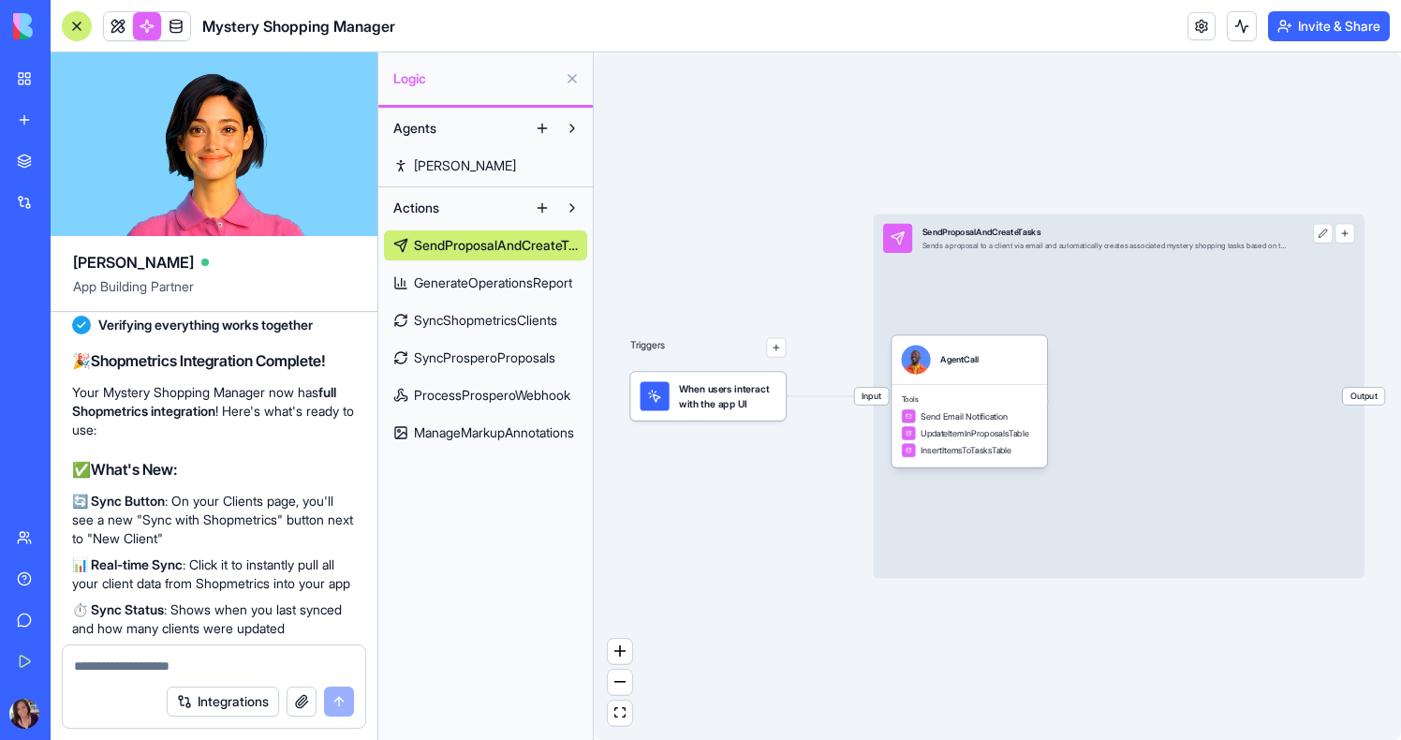
scroll to position [9908, 1]
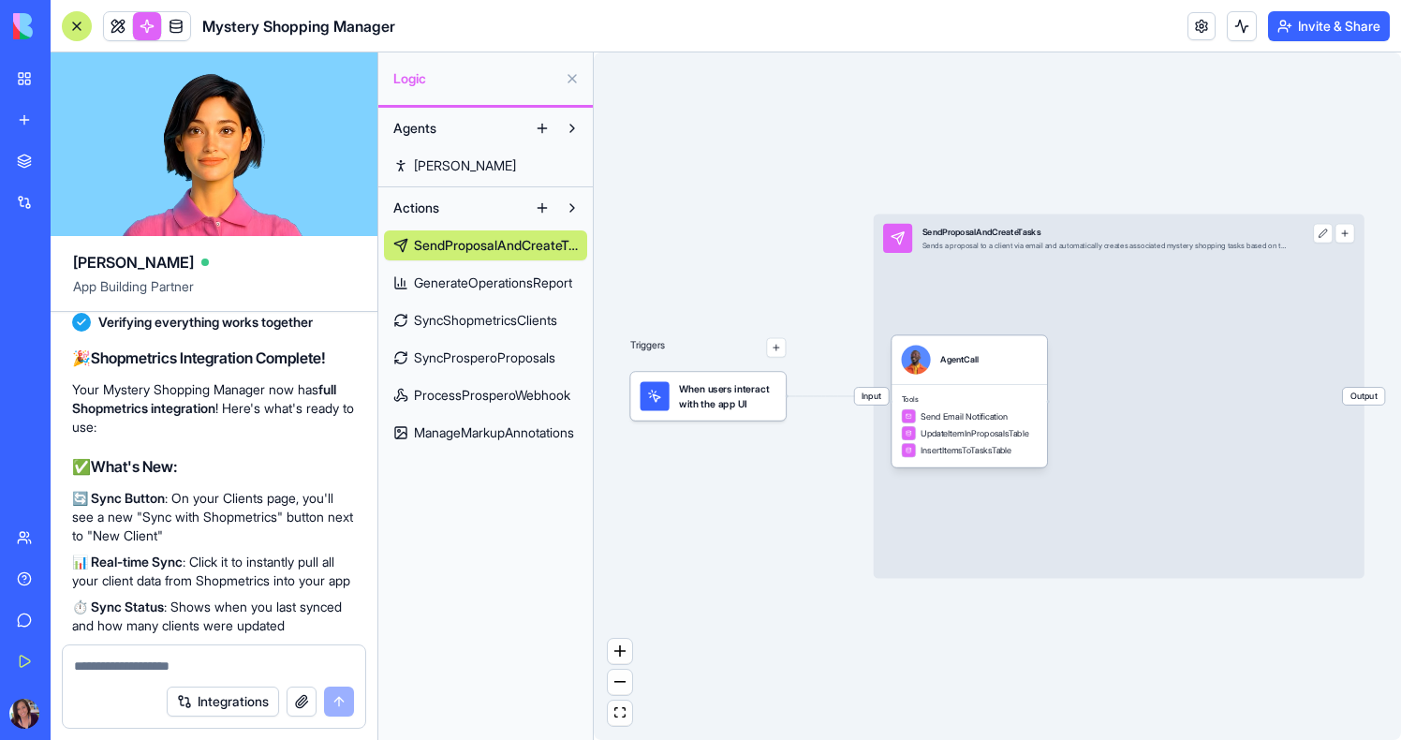
click at [467, 296] on link "GenerateOperationsReport" at bounding box center [485, 283] width 203 height 30
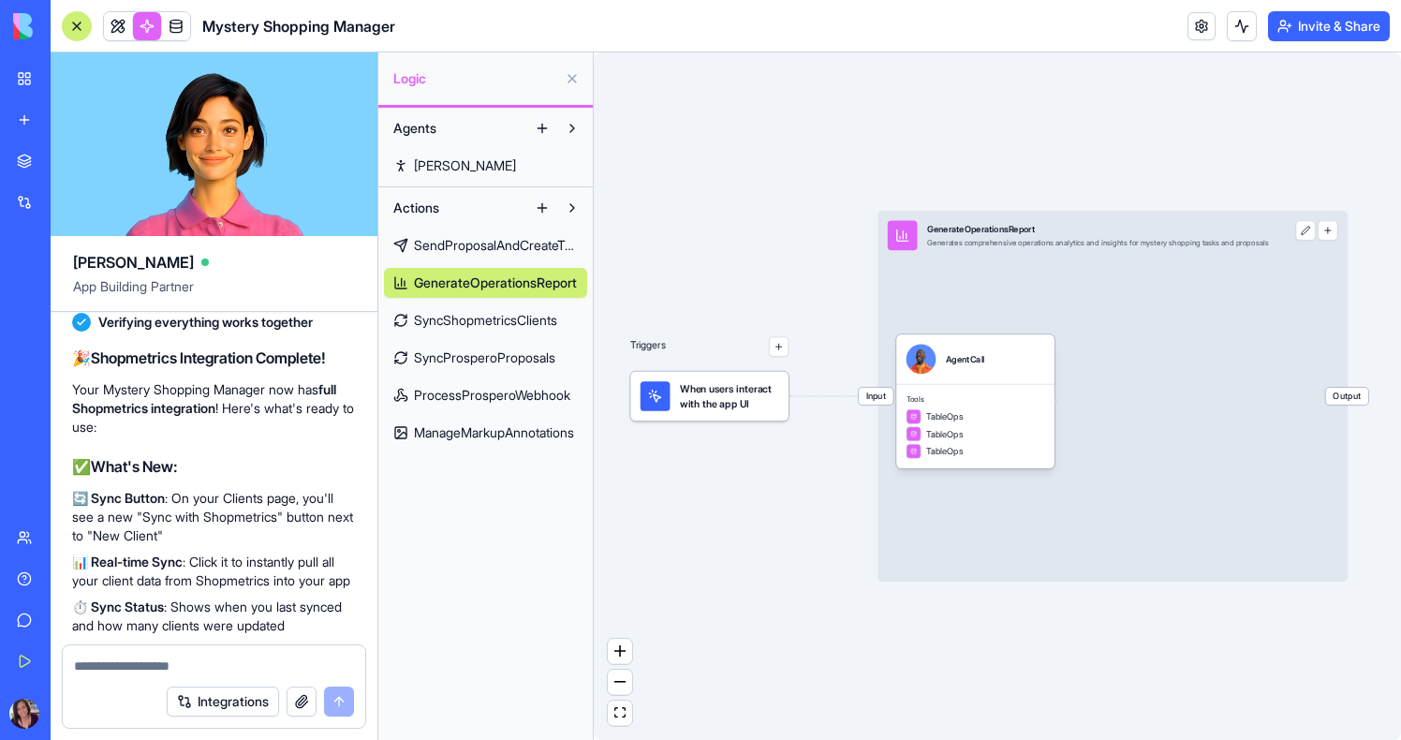
click at [469, 318] on span "SyncShopmetricsClients" at bounding box center [485, 320] width 143 height 19
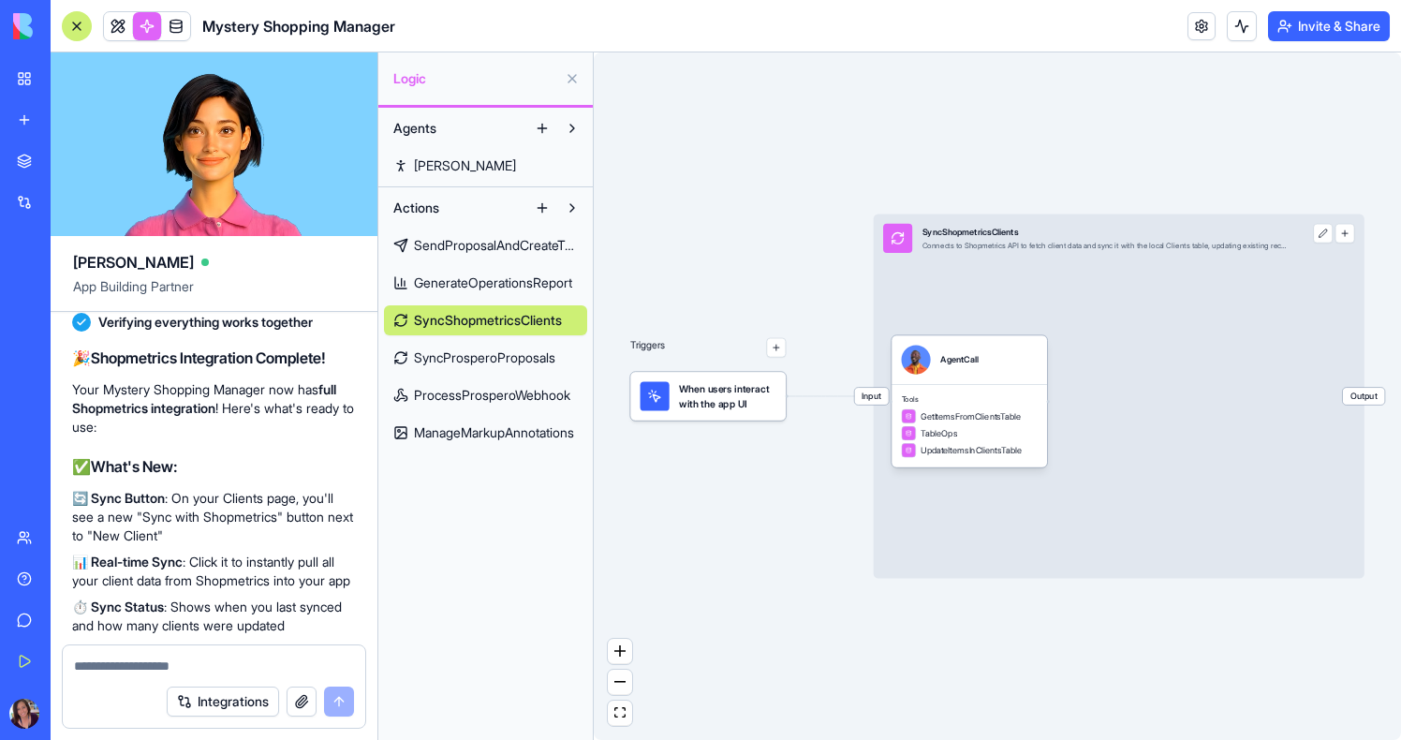
click at [473, 363] on span "SyncProsperoProposals" at bounding box center [484, 357] width 141 height 19
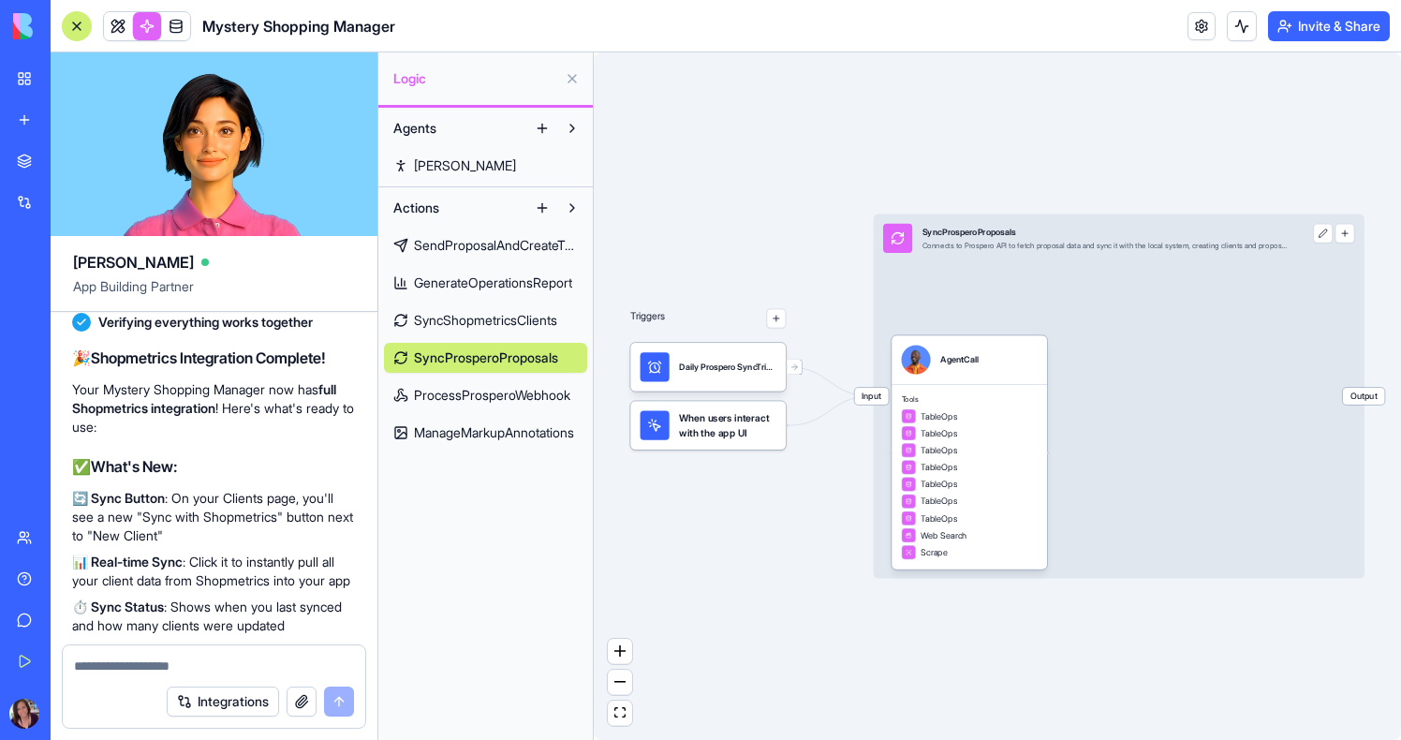
click at [478, 386] on span "ProcessProsperoWebhook" at bounding box center [492, 395] width 156 height 19
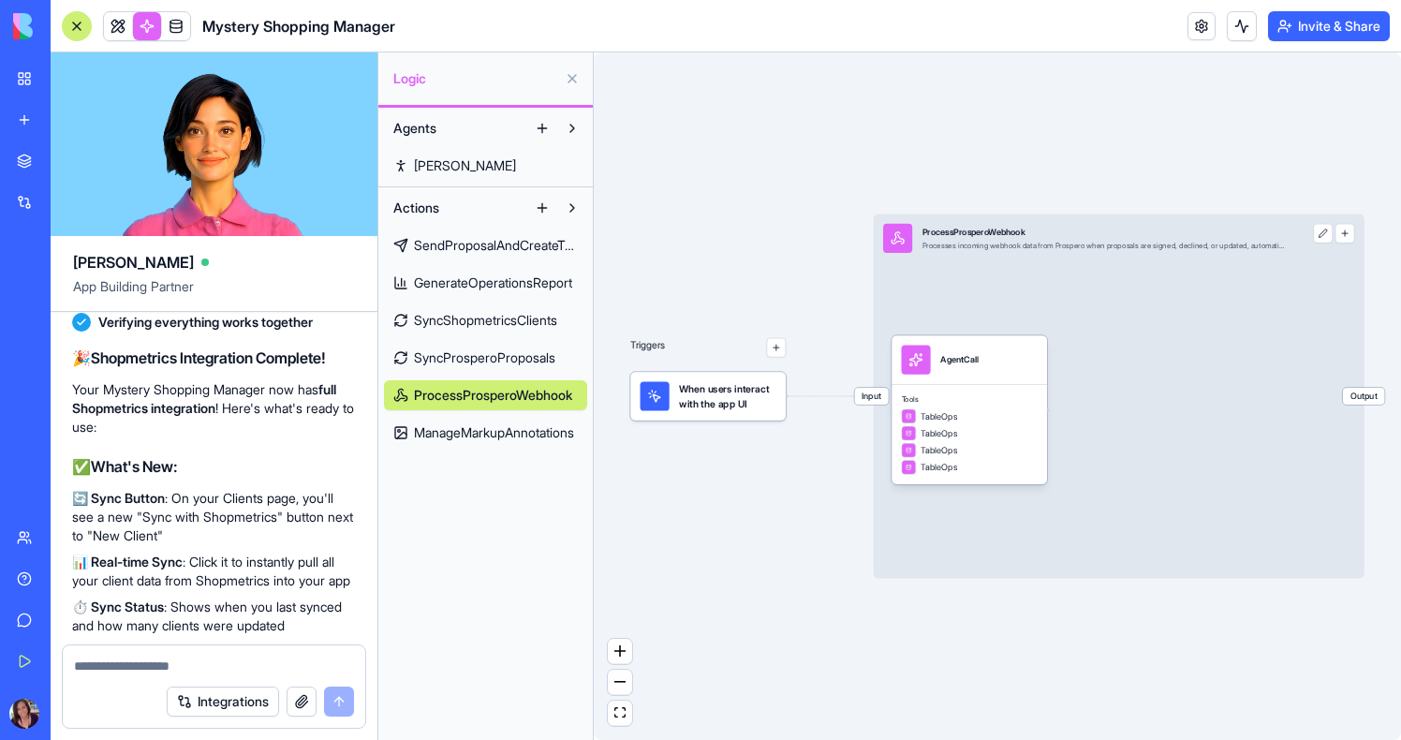
click at [481, 421] on link "ManageMarkupAnnotations" at bounding box center [485, 433] width 203 height 30
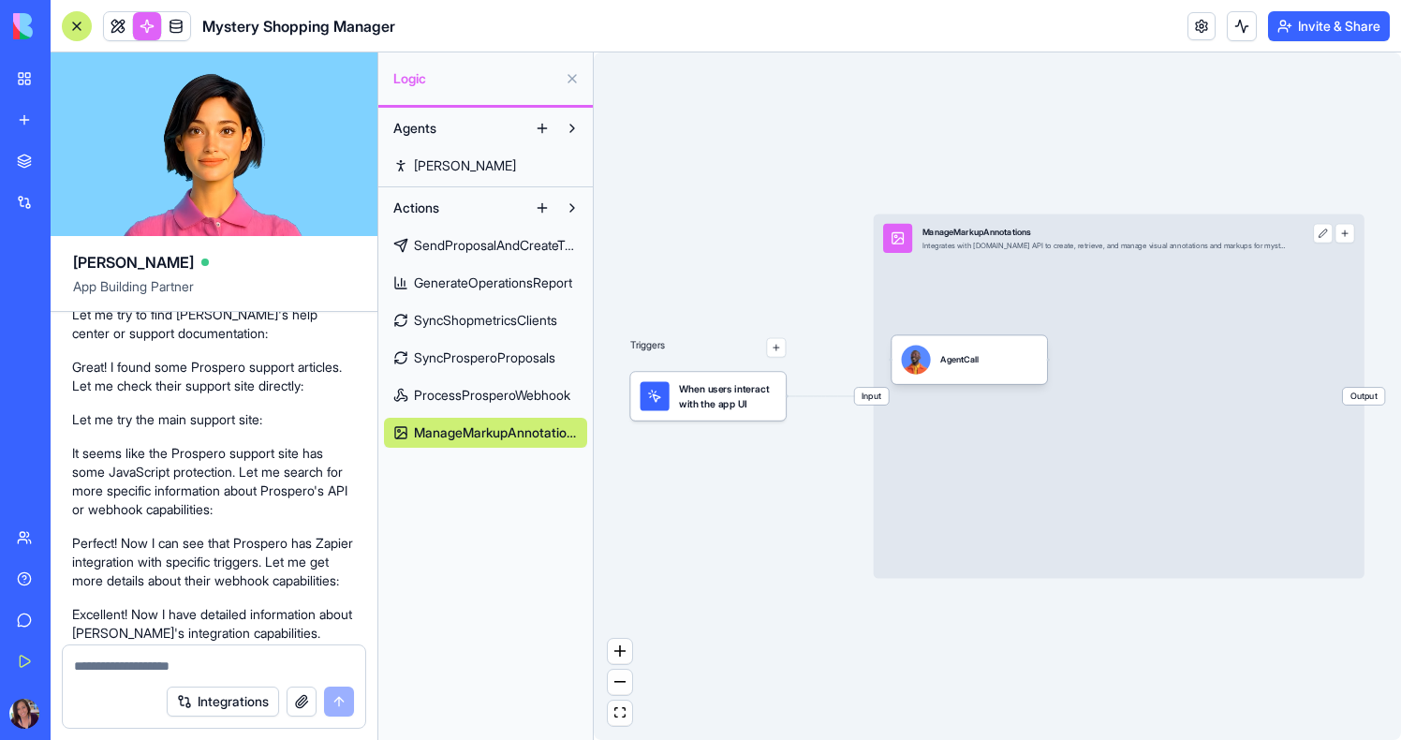
scroll to position [13145, 1]
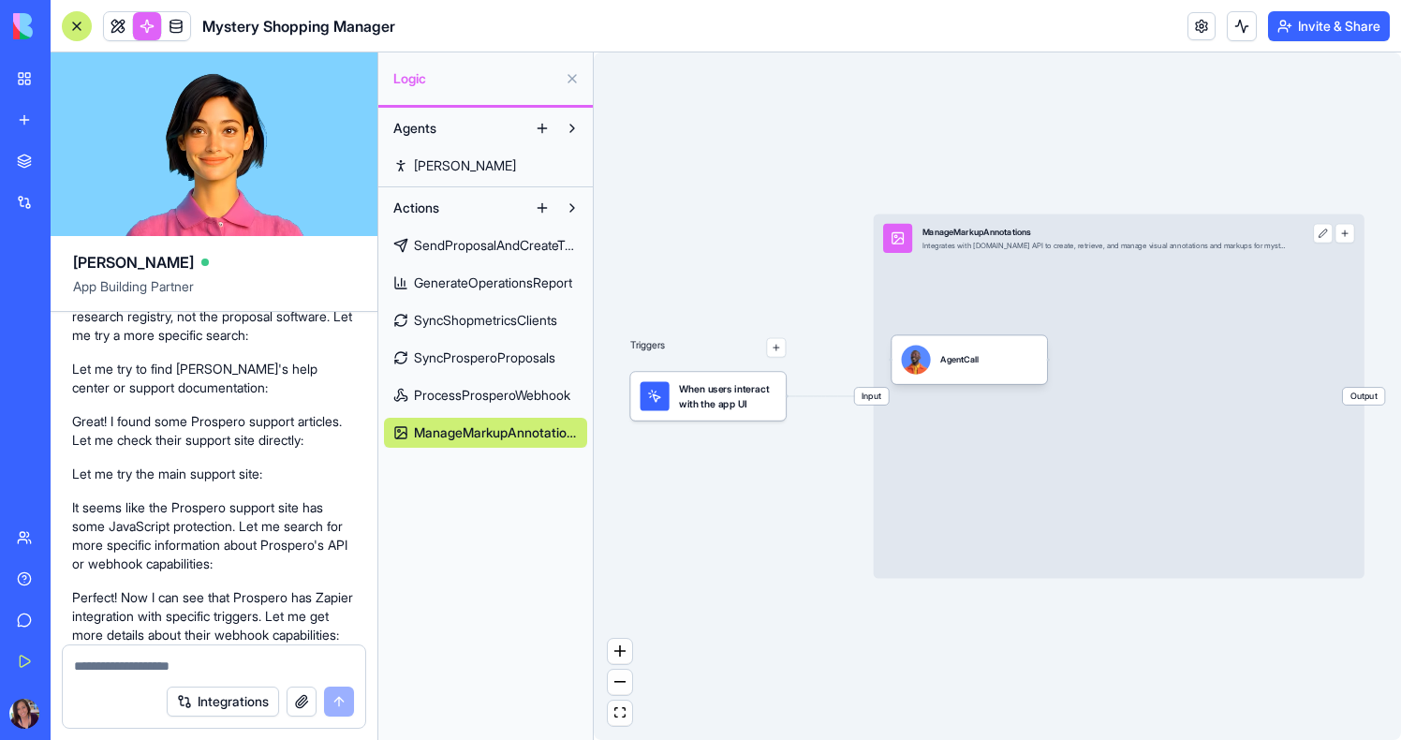
click at [30, 94] on link "My Workspace" at bounding box center [43, 78] width 75 height 37
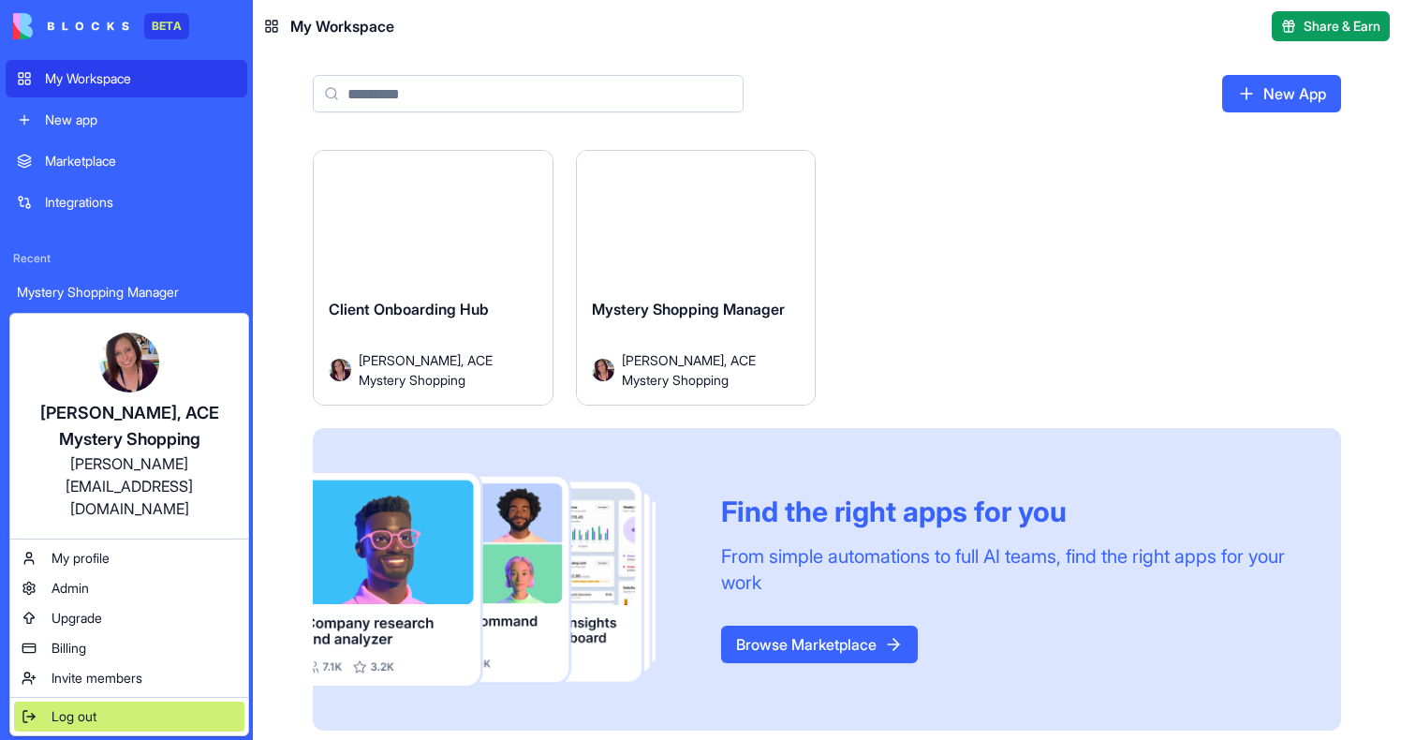
click at [59, 707] on span "Log out" at bounding box center [74, 716] width 45 height 19
